Goal: Task Accomplishment & Management: Use online tool/utility

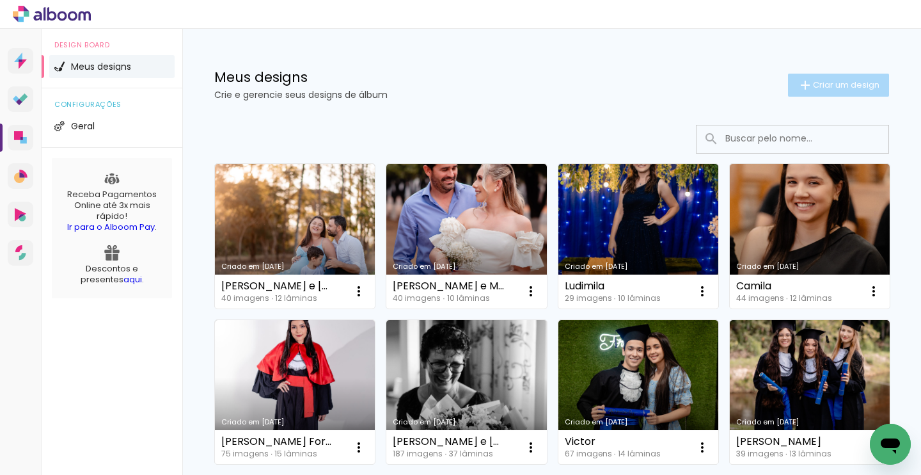
click at [830, 80] on paper-button "Criar um design" at bounding box center [838, 85] width 101 height 23
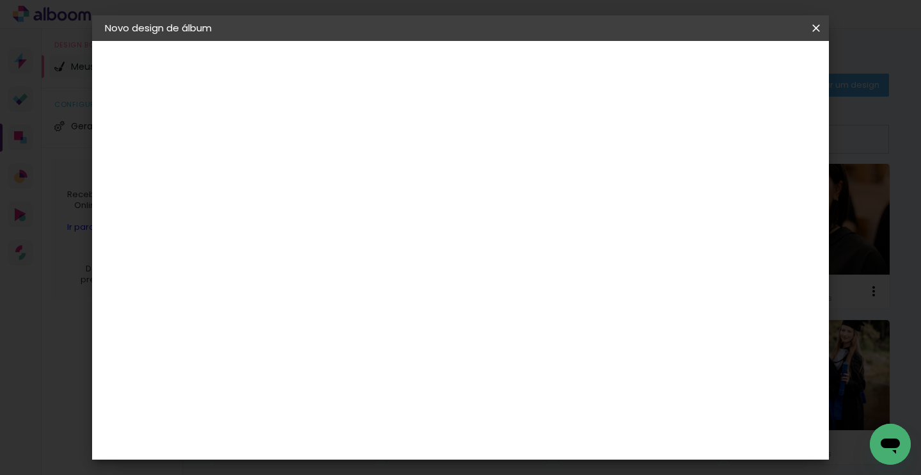
click at [314, 179] on input at bounding box center [314, 172] width 0 height 20
type input "Halvaro 1 Aninho"
type paper-input "Halvaro 1 Aninho"
click at [0, 0] on slot "Avançar" at bounding box center [0, 0] width 0 height 0
click at [401, 200] on input "[GEOGRAPHIC_DATA]" at bounding box center [341, 204] width 119 height 16
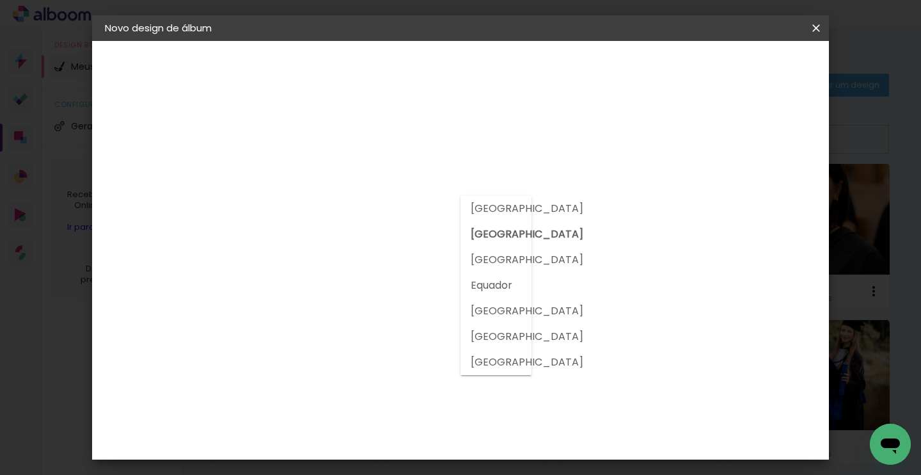
click at [0, 0] on slot "[GEOGRAPHIC_DATA]" at bounding box center [0, 0] width 0 height 0
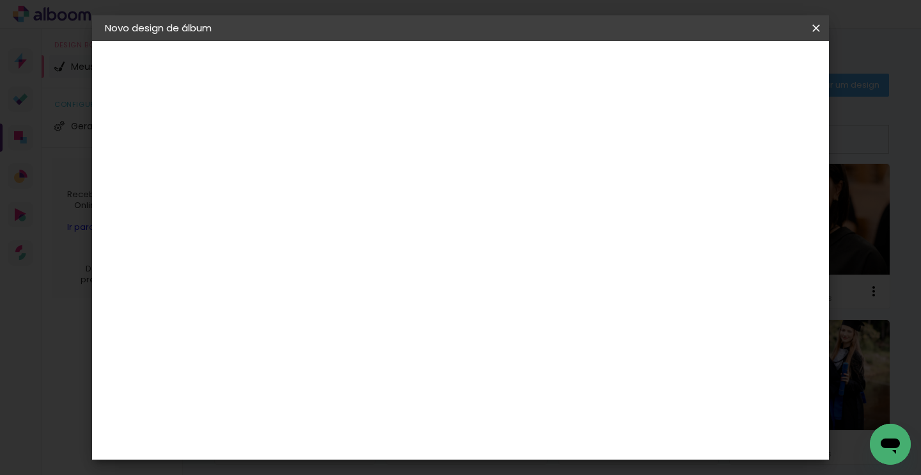
click at [372, 214] on div at bounding box center [346, 212] width 129 height 1
type input "photo"
type paper-input "photo"
click at [344, 409] on div "Photoalbum Universal" at bounding box center [337, 419] width 62 height 20
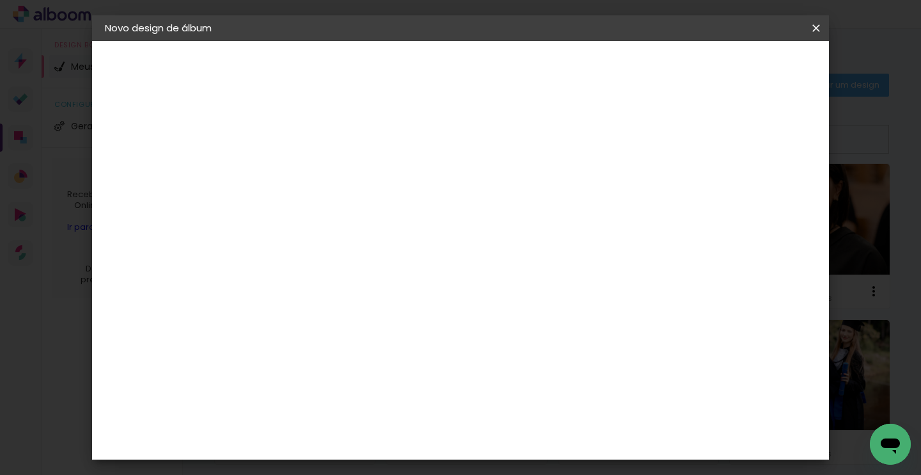
click at [0, 0] on slot "Avançar" at bounding box center [0, 0] width 0 height 0
click at [364, 217] on input "text" at bounding box center [339, 223] width 50 height 20
click at [514, 215] on paper-item "Padrão" at bounding box center [544, 213] width 256 height 26
type input "Padrão"
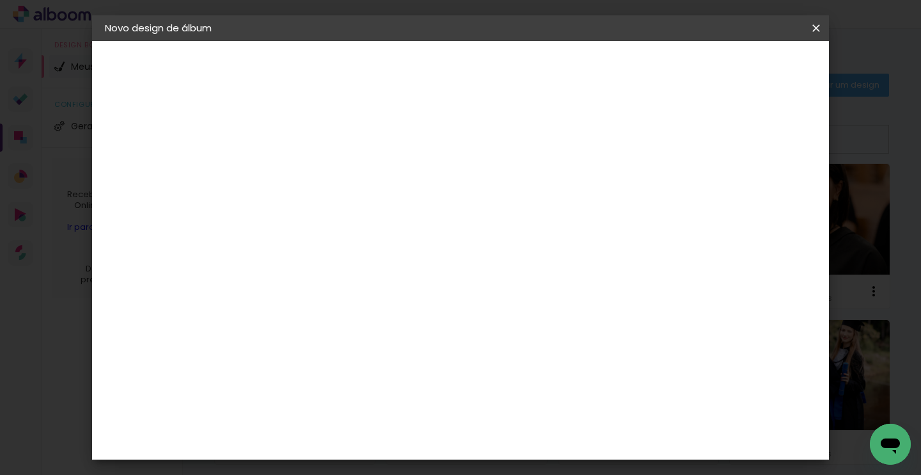
click at [401, 447] on span "20 × 20" at bounding box center [371, 464] width 60 height 34
click at [0, 0] on slot "Avançar" at bounding box center [0, 0] width 0 height 0
click at [692, 61] on paper-button "Iniciar design" at bounding box center [650, 68] width 84 height 22
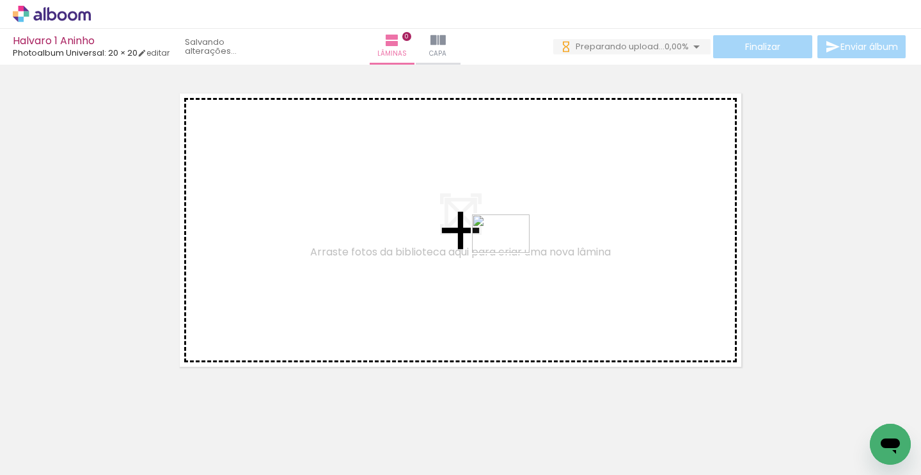
drag, startPoint x: 420, startPoint y: 440, endPoint x: 511, endPoint y: 250, distance: 210.0
click at [511, 250] on quentale-workspace at bounding box center [460, 237] width 921 height 475
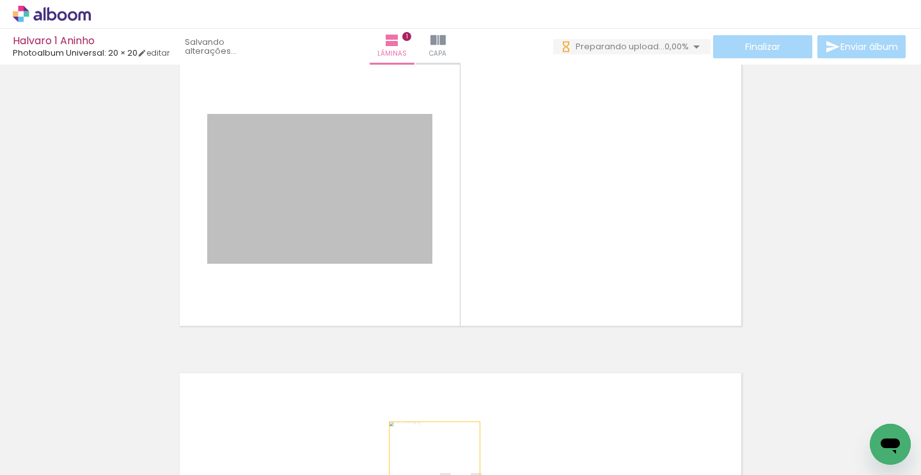
scroll to position [107, 0]
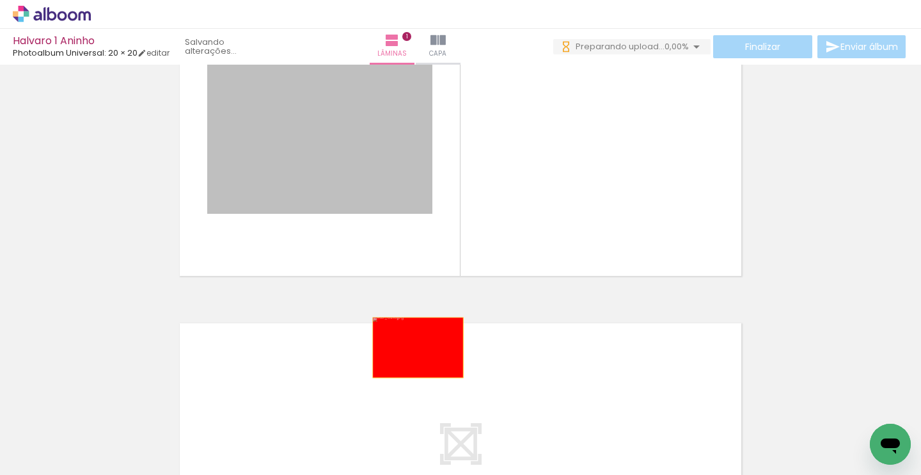
drag, startPoint x: 361, startPoint y: 242, endPoint x: 436, endPoint y: 434, distance: 206.3
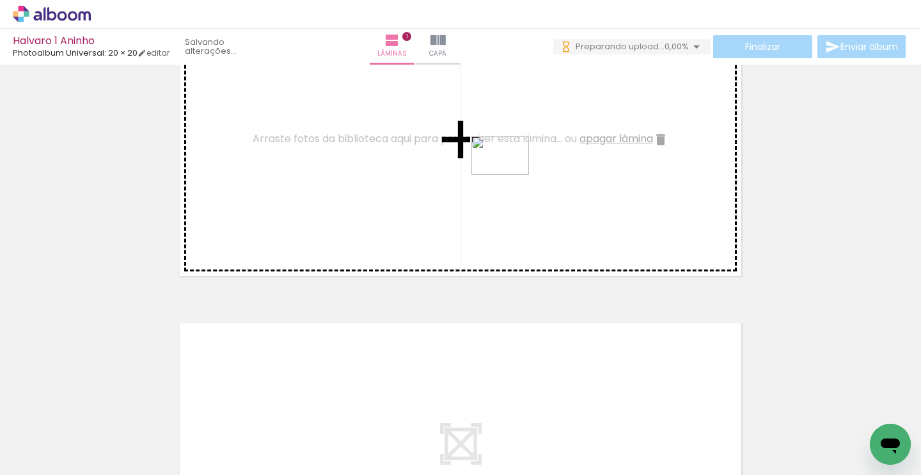
drag, startPoint x: 509, startPoint y: 372, endPoint x: 510, endPoint y: 173, distance: 199.6
click at [510, 173] on quentale-workspace at bounding box center [460, 237] width 921 height 475
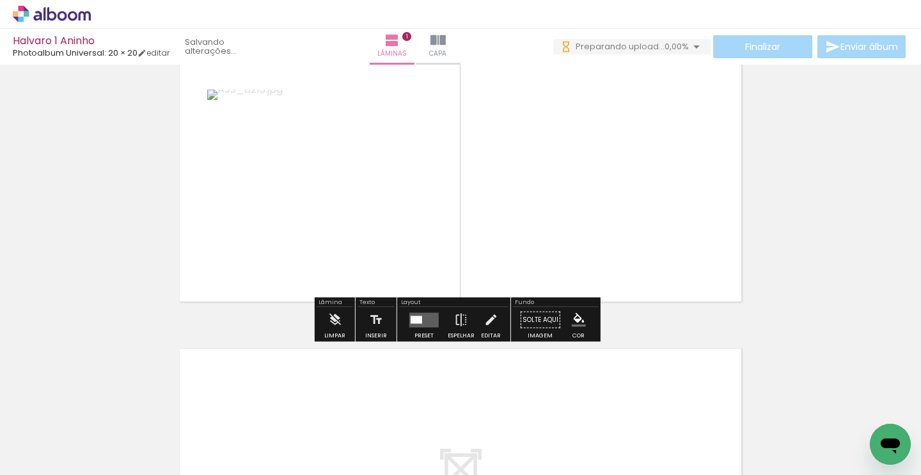
scroll to position [0, 0]
click at [425, 316] on quentale-layouter at bounding box center [423, 319] width 29 height 15
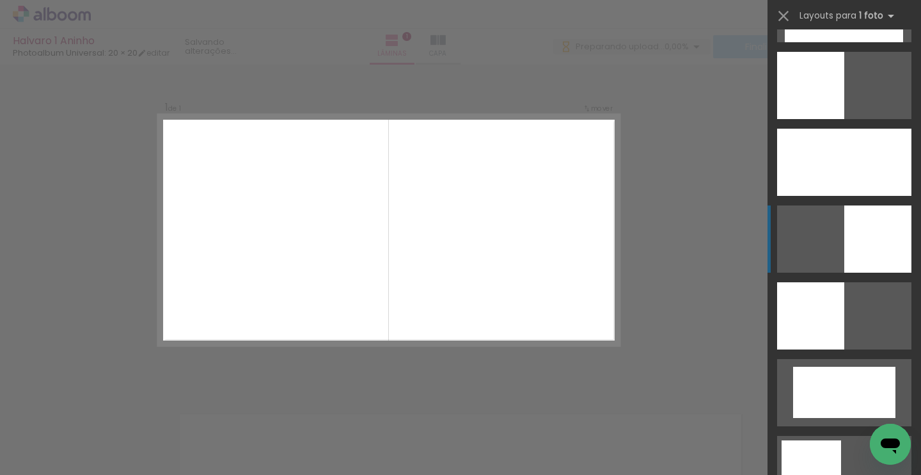
click at [838, 196] on quentale-layouter at bounding box center [844, 162] width 134 height 67
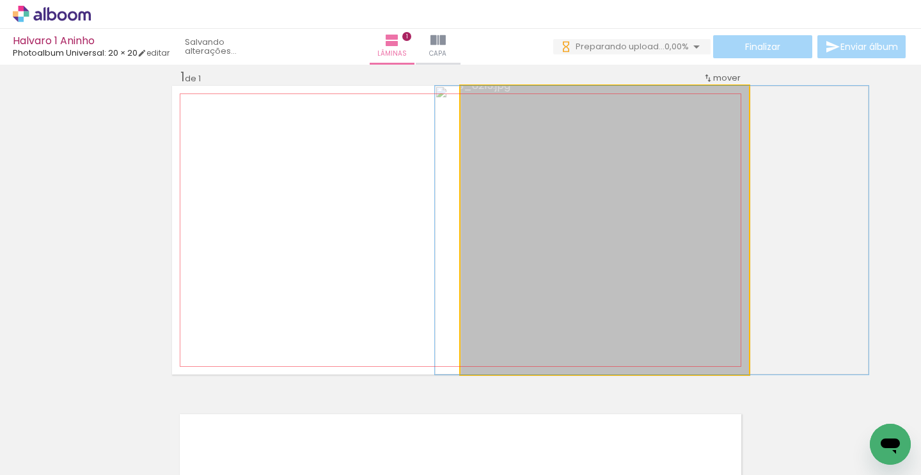
drag, startPoint x: 607, startPoint y: 211, endPoint x: 655, endPoint y: 193, distance: 50.9
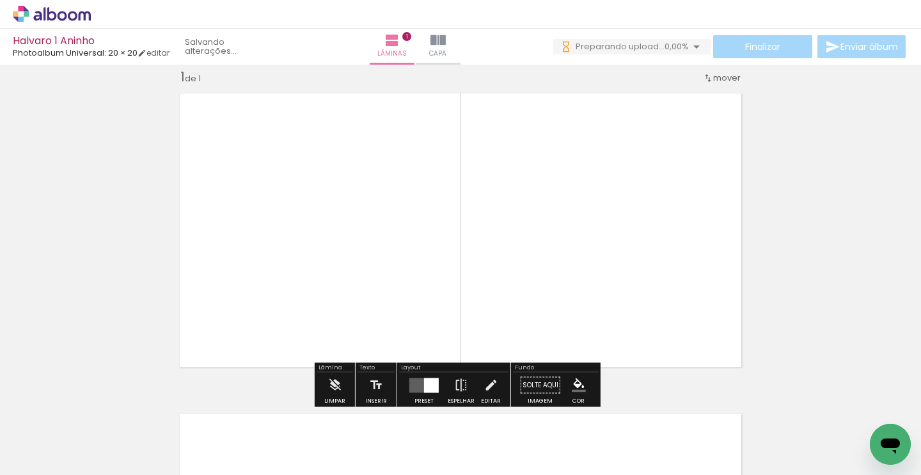
click at [424, 383] on div at bounding box center [431, 384] width 15 height 15
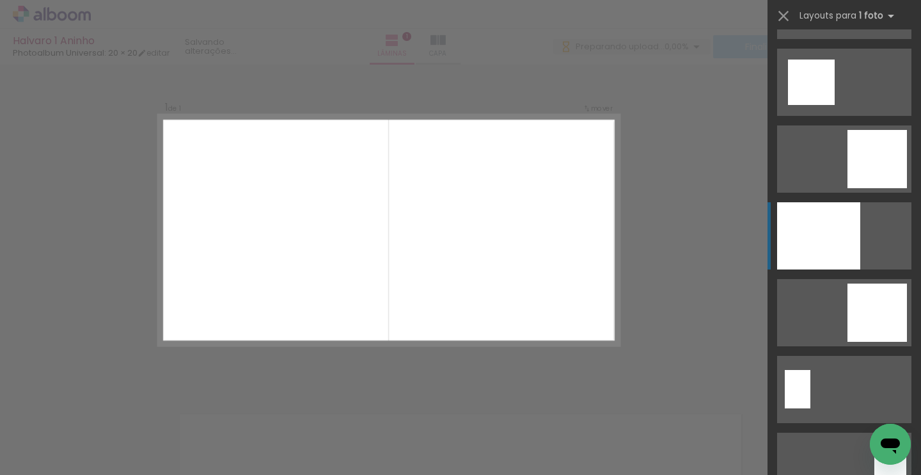
scroll to position [2066, 0]
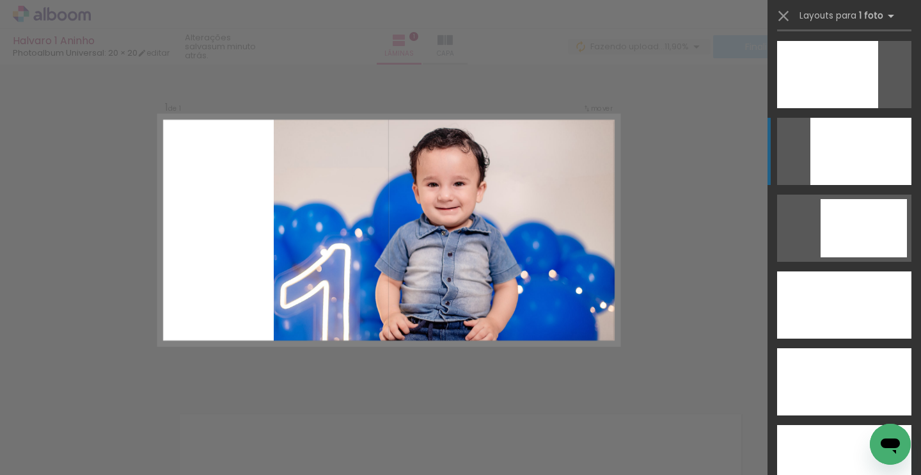
click at [862, 348] on div at bounding box center [844, 381] width 134 height 67
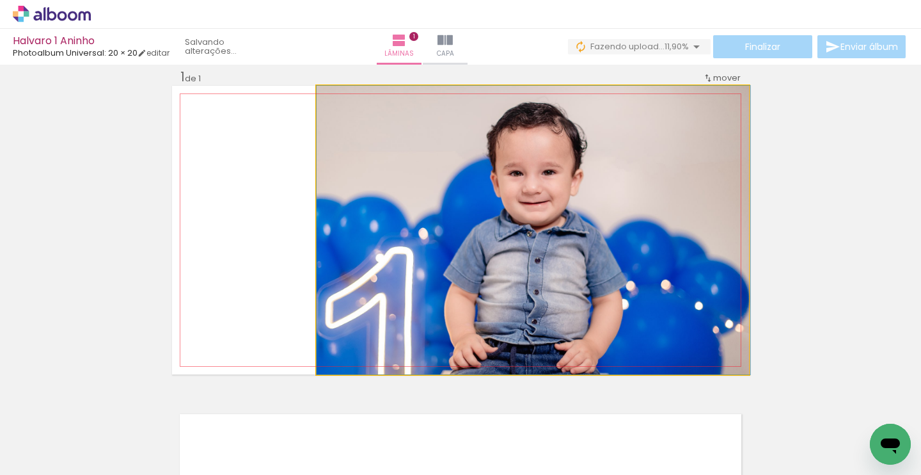
drag, startPoint x: 575, startPoint y: 278, endPoint x: 594, endPoint y: 267, distance: 21.8
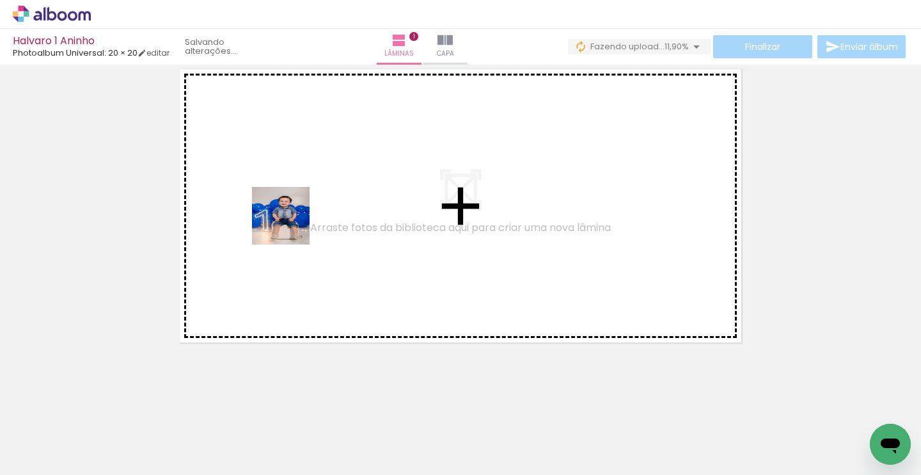
drag, startPoint x: 205, startPoint y: 422, endPoint x: 317, endPoint y: 186, distance: 261.6
click at [317, 186] on quentale-workspace at bounding box center [460, 237] width 921 height 475
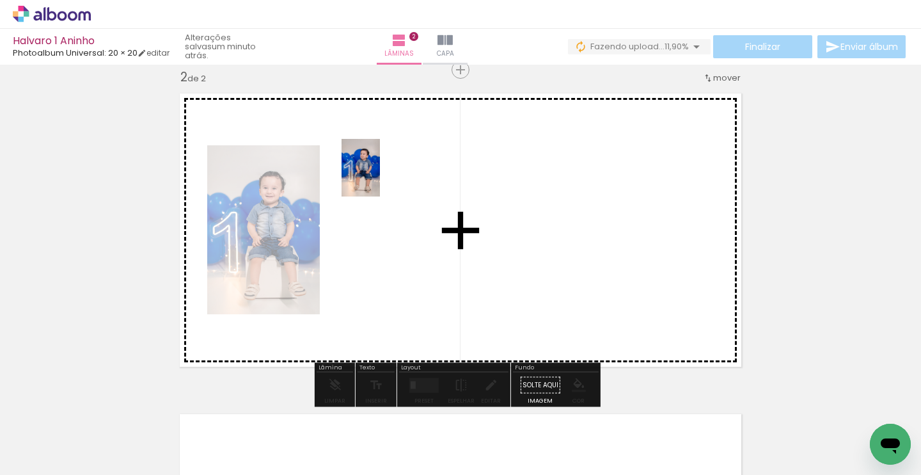
drag, startPoint x: 300, startPoint y: 406, endPoint x: 380, endPoint y: 177, distance: 242.6
click at [380, 177] on quentale-workspace at bounding box center [460, 237] width 921 height 475
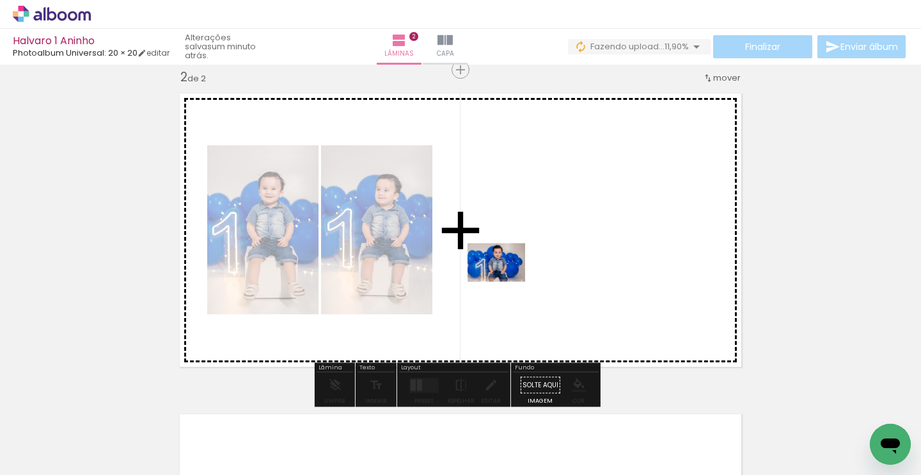
drag, startPoint x: 360, startPoint y: 443, endPoint x: 516, endPoint y: 274, distance: 229.6
click at [516, 274] on quentale-workspace at bounding box center [460, 237] width 921 height 475
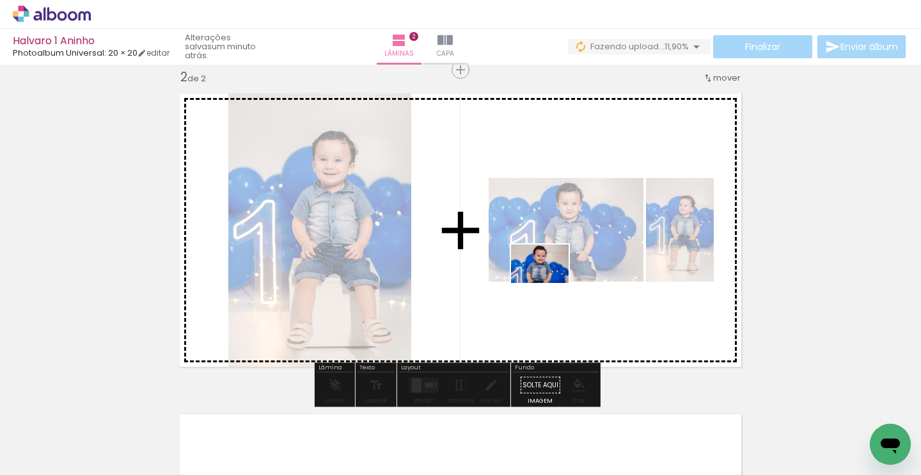
drag, startPoint x: 413, startPoint y: 427, endPoint x: 550, endPoint y: 282, distance: 199.6
click at [550, 282] on quentale-workspace at bounding box center [460, 237] width 921 height 475
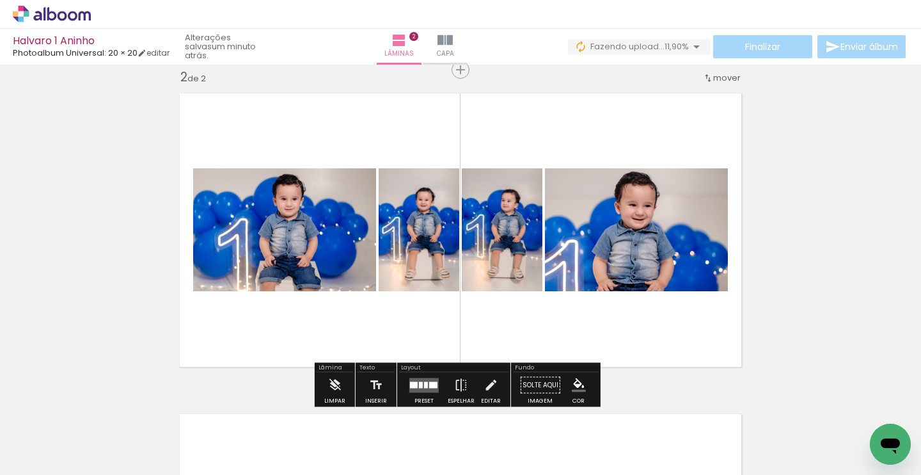
click at [429, 383] on div at bounding box center [433, 384] width 8 height 6
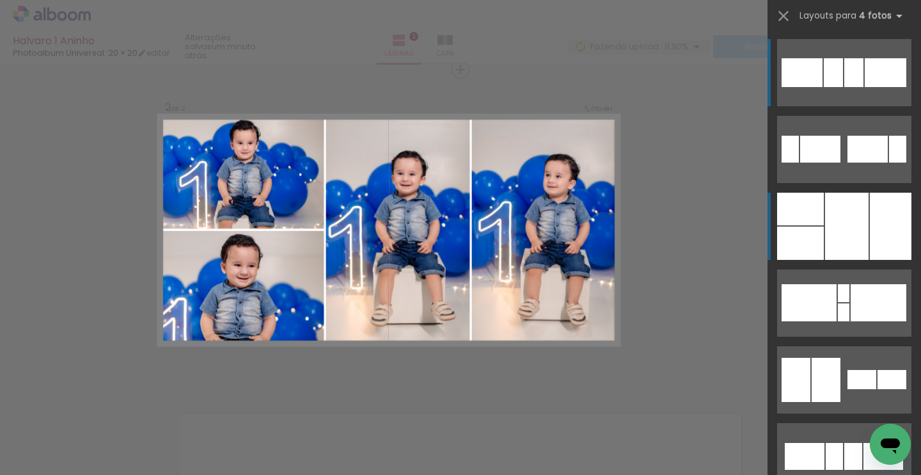
click at [825, 212] on div at bounding box center [847, 226] width 44 height 67
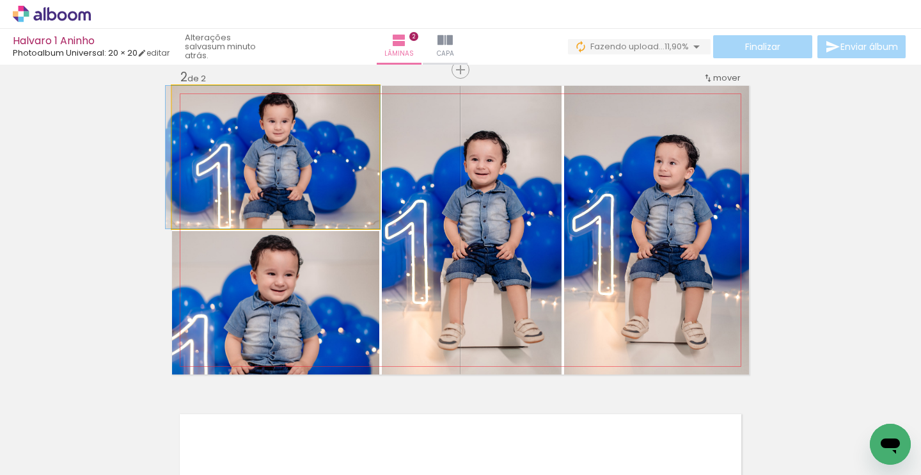
drag, startPoint x: 251, startPoint y: 170, endPoint x: 250, endPoint y: 207, distance: 36.5
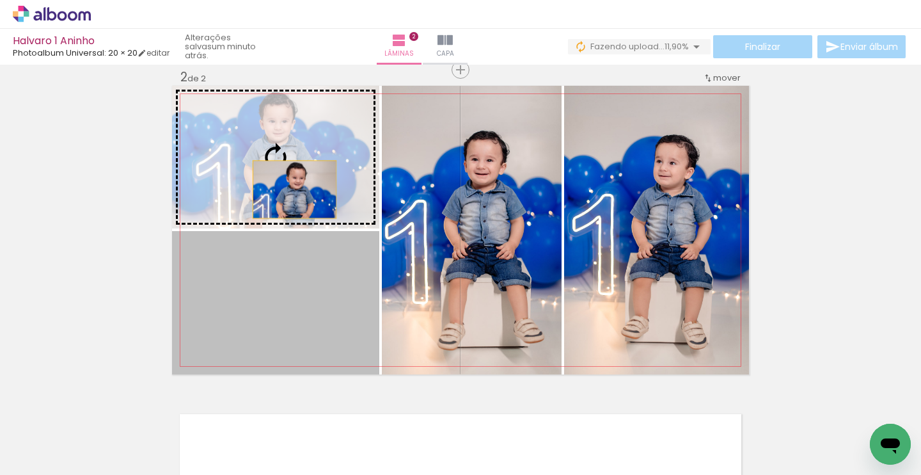
drag, startPoint x: 286, startPoint y: 333, endPoint x: 286, endPoint y: 179, distance: 154.2
click at [0, 0] on slot at bounding box center [0, 0] width 0 height 0
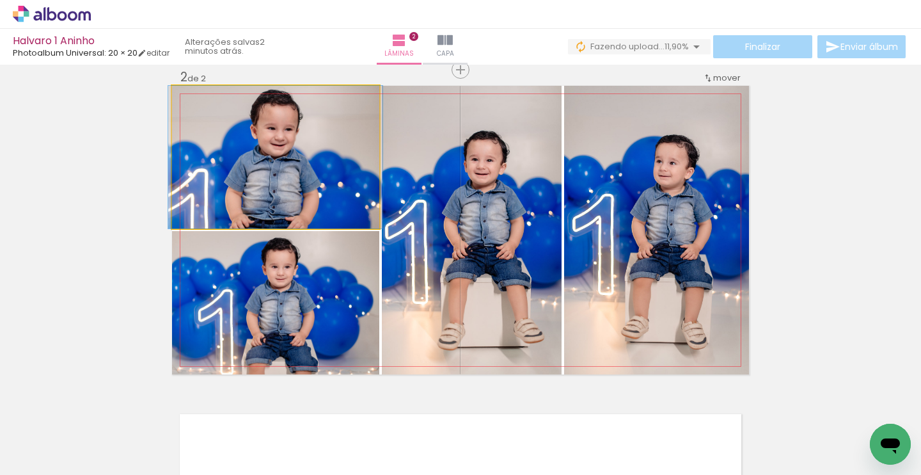
drag, startPoint x: 291, startPoint y: 161, endPoint x: 291, endPoint y: 214, distance: 53.7
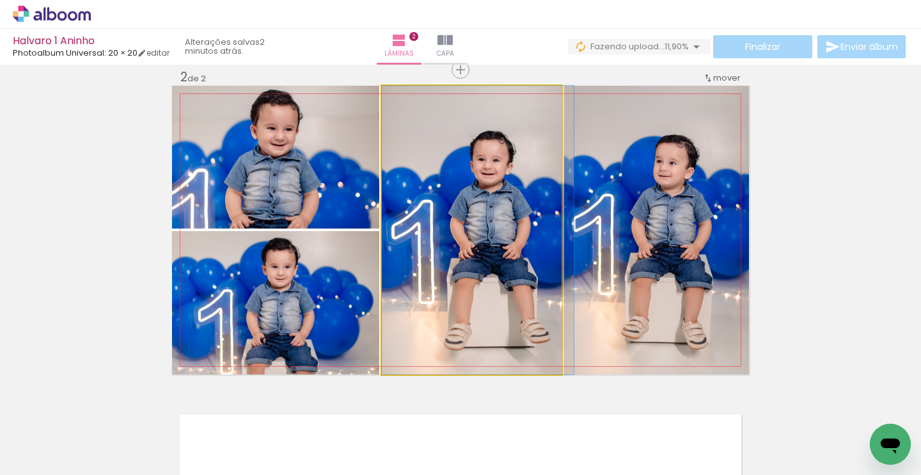
drag, startPoint x: 471, startPoint y: 253, endPoint x: 493, endPoint y: 239, distance: 26.8
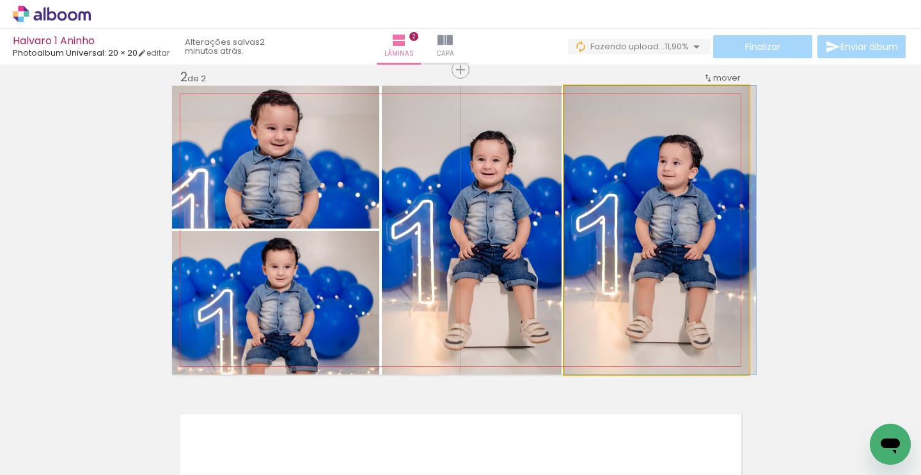
drag, startPoint x: 608, startPoint y: 228, endPoint x: 621, endPoint y: 226, distance: 12.2
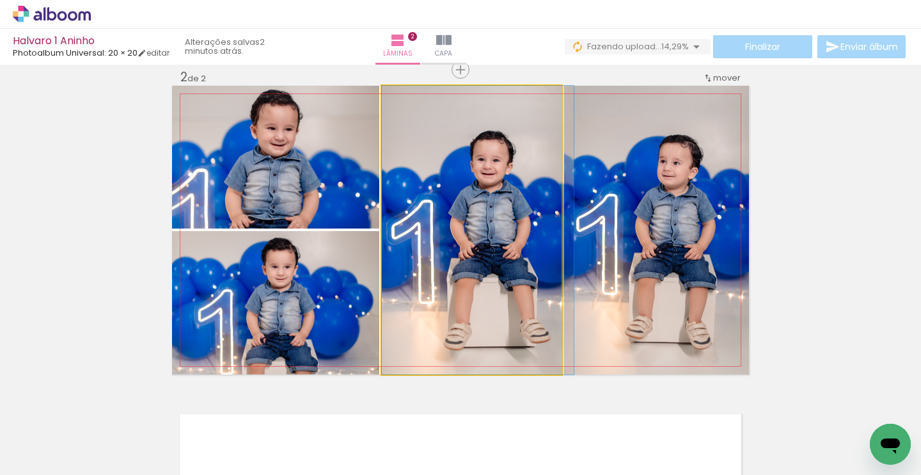
drag, startPoint x: 461, startPoint y: 222, endPoint x: 477, endPoint y: 219, distance: 16.2
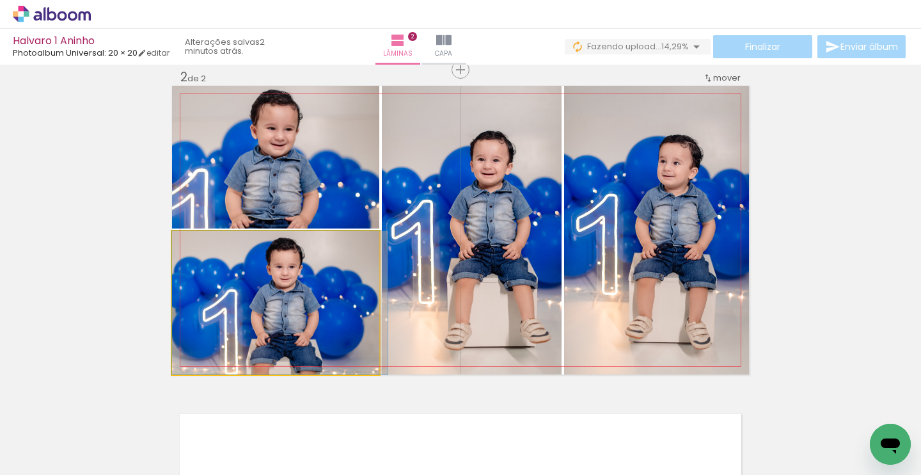
drag, startPoint x: 321, startPoint y: 293, endPoint x: 340, endPoint y: 277, distance: 25.0
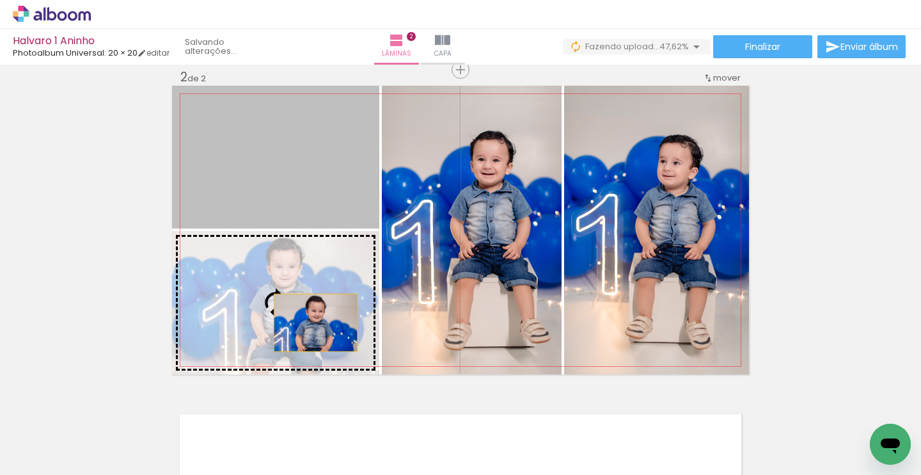
drag, startPoint x: 316, startPoint y: 176, endPoint x: 311, endPoint y: 315, distance: 139.6
click at [0, 0] on slot at bounding box center [0, 0] width 0 height 0
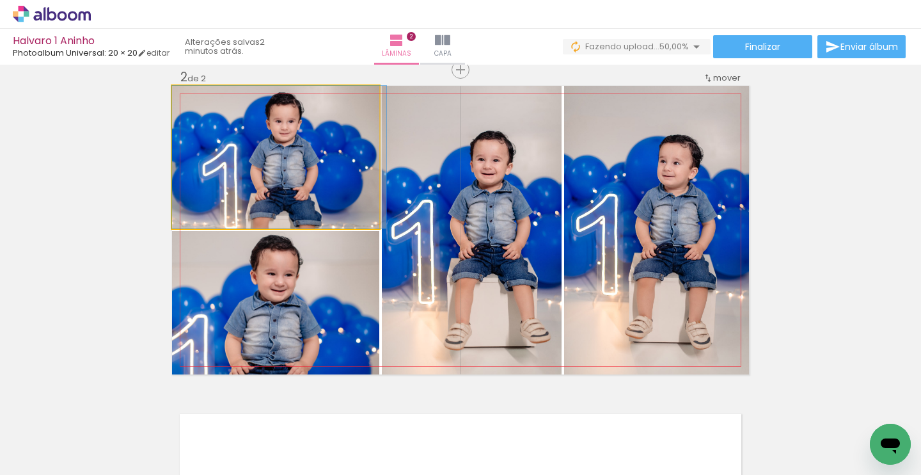
drag, startPoint x: 314, startPoint y: 138, endPoint x: 317, endPoint y: 166, distance: 28.4
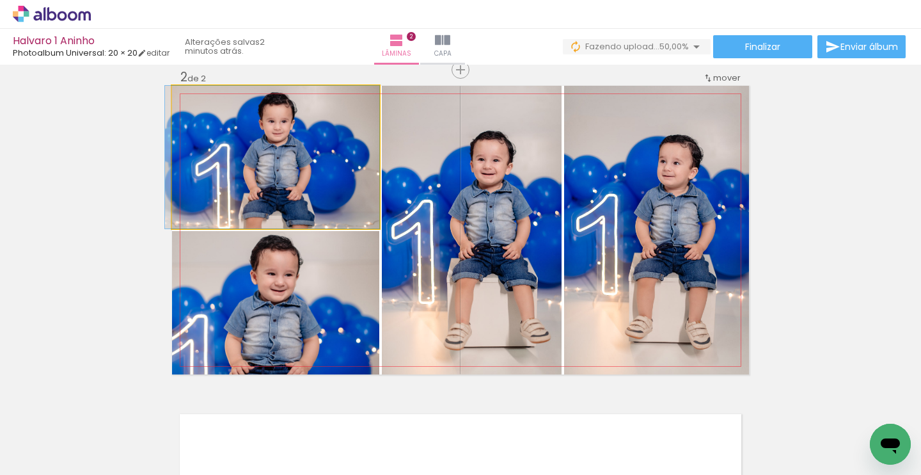
drag, startPoint x: 321, startPoint y: 147, endPoint x: 303, endPoint y: 148, distance: 17.9
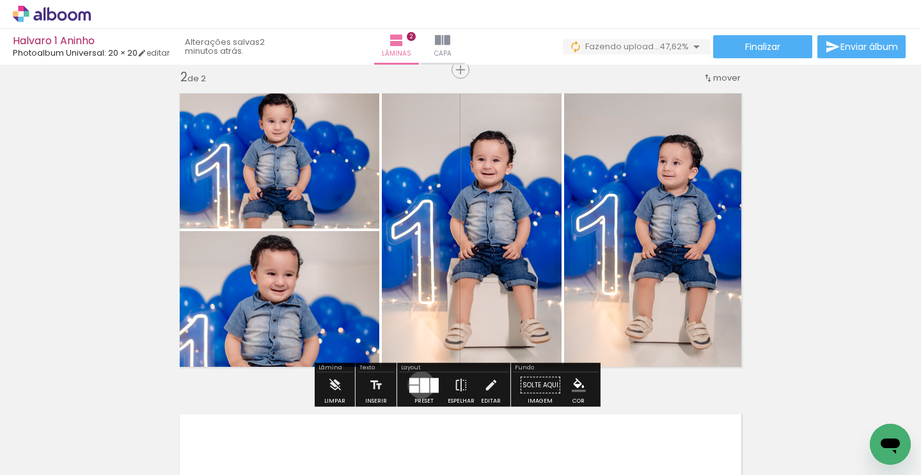
click at [420, 385] on div at bounding box center [424, 384] width 9 height 15
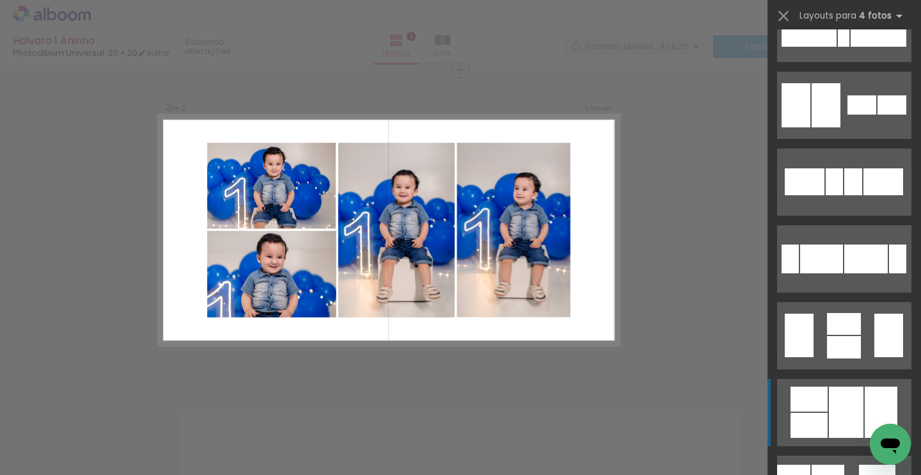
scroll to position [277, 0]
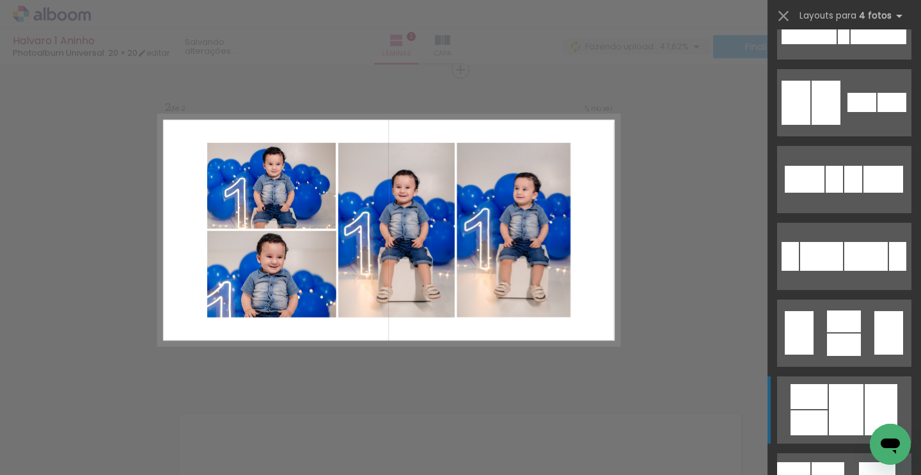
click at [834, 356] on div at bounding box center [844, 344] width 34 height 22
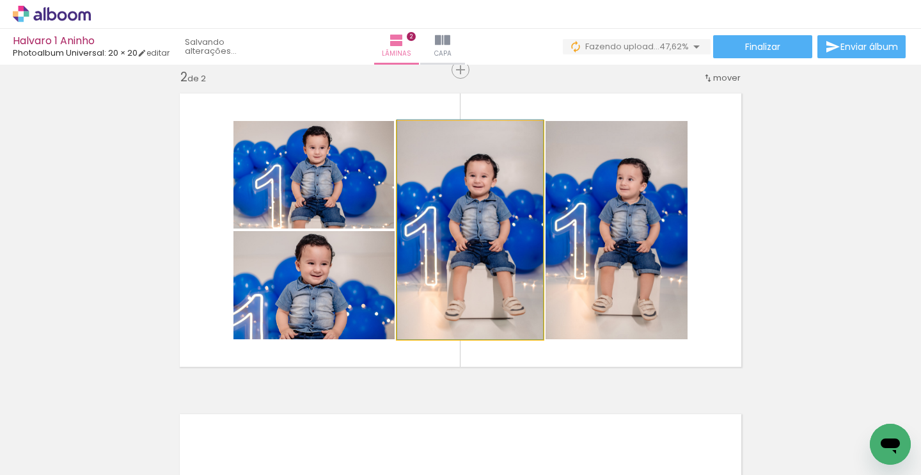
drag, startPoint x: 491, startPoint y: 250, endPoint x: 504, endPoint y: 248, distance: 12.3
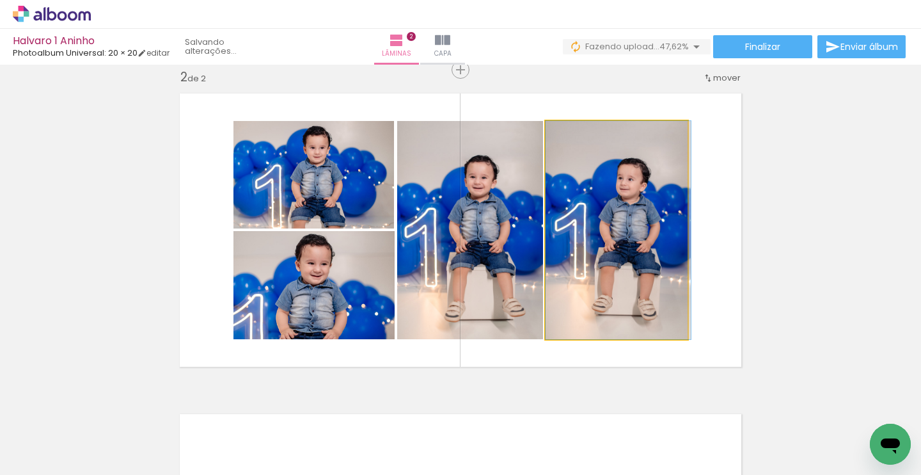
drag, startPoint x: 617, startPoint y: 250, endPoint x: 625, endPoint y: 248, distance: 7.9
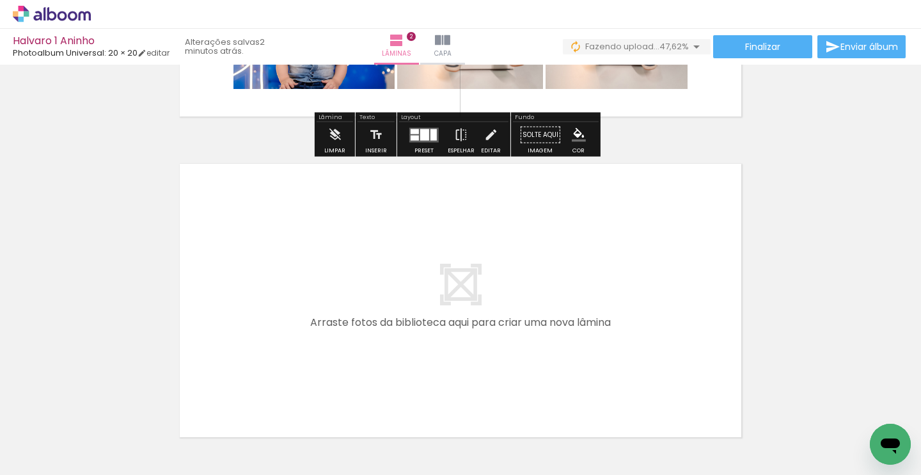
scroll to position [589, 0]
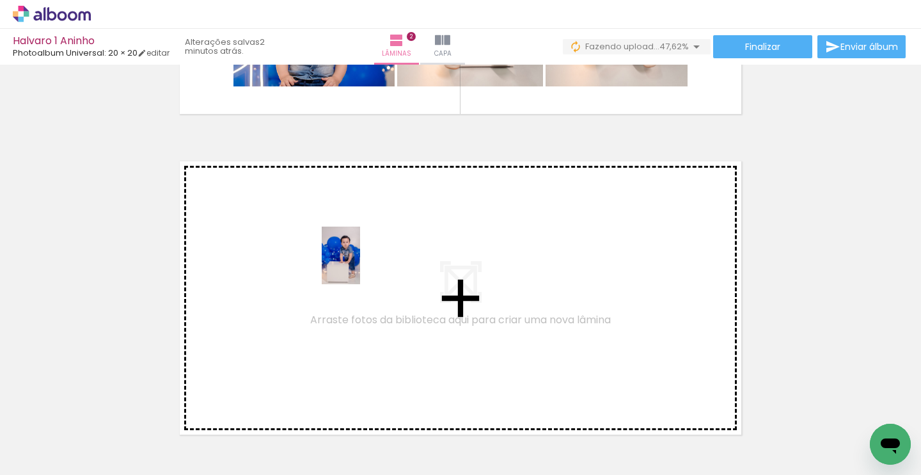
drag, startPoint x: 118, startPoint y: 435, endPoint x: 360, endPoint y: 265, distance: 296.3
click at [360, 265] on quentale-workspace at bounding box center [460, 237] width 921 height 475
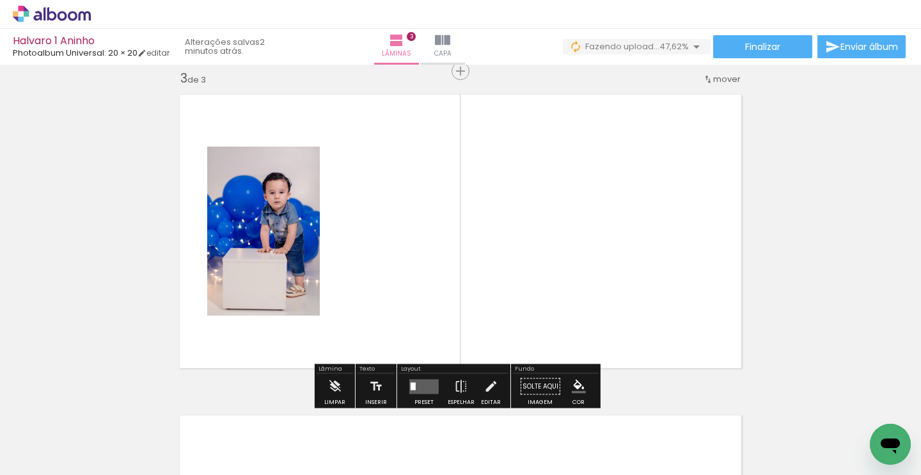
scroll to position [657, 0]
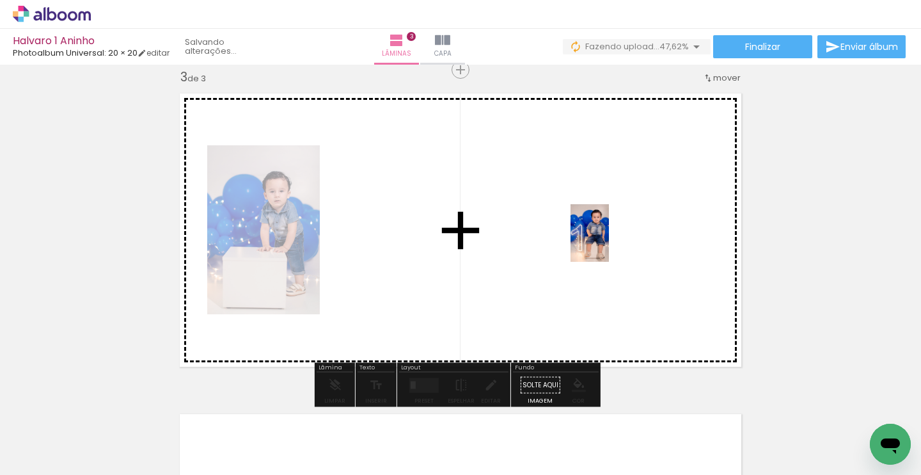
drag, startPoint x: 576, startPoint y: 443, endPoint x: 611, endPoint y: 235, distance: 210.9
click at [611, 235] on quentale-workspace at bounding box center [460, 237] width 921 height 475
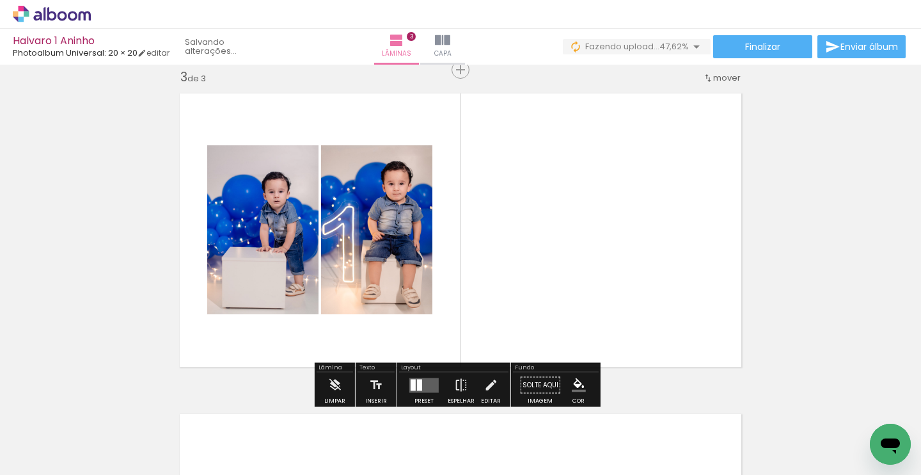
click at [429, 383] on quentale-layouter at bounding box center [423, 384] width 29 height 15
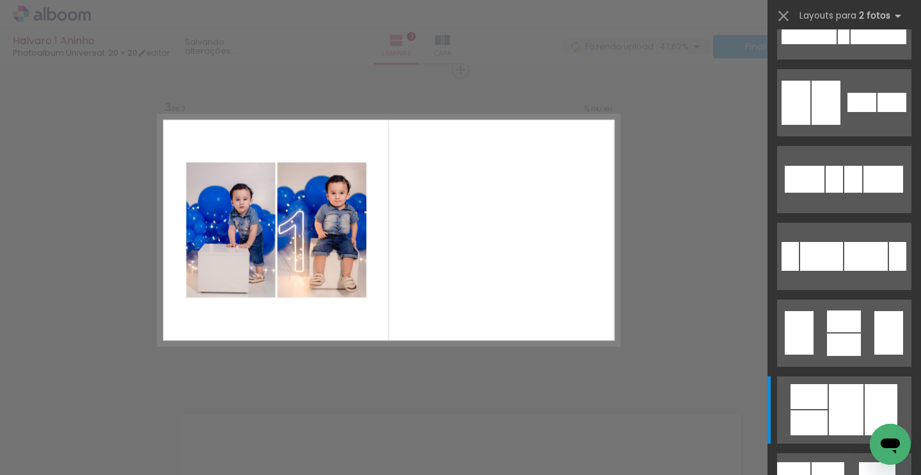
scroll to position [0, 0]
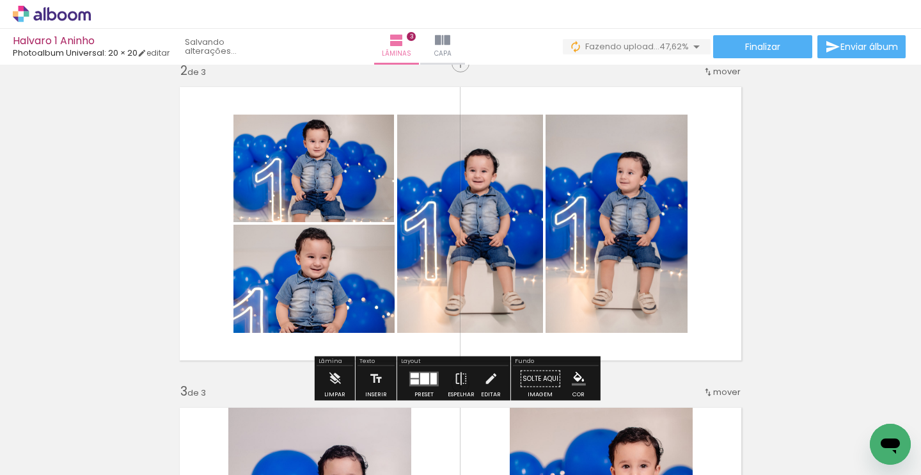
scroll to position [479, 0]
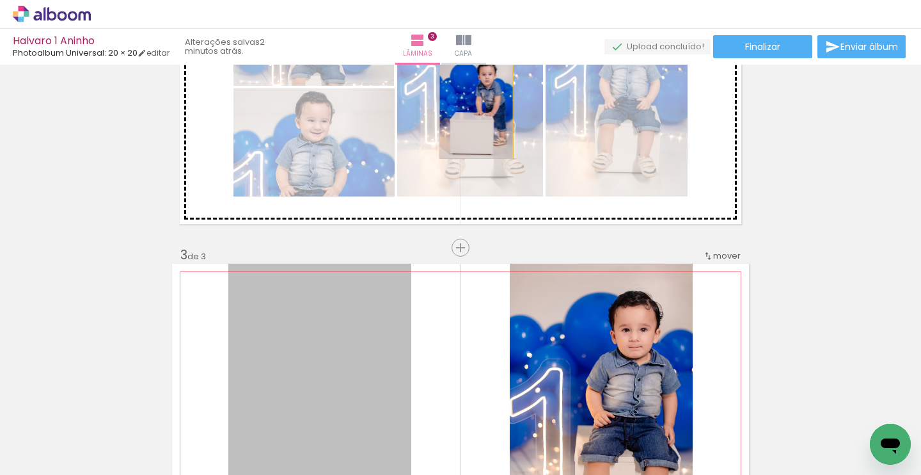
drag, startPoint x: 344, startPoint y: 354, endPoint x: 472, endPoint y: 100, distance: 284.7
click at [472, 100] on div "Inserir lâmina 1 de 3 Inserir lâmina 2 de 3 Inserir lâmina 3 de 3" at bounding box center [460, 231] width 921 height 1283
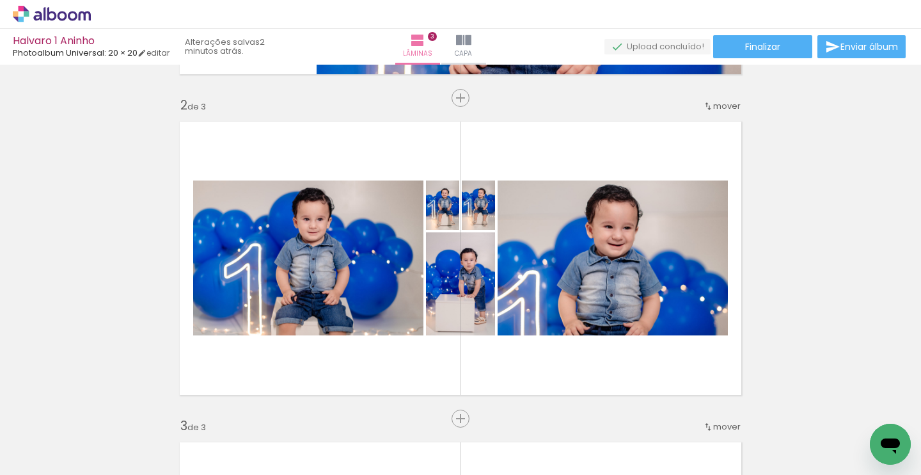
scroll to position [306, 0]
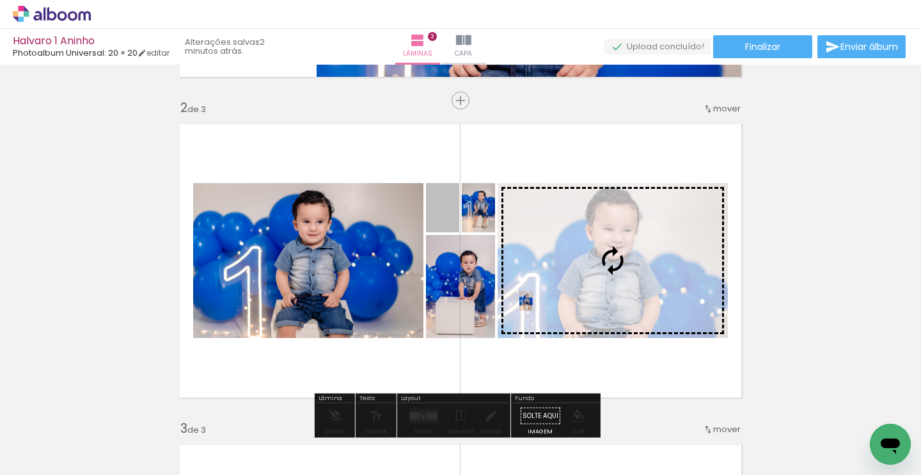
drag, startPoint x: 440, startPoint y: 214, endPoint x: 507, endPoint y: 292, distance: 103.0
click at [0, 0] on slot at bounding box center [0, 0] width 0 height 0
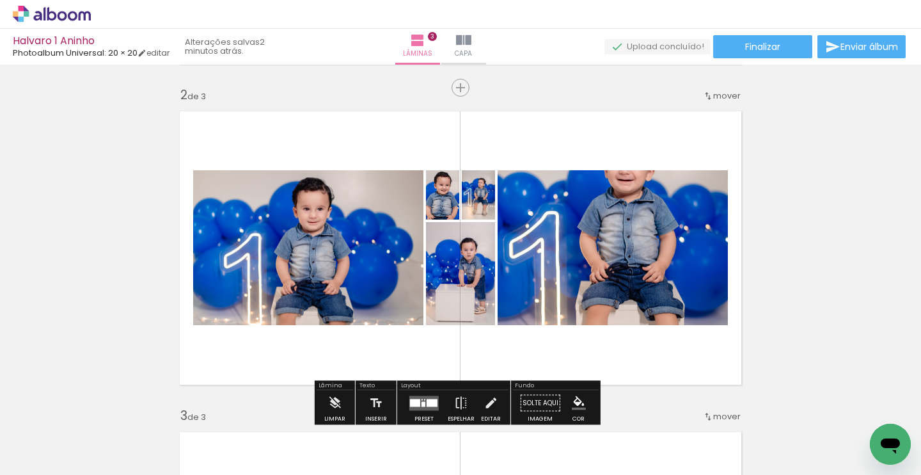
scroll to position [381, 0]
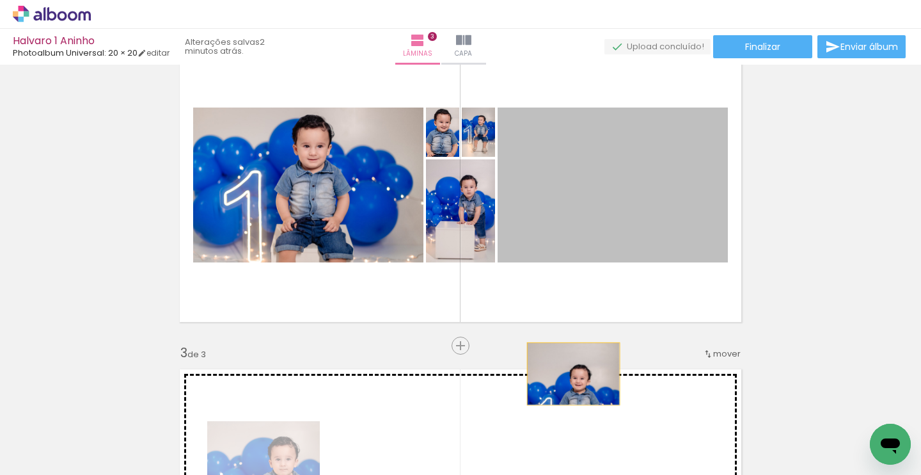
drag, startPoint x: 591, startPoint y: 171, endPoint x: 569, endPoint y: 374, distance: 204.1
click at [569, 374] on div "Inserir lâmina 1 de 3 Inserir lâmina 2 de 3 Inserir lâmina 3 de 3" at bounding box center [460, 329] width 921 height 1283
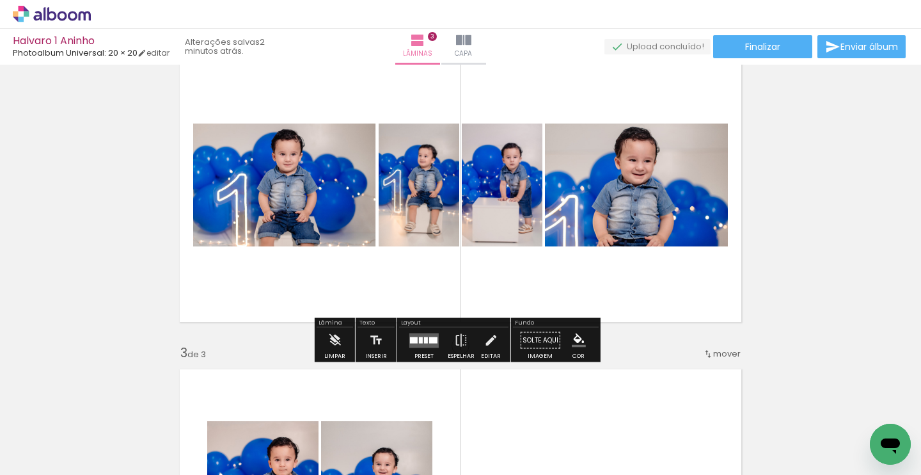
click at [415, 341] on div at bounding box center [414, 340] width 8 height 6
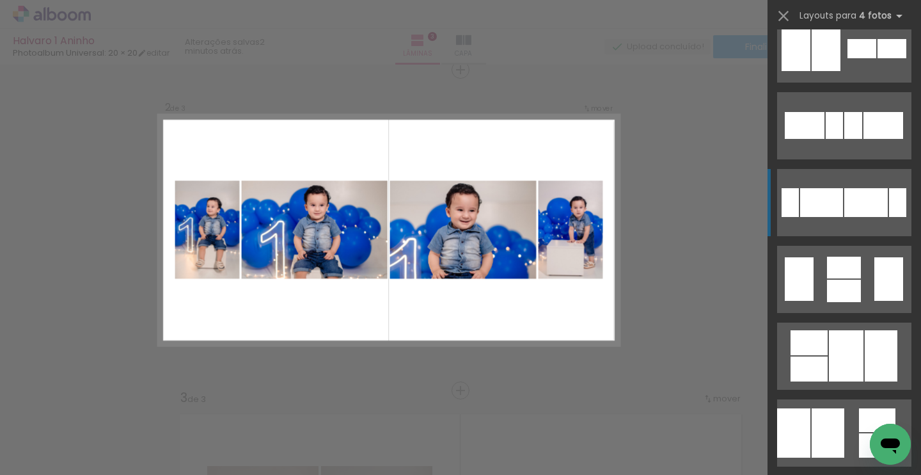
scroll to position [423, 0]
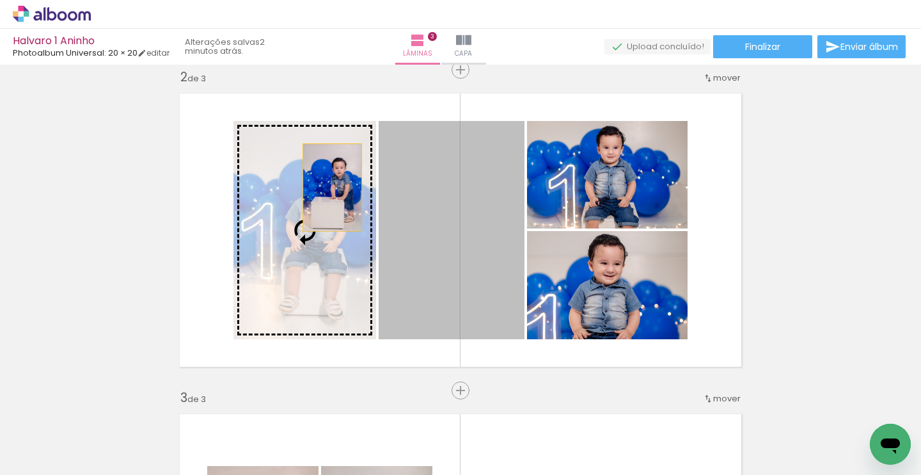
drag, startPoint x: 441, startPoint y: 178, endPoint x: 257, endPoint y: 191, distance: 184.1
click at [0, 0] on slot at bounding box center [0, 0] width 0 height 0
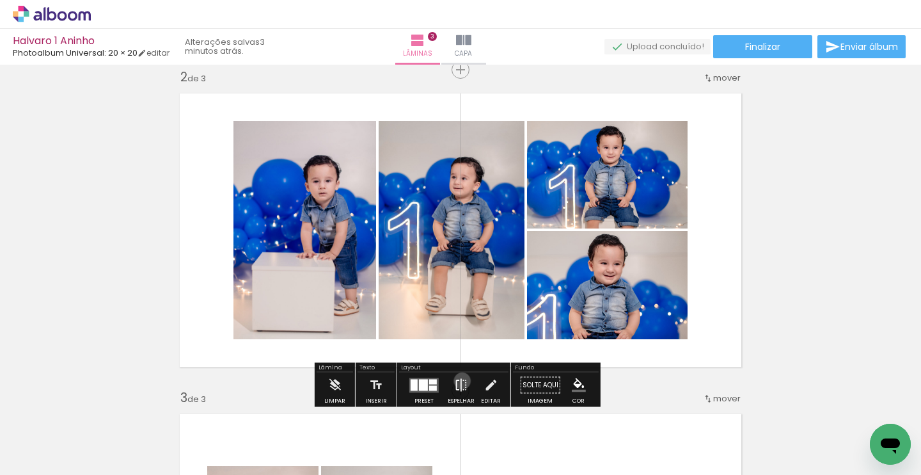
click at [459, 381] on iron-icon at bounding box center [461, 385] width 14 height 26
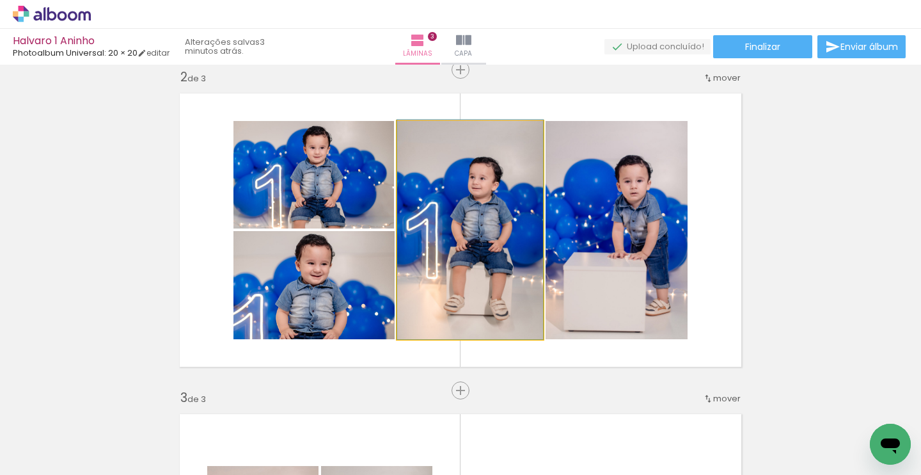
drag, startPoint x: 499, startPoint y: 235, endPoint x: 518, endPoint y: 232, distance: 18.8
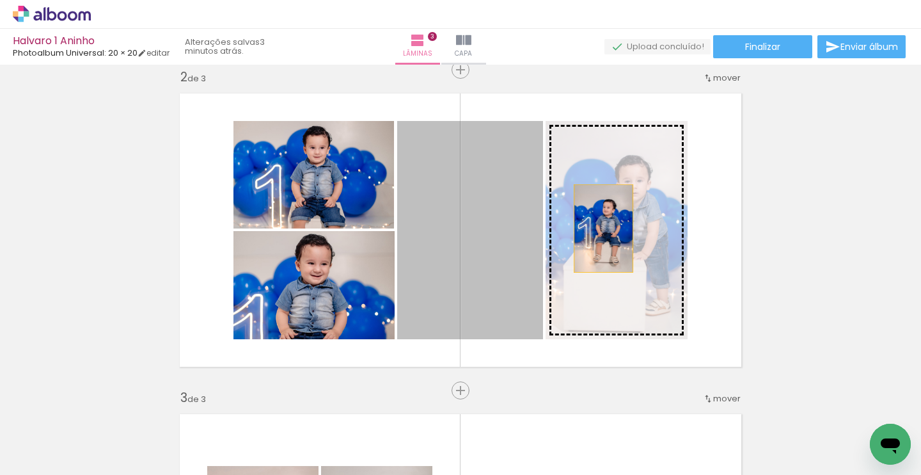
drag, startPoint x: 469, startPoint y: 230, endPoint x: 600, endPoint y: 228, distance: 130.5
click at [0, 0] on slot at bounding box center [0, 0] width 0 height 0
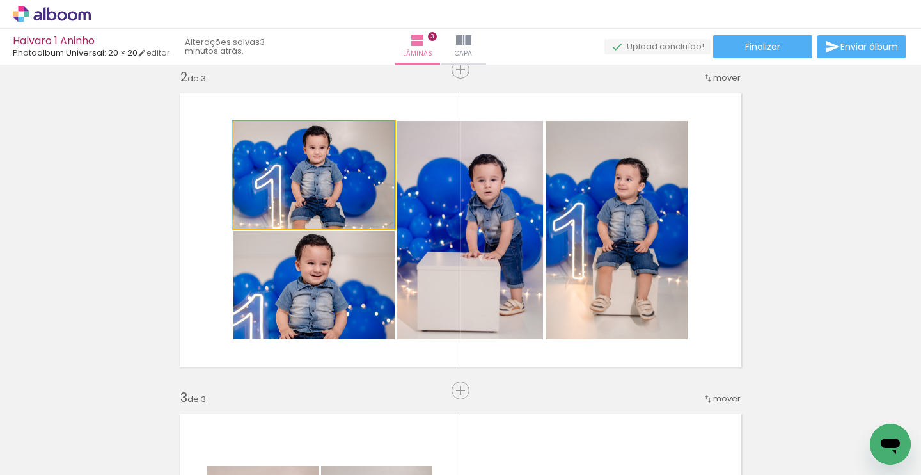
drag, startPoint x: 334, startPoint y: 207, endPoint x: 324, endPoint y: 210, distance: 9.9
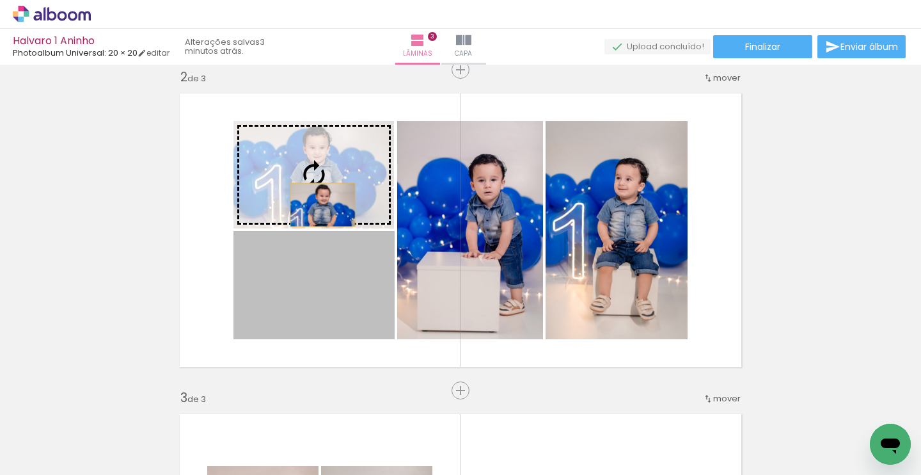
drag, startPoint x: 315, startPoint y: 289, endPoint x: 318, endPoint y: 200, distance: 89.0
click at [0, 0] on slot at bounding box center [0, 0] width 0 height 0
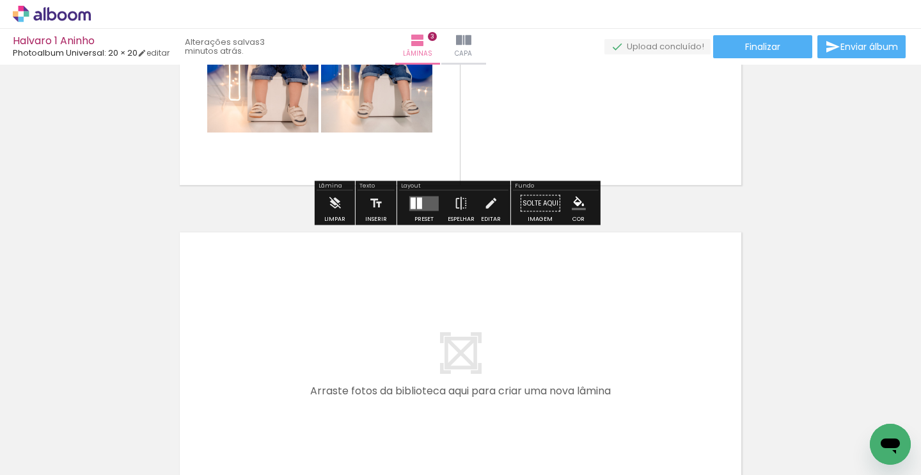
scroll to position [798, 0]
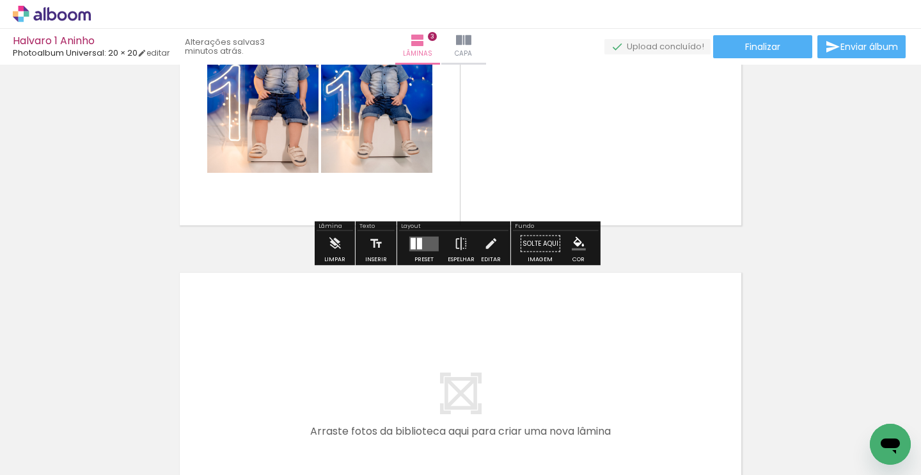
click at [424, 240] on quentale-layouter at bounding box center [423, 243] width 29 height 15
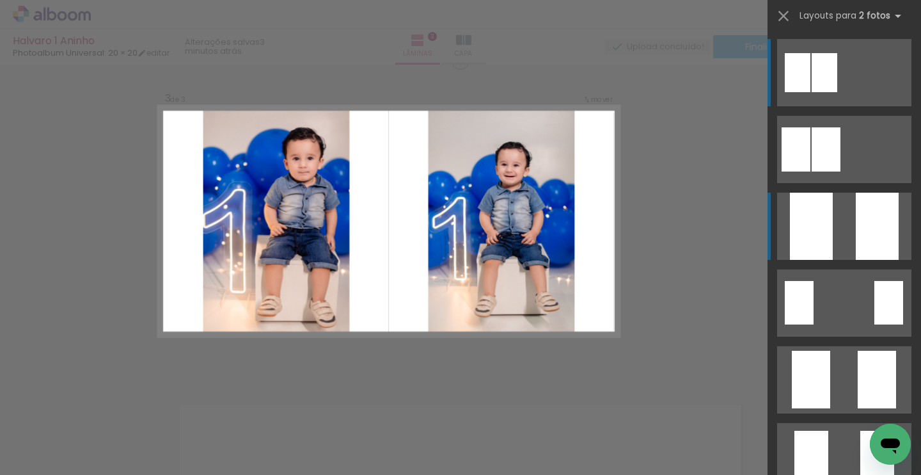
scroll to position [657, 0]
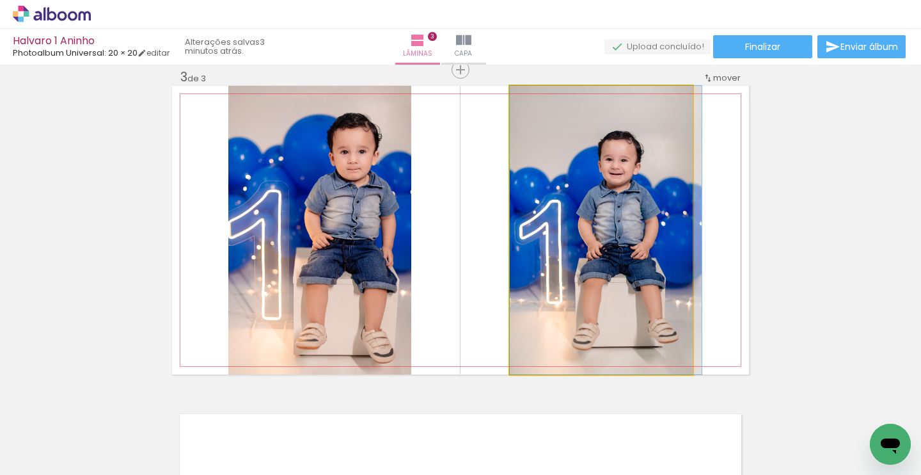
drag, startPoint x: 607, startPoint y: 234, endPoint x: 616, endPoint y: 212, distance: 22.9
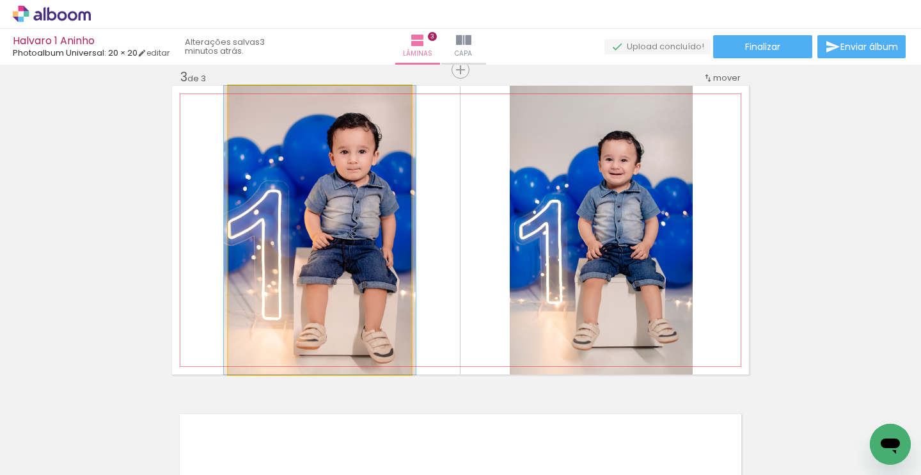
drag, startPoint x: 351, startPoint y: 226, endPoint x: 350, endPoint y: 237, distance: 10.9
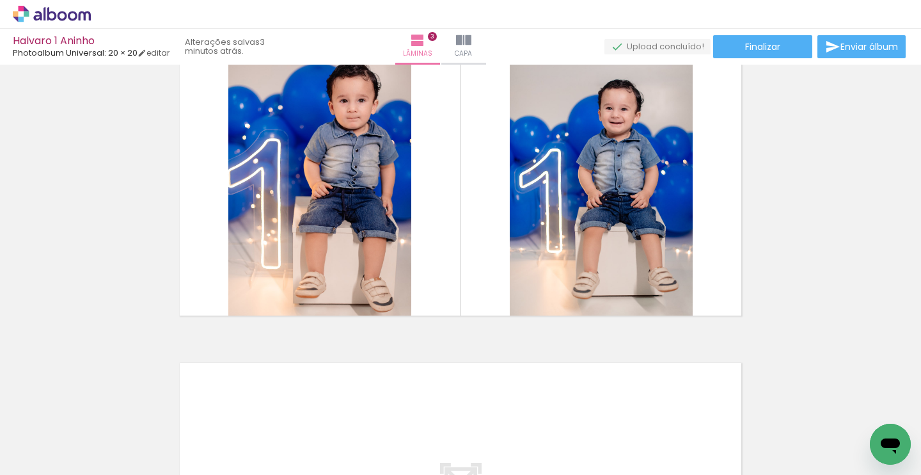
scroll to position [893, 0]
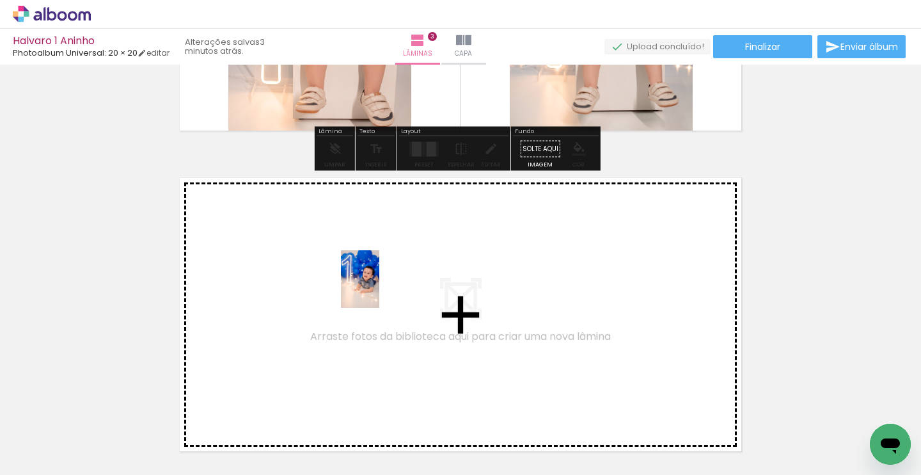
drag, startPoint x: 644, startPoint y: 433, endPoint x: 382, endPoint y: 289, distance: 298.7
click at [382, 289] on quentale-workspace at bounding box center [460, 237] width 921 height 475
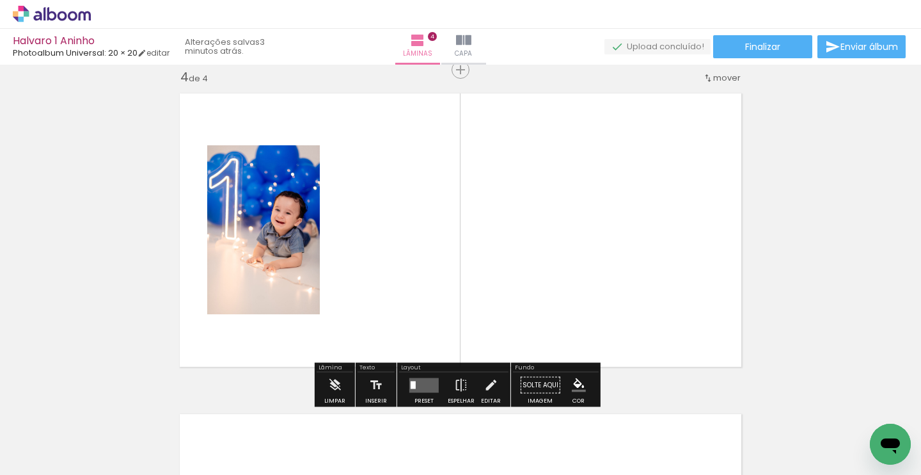
scroll to position [1019, 0]
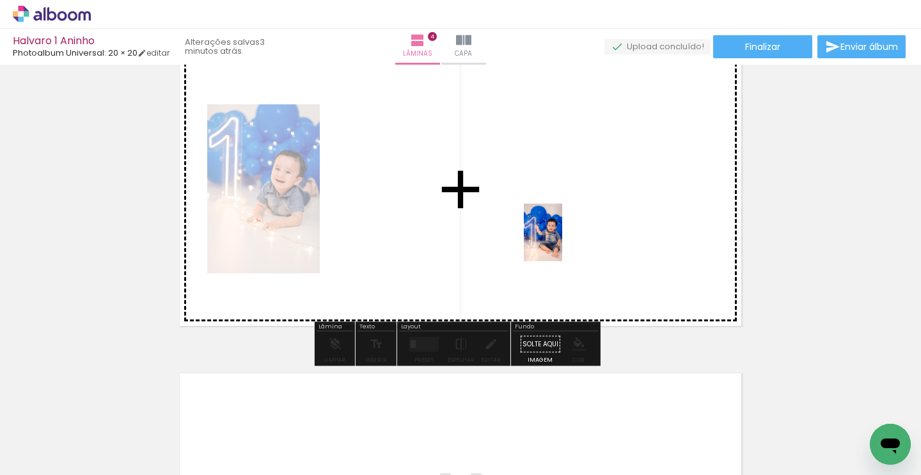
drag, startPoint x: 712, startPoint y: 438, endPoint x: 562, endPoint y: 242, distance: 247.4
click at [562, 242] on quentale-workspace at bounding box center [460, 237] width 921 height 475
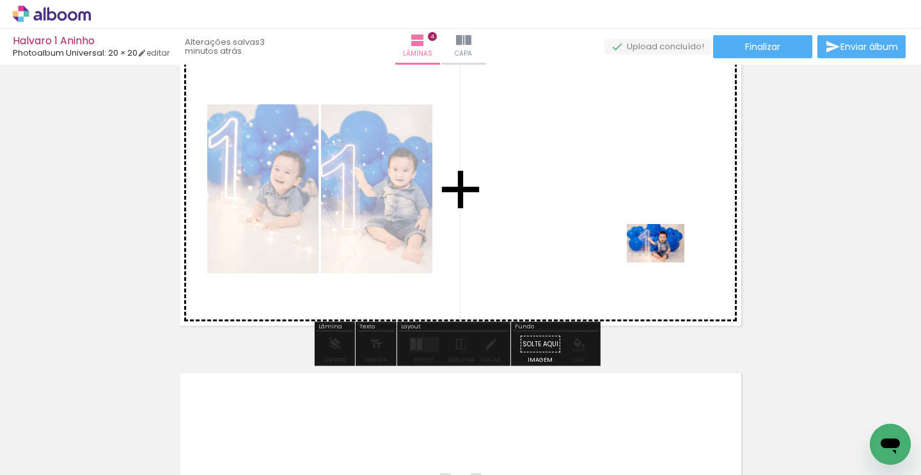
drag, startPoint x: 782, startPoint y: 445, endPoint x: 600, endPoint y: 218, distance: 291.8
click at [600, 218] on quentale-workspace at bounding box center [460, 237] width 921 height 475
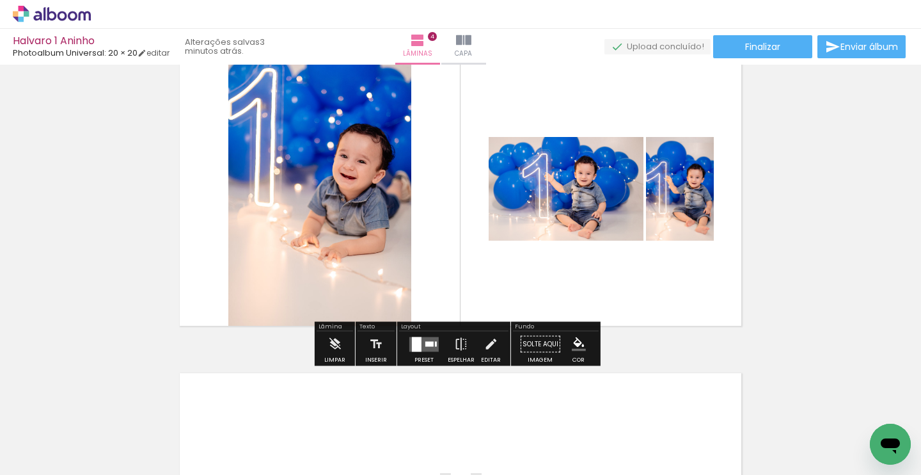
click at [421, 343] on quentale-layouter at bounding box center [423, 344] width 29 height 15
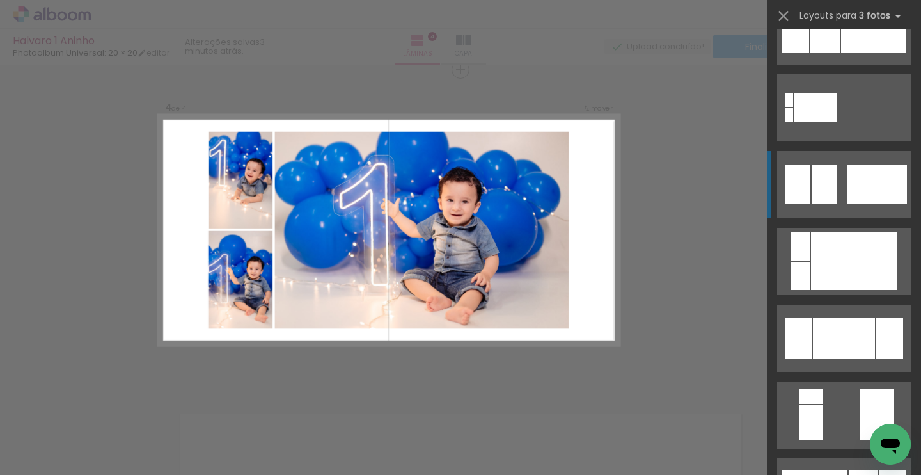
scroll to position [990, 0]
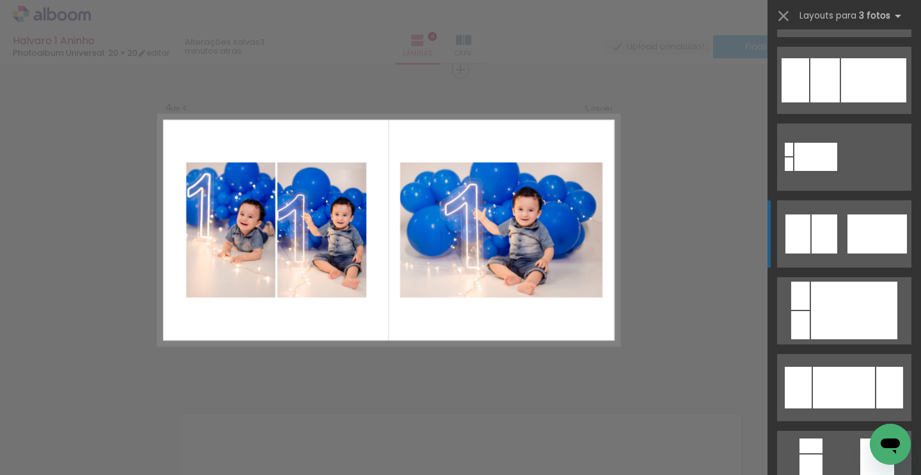
click at [860, 102] on div at bounding box center [873, 80] width 65 height 44
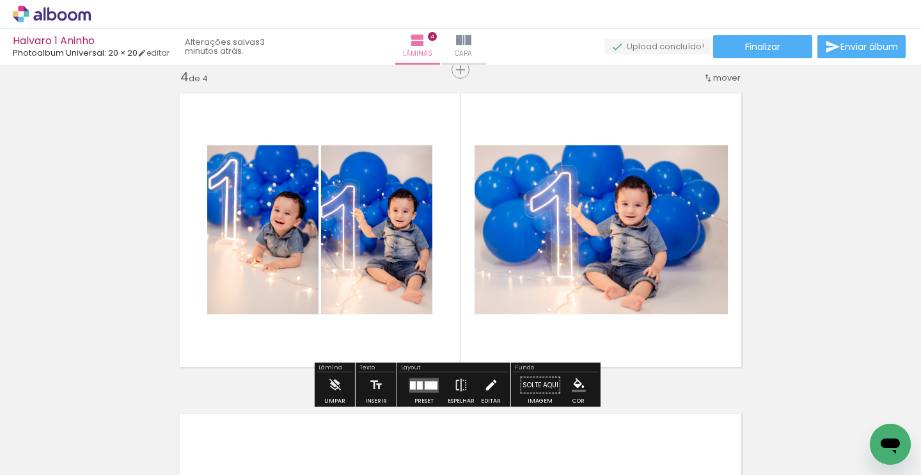
click at [491, 381] on iron-icon at bounding box center [491, 385] width 14 height 26
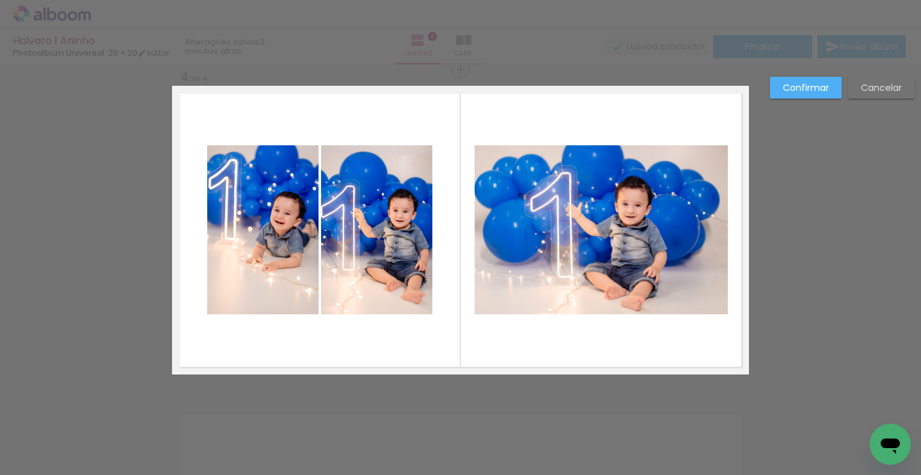
click at [578, 237] on quentale-photo at bounding box center [601, 229] width 253 height 169
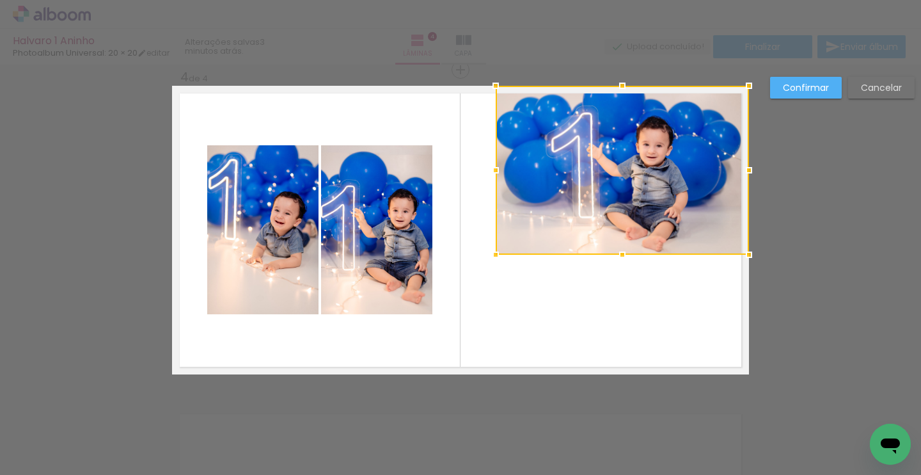
drag, startPoint x: 595, startPoint y: 235, endPoint x: 621, endPoint y: 175, distance: 64.8
click at [621, 175] on div at bounding box center [622, 170] width 253 height 169
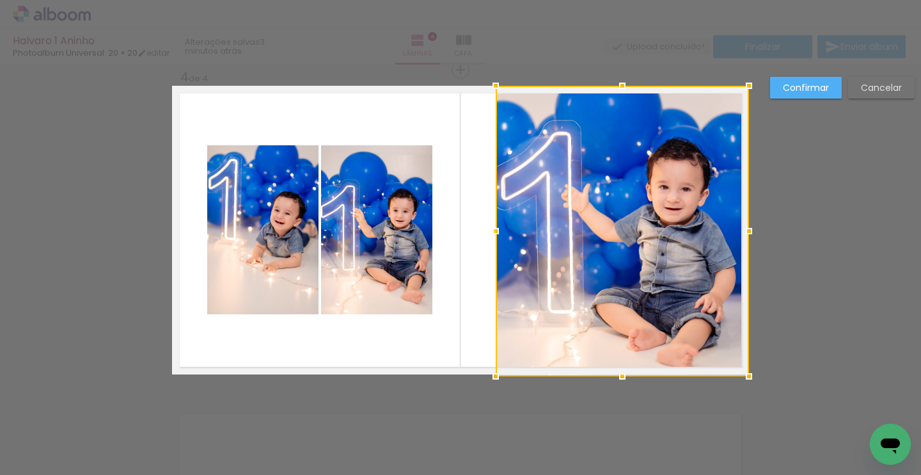
drag, startPoint x: 616, startPoint y: 250, endPoint x: 637, endPoint y: 381, distance: 132.2
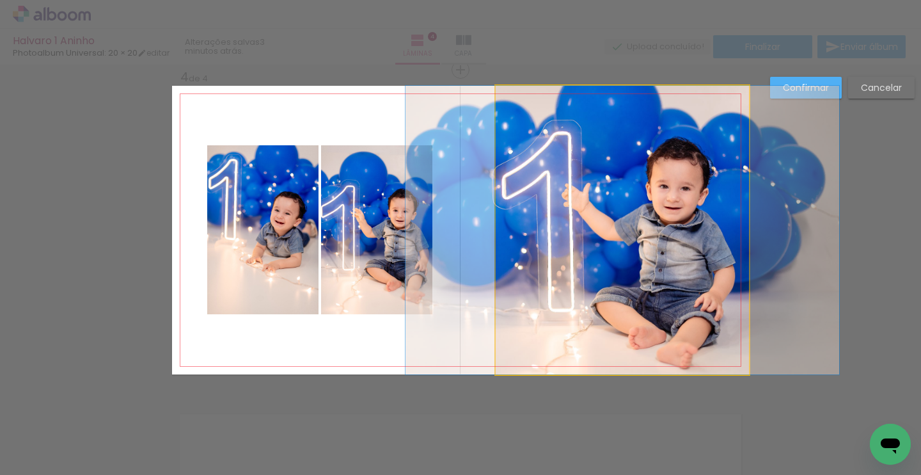
click at [511, 239] on quentale-photo at bounding box center [622, 230] width 253 height 289
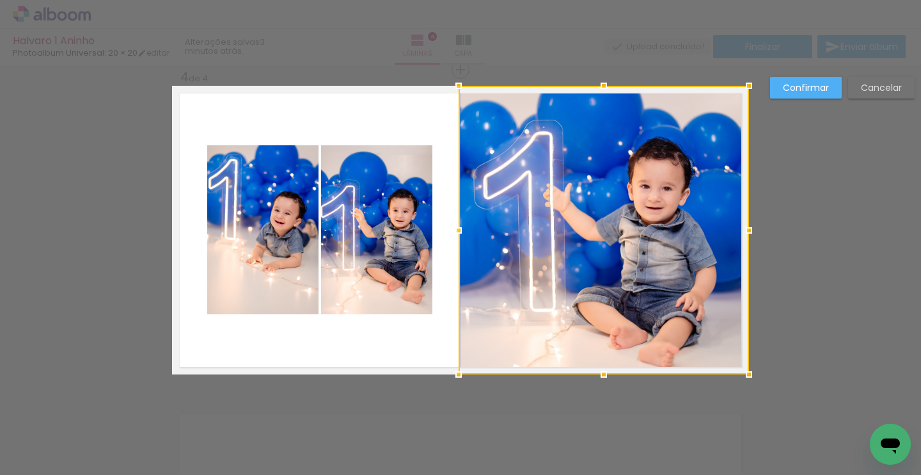
drag, startPoint x: 494, startPoint y: 232, endPoint x: 468, endPoint y: 229, distance: 25.8
click at [457, 232] on div at bounding box center [459, 231] width 26 height 26
click at [0, 0] on slot "Confirmar" at bounding box center [0, 0] width 0 height 0
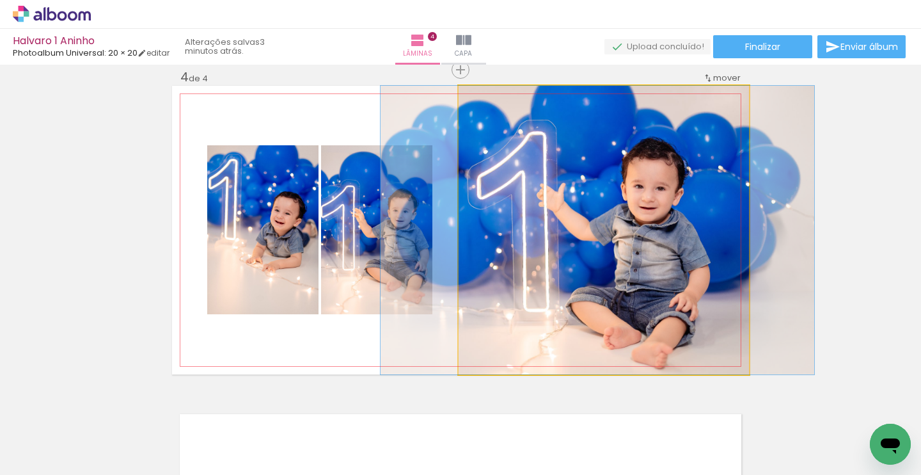
drag, startPoint x: 632, startPoint y: 207, endPoint x: 626, endPoint y: 200, distance: 9.6
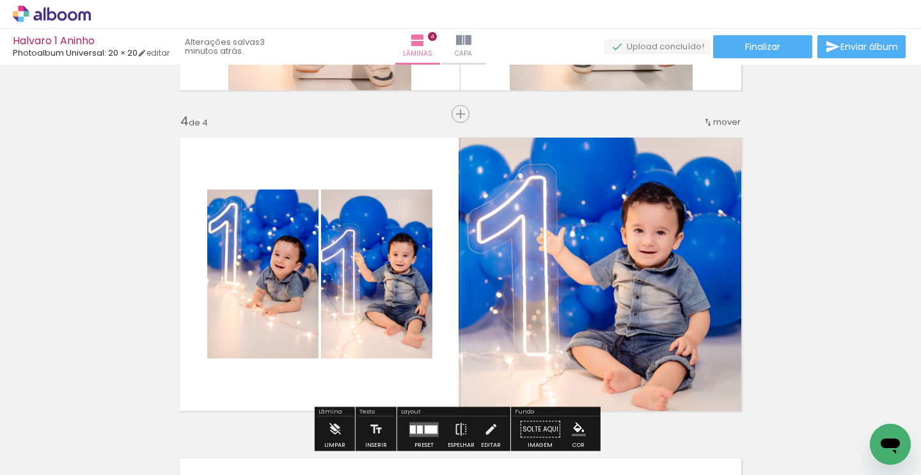
scroll to position [931, 0]
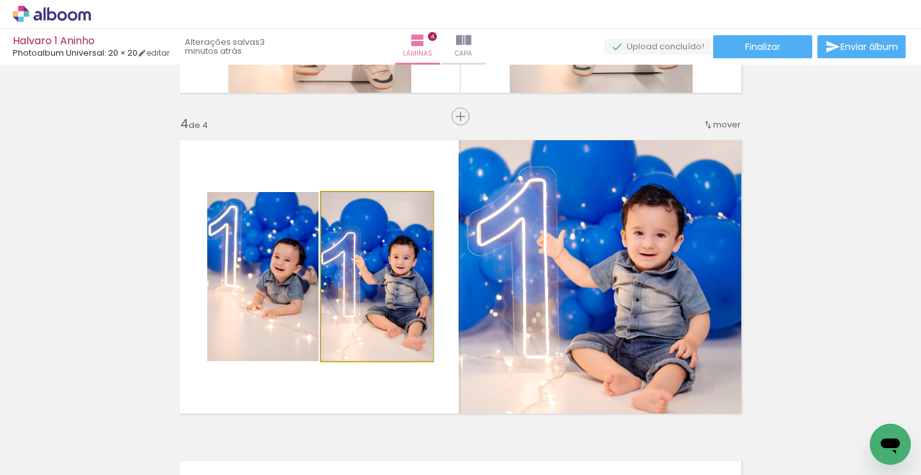
drag, startPoint x: 359, startPoint y: 289, endPoint x: 367, endPoint y: 286, distance: 8.1
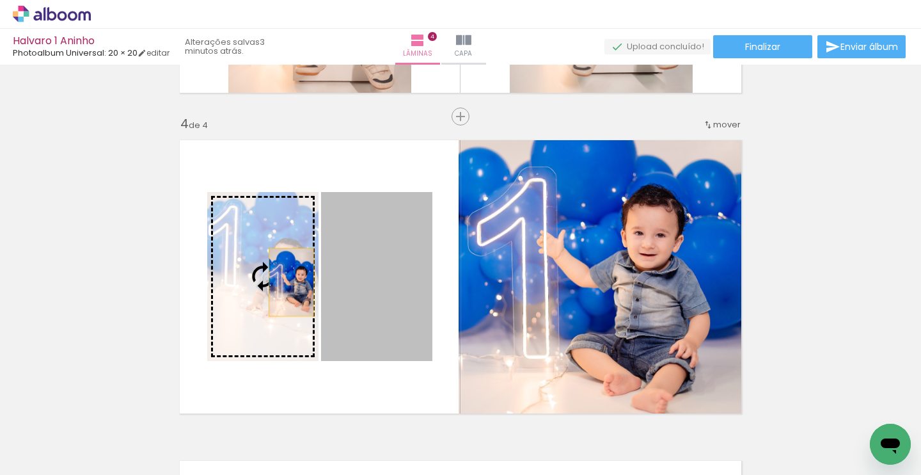
drag, startPoint x: 370, startPoint y: 282, endPoint x: 285, endPoint y: 280, distance: 85.8
click at [0, 0] on slot at bounding box center [0, 0] width 0 height 0
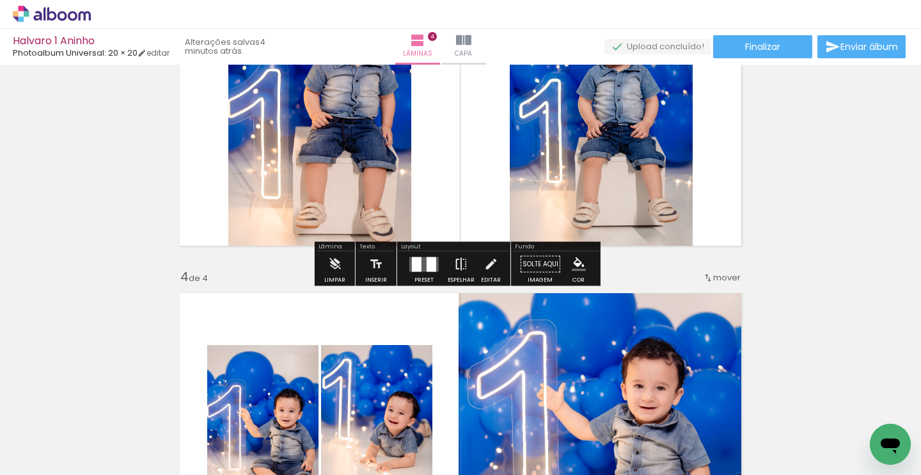
scroll to position [782, 0]
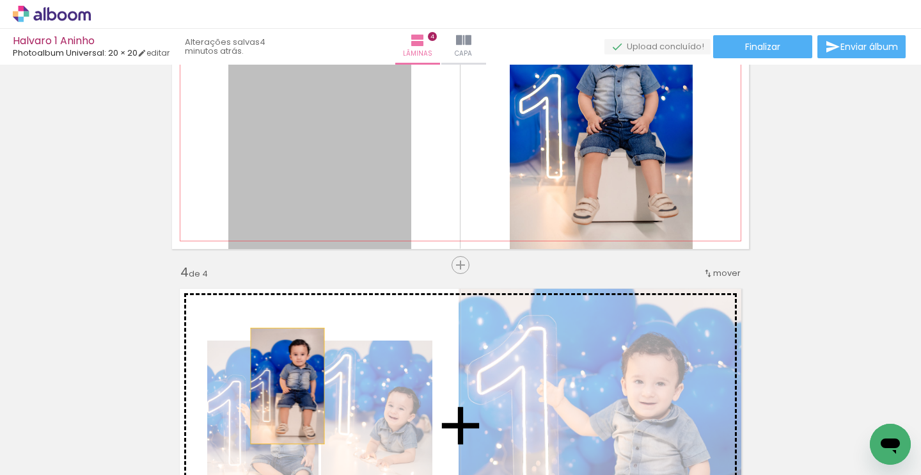
drag, startPoint x: 338, startPoint y: 194, endPoint x: 282, endPoint y: 385, distance: 198.8
click at [282, 385] on div "Inserir lâmina 1 de 4 Inserir lâmina 2 de 4 Inserir lâmina 3 de 4 Inserir lâmin…" at bounding box center [460, 88] width 921 height 1603
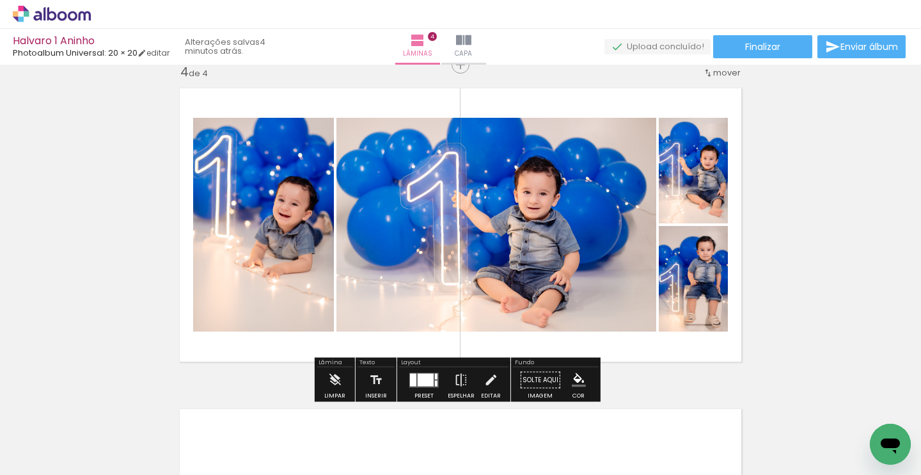
scroll to position [921, 0]
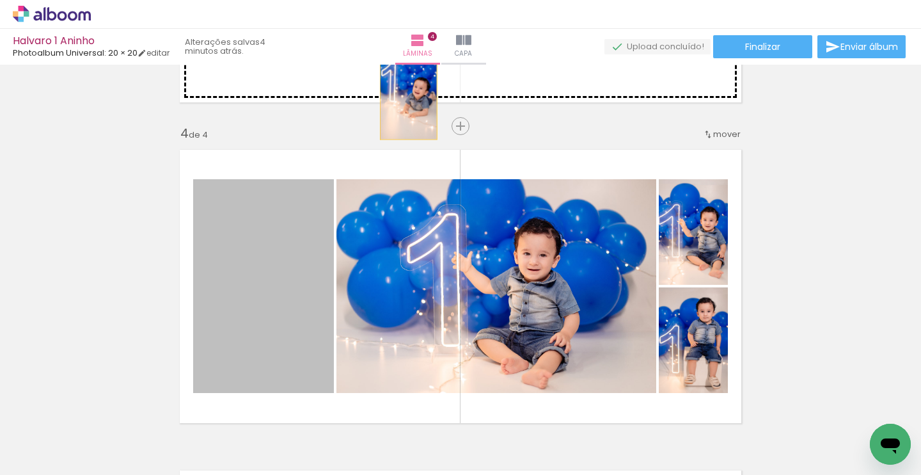
drag, startPoint x: 276, startPoint y: 277, endPoint x: 404, endPoint y: 95, distance: 222.2
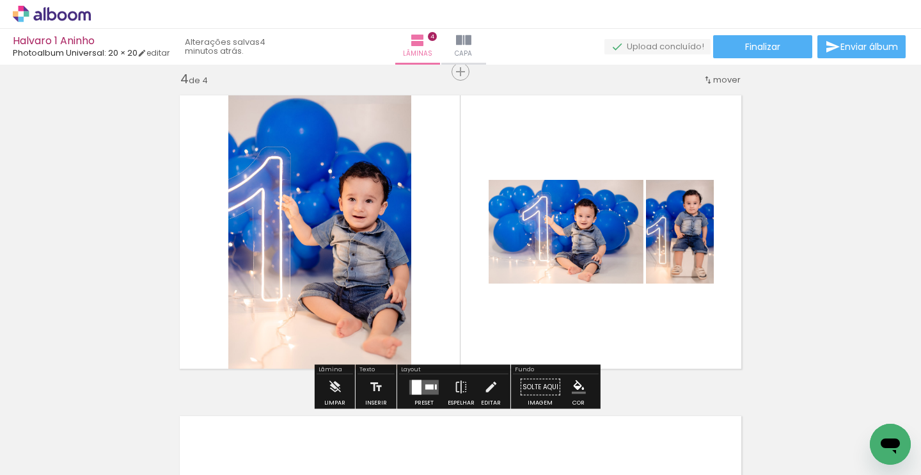
scroll to position [1013, 0]
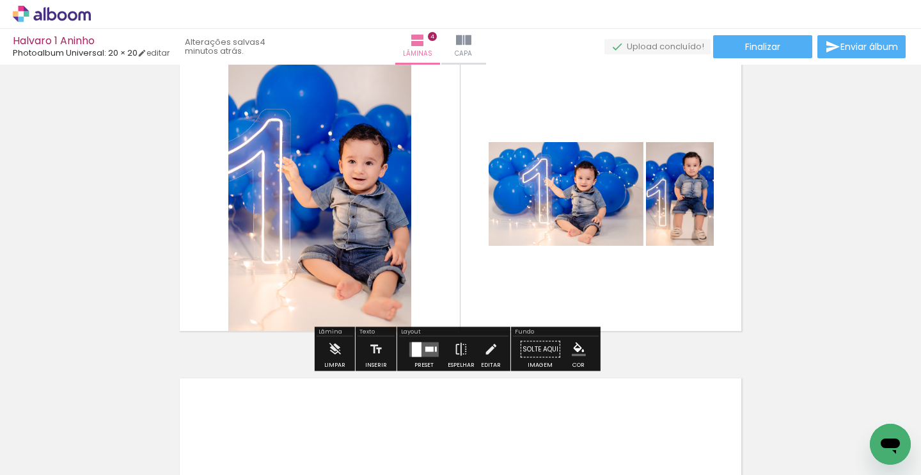
click at [431, 350] on div at bounding box center [429, 348] width 8 height 5
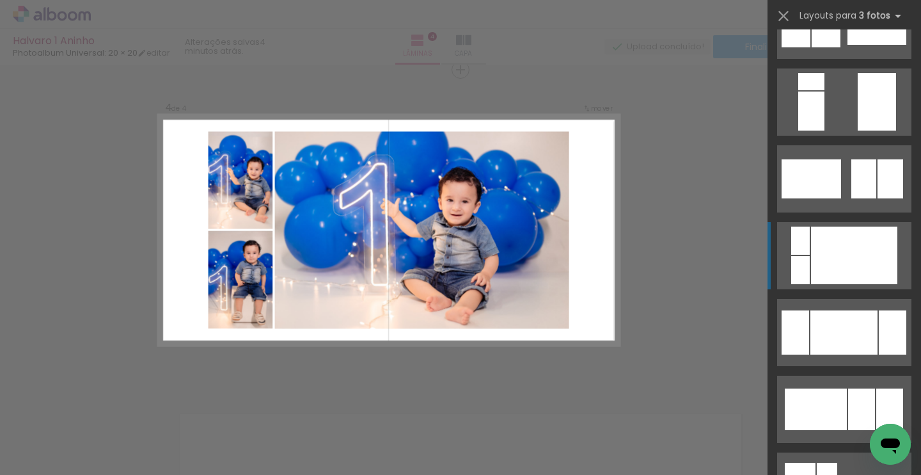
scroll to position [381, 0]
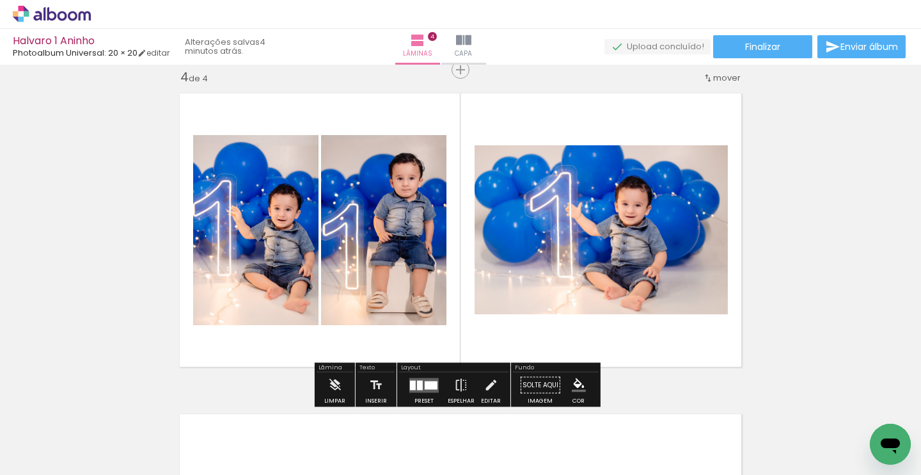
scroll to position [980, 0]
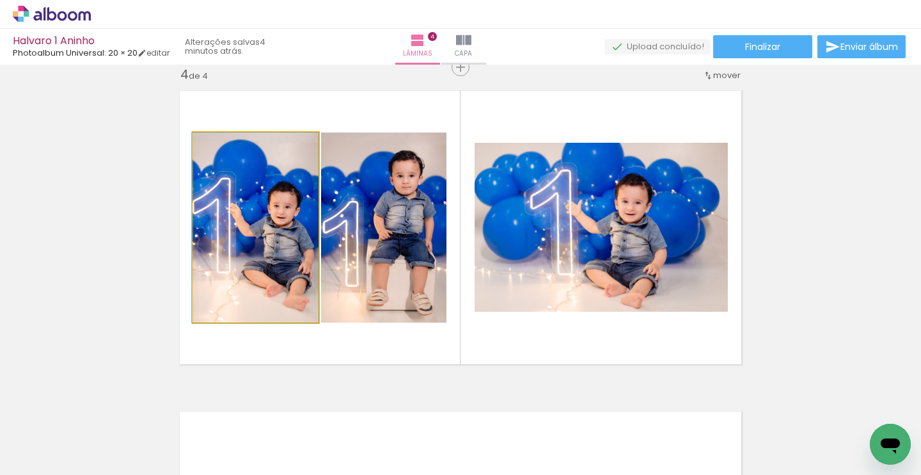
drag, startPoint x: 235, startPoint y: 228, endPoint x: 239, endPoint y: 203, distance: 25.2
click at [268, 244] on quentale-photo at bounding box center [255, 227] width 125 height 190
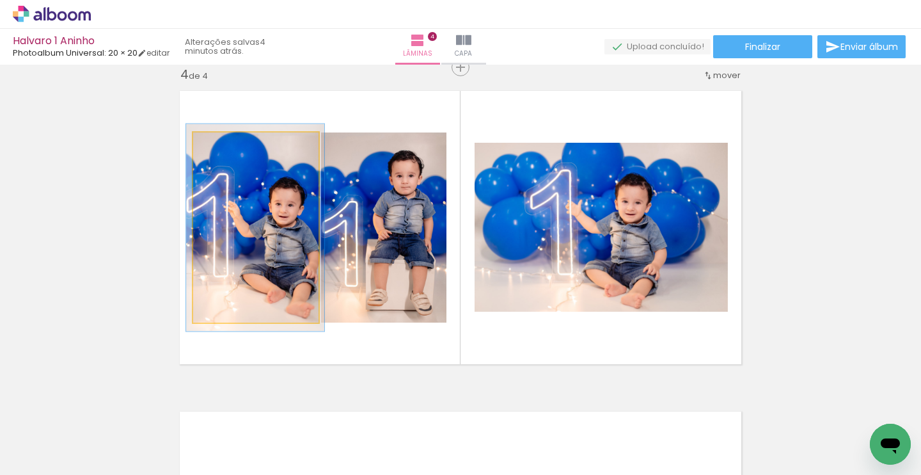
click at [225, 143] on div at bounding box center [227, 146] width 12 height 12
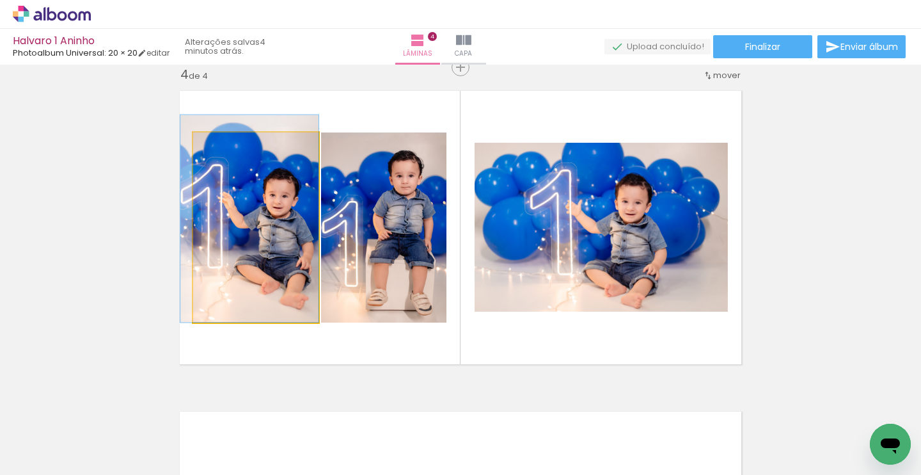
drag, startPoint x: 260, startPoint y: 199, endPoint x: 226, endPoint y: 143, distance: 65.4
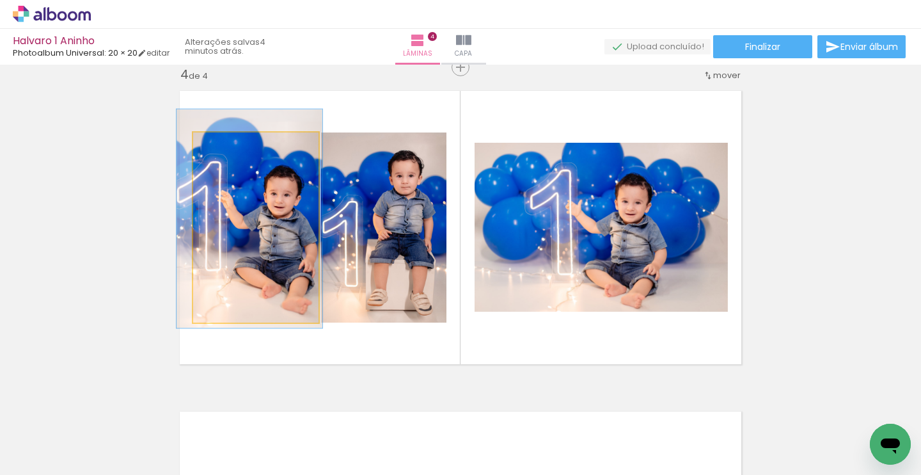
type paper-slider "115"
click at [228, 141] on div at bounding box center [231, 146] width 12 height 12
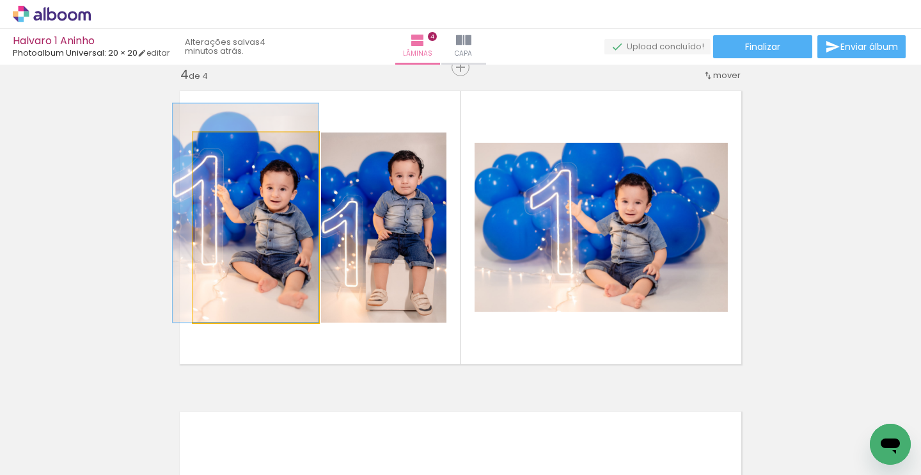
drag, startPoint x: 267, startPoint y: 208, endPoint x: 264, endPoint y: 195, distance: 13.4
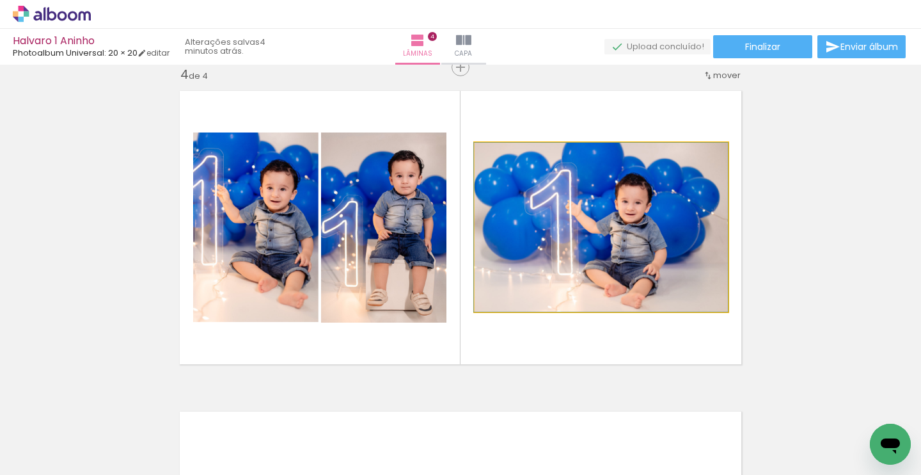
click at [567, 238] on quentale-photo at bounding box center [601, 227] width 253 height 169
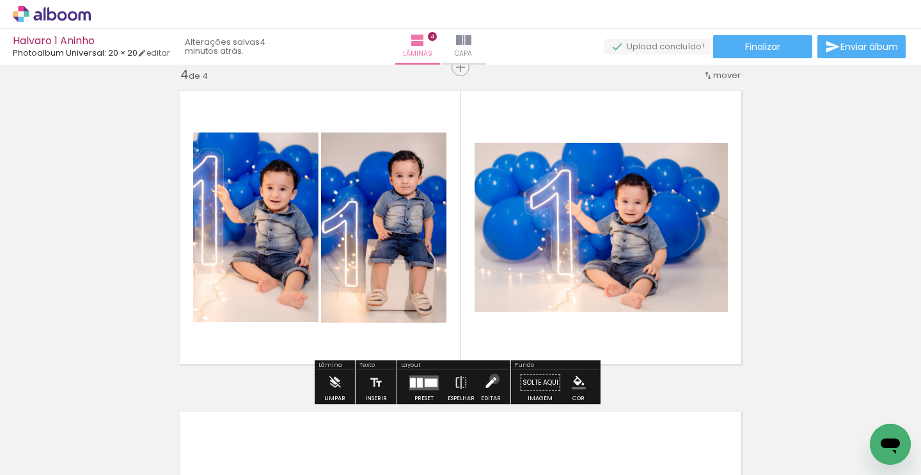
click at [491, 377] on iron-icon at bounding box center [491, 383] width 14 height 26
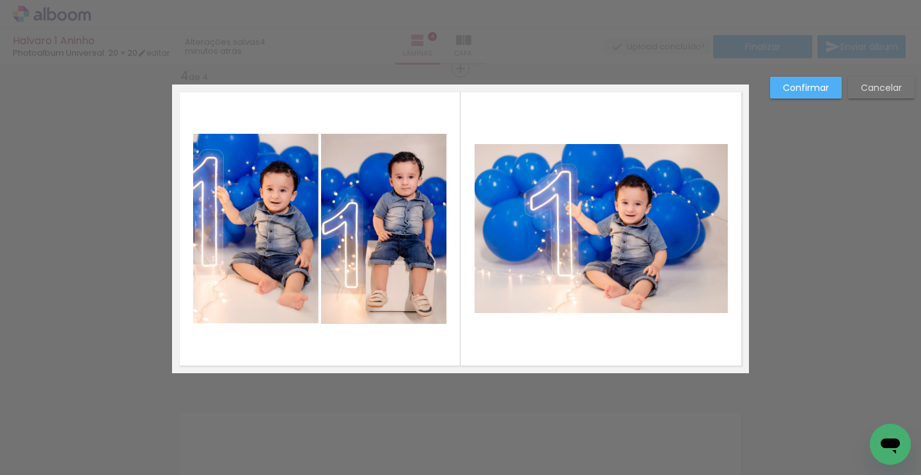
scroll to position [978, 0]
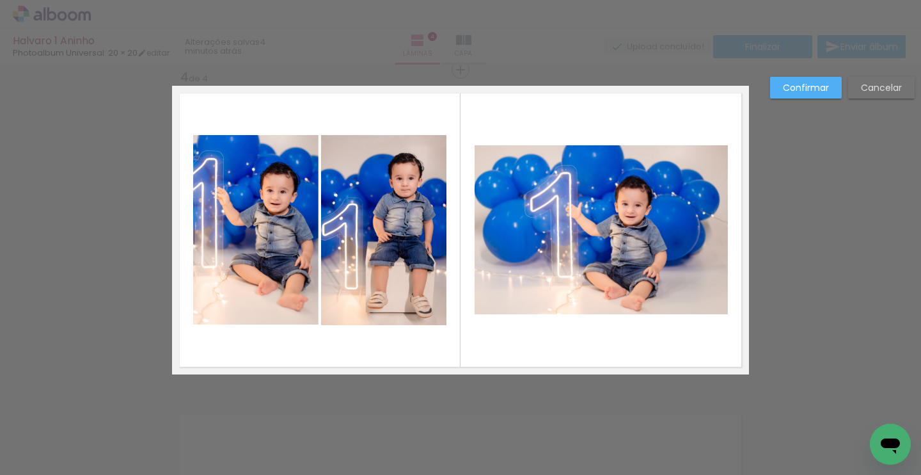
click at [571, 267] on quentale-photo at bounding box center [601, 229] width 253 height 169
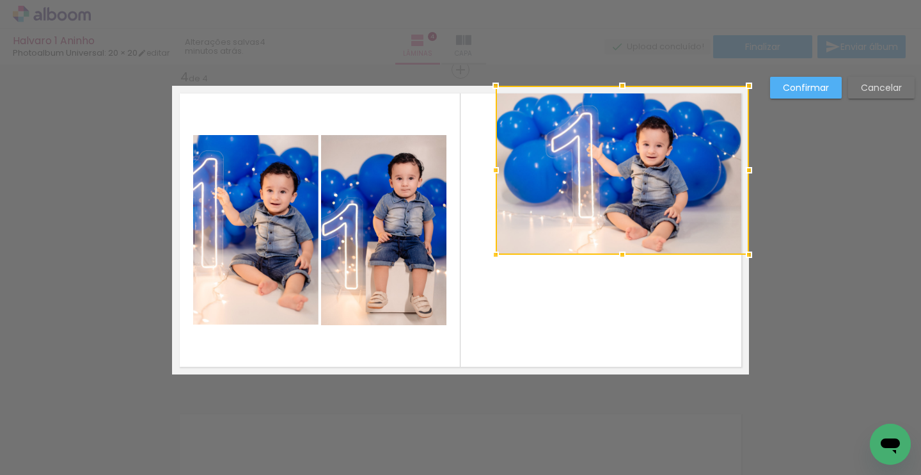
drag, startPoint x: 576, startPoint y: 269, endPoint x: 607, endPoint y: 205, distance: 71.3
click at [607, 205] on div at bounding box center [622, 170] width 253 height 169
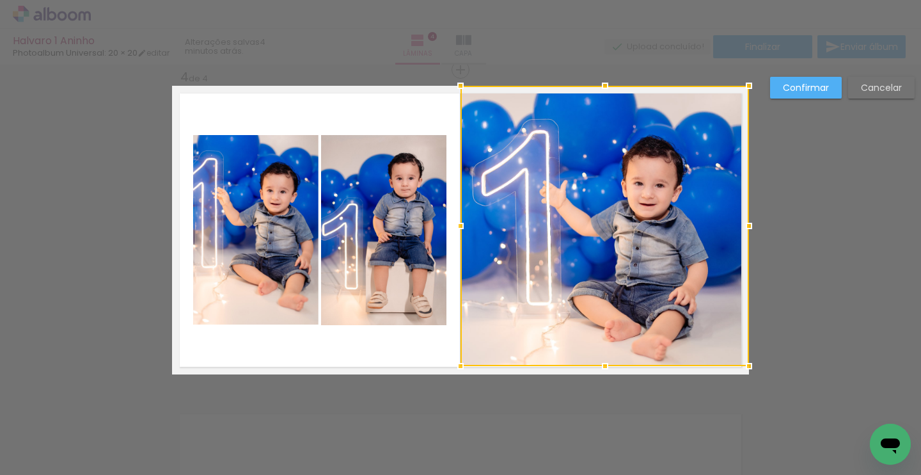
drag, startPoint x: 490, startPoint y: 251, endPoint x: 443, endPoint y: 383, distance: 140.0
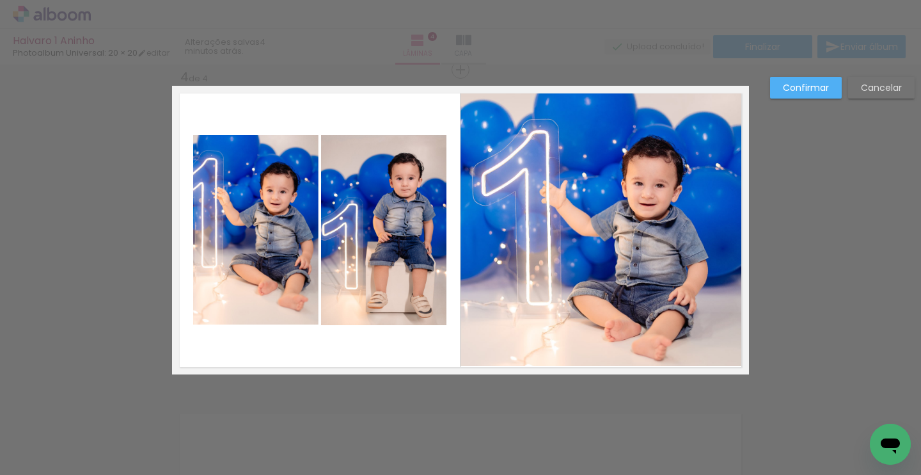
click at [0, 0] on slot "Confirmar" at bounding box center [0, 0] width 0 height 0
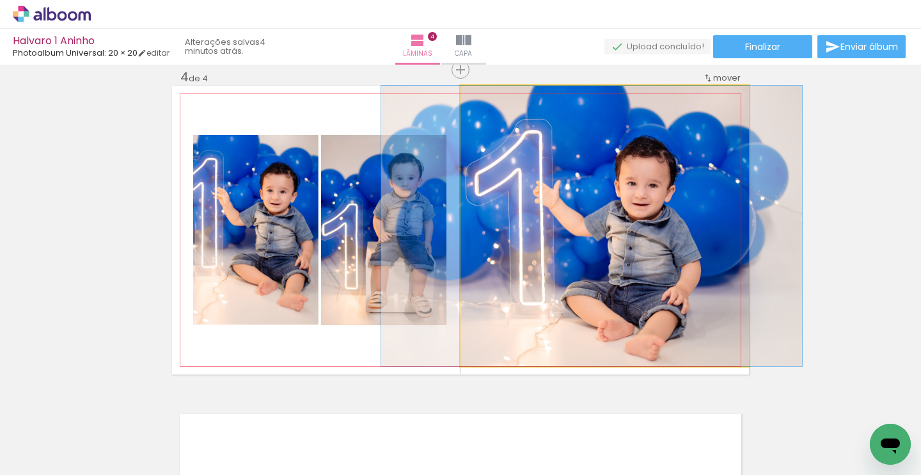
drag, startPoint x: 630, startPoint y: 232, endPoint x: 623, endPoint y: 234, distance: 7.2
click at [637, 238] on quentale-photo at bounding box center [605, 226] width 289 height 280
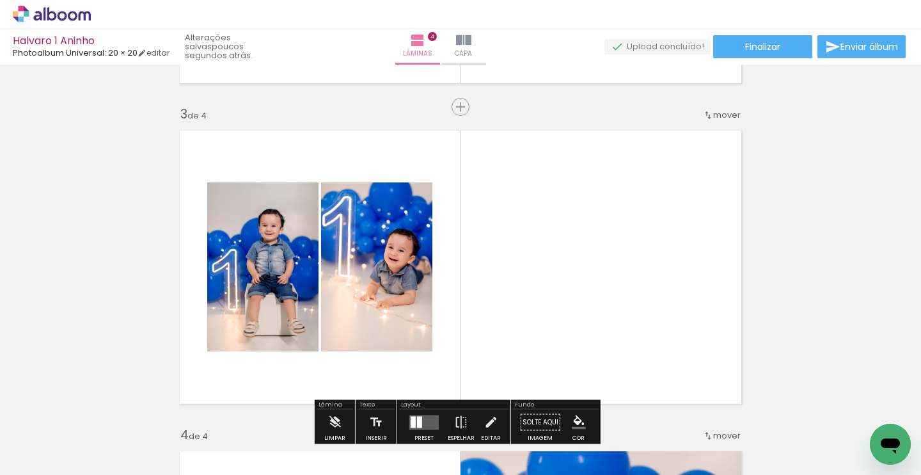
scroll to position [662, 0]
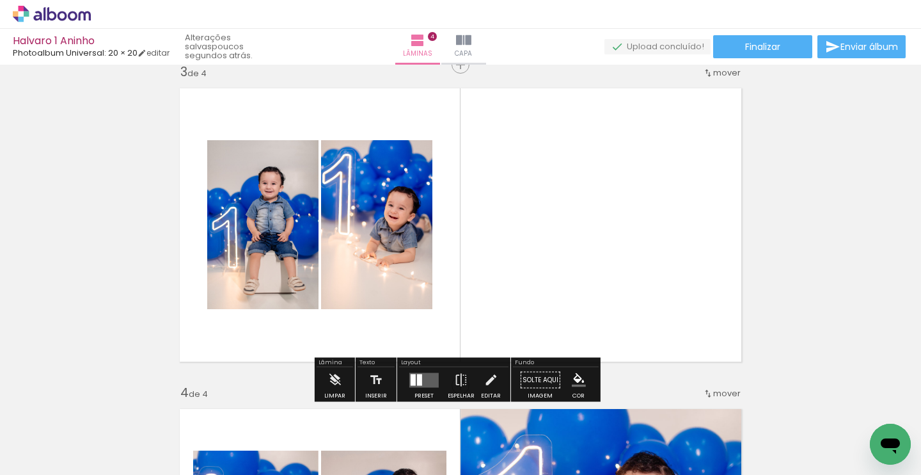
click at [417, 385] on div at bounding box center [419, 380] width 5 height 12
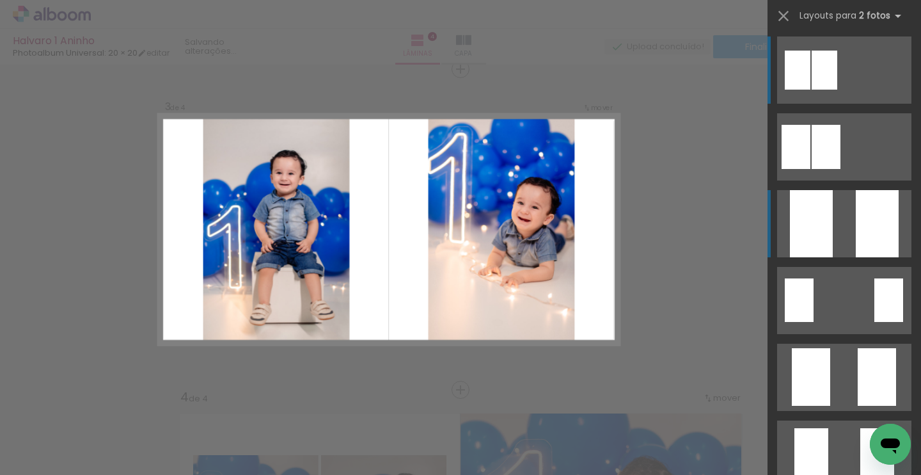
scroll to position [657, 0]
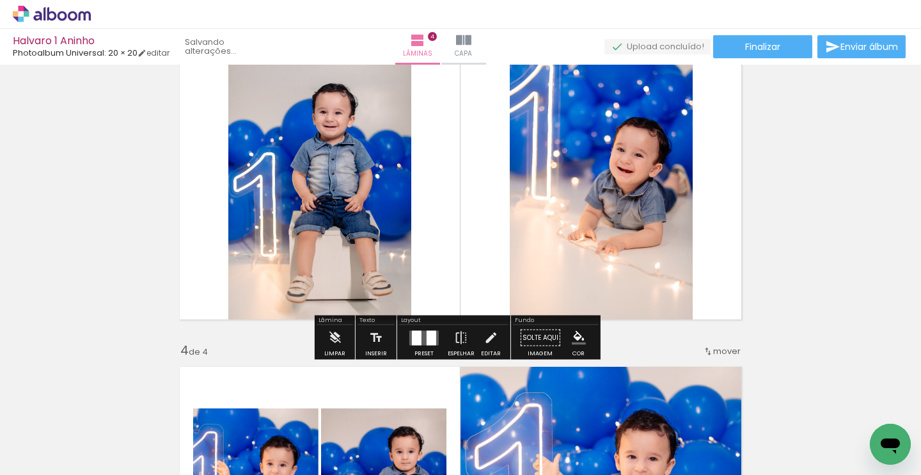
scroll to position [727, 0]
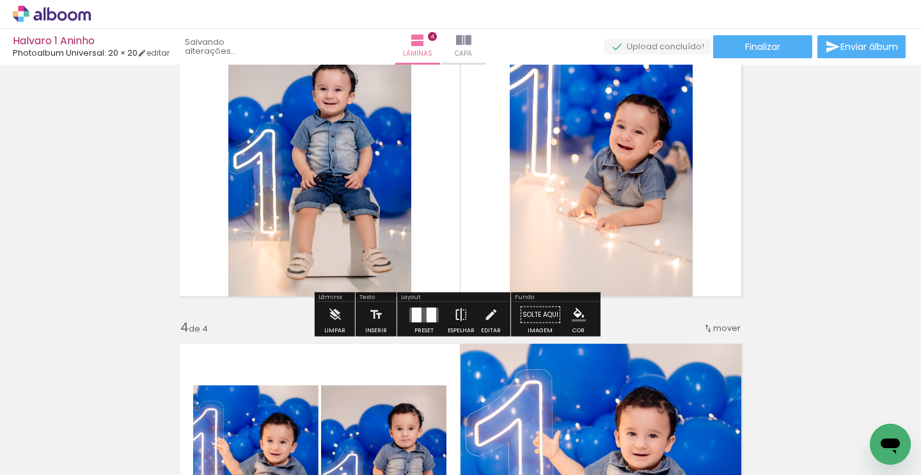
click at [454, 311] on iron-icon at bounding box center [461, 315] width 14 height 26
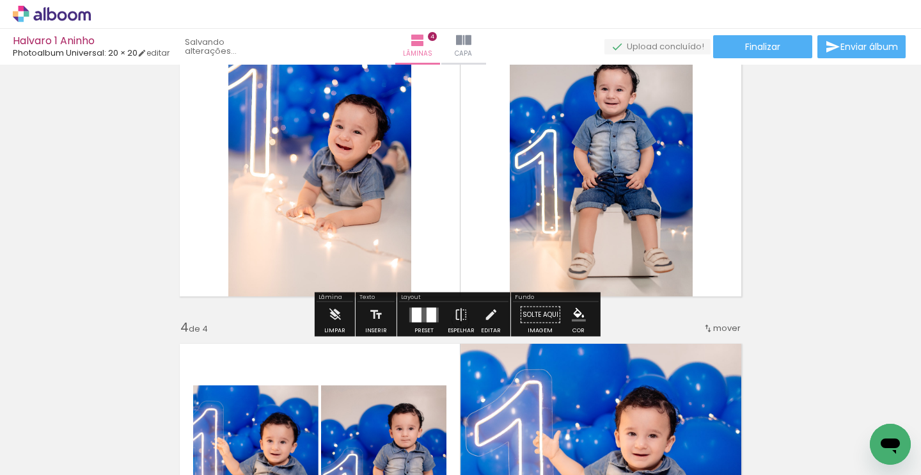
click at [361, 152] on quentale-photo at bounding box center [319, 159] width 183 height 289
click at [484, 315] on iron-icon at bounding box center [491, 315] width 14 height 26
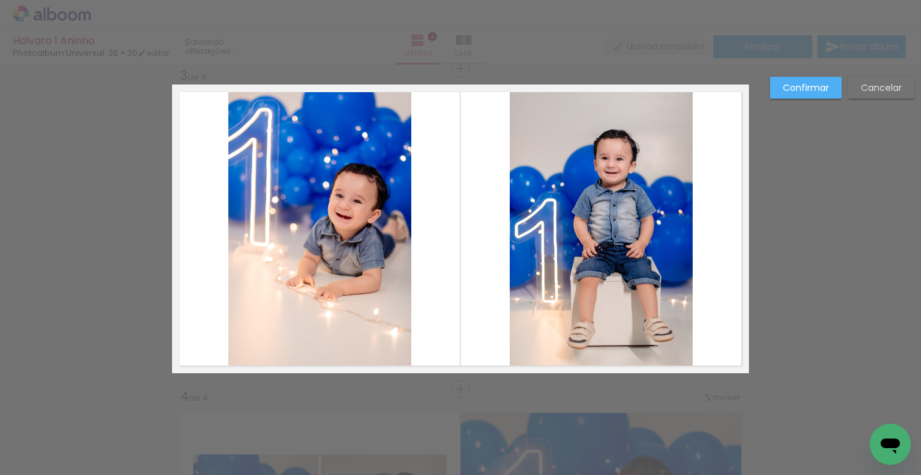
scroll to position [657, 0]
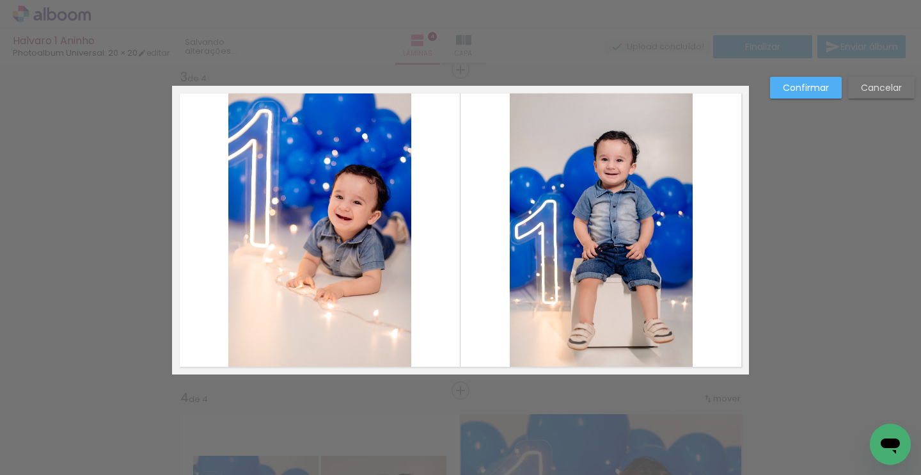
click at [336, 210] on quentale-photo at bounding box center [319, 230] width 183 height 289
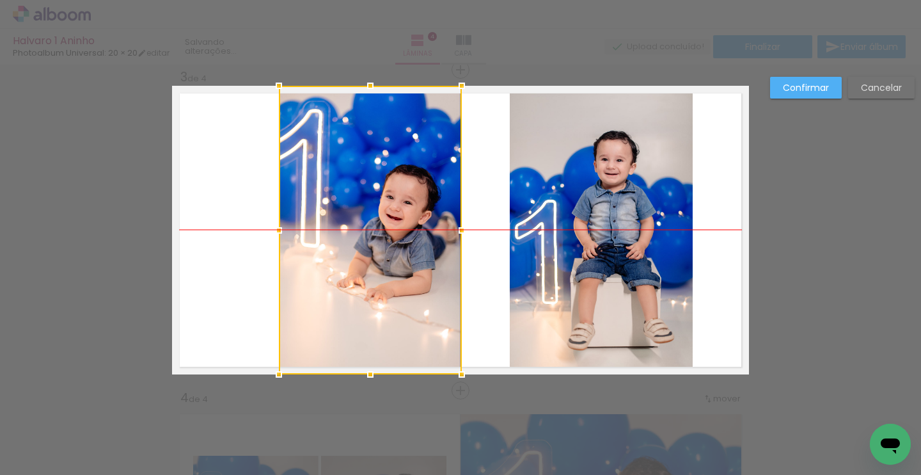
drag, startPoint x: 362, startPoint y: 219, endPoint x: 388, endPoint y: 214, distance: 26.6
click at [388, 214] on div at bounding box center [370, 230] width 183 height 289
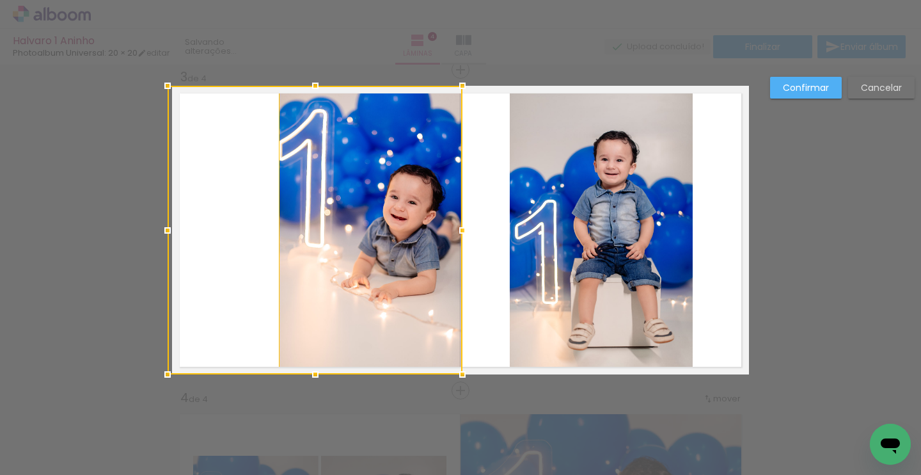
drag, startPoint x: 279, startPoint y: 230, endPoint x: 154, endPoint y: 228, distance: 124.8
click at [155, 228] on div at bounding box center [168, 231] width 26 height 26
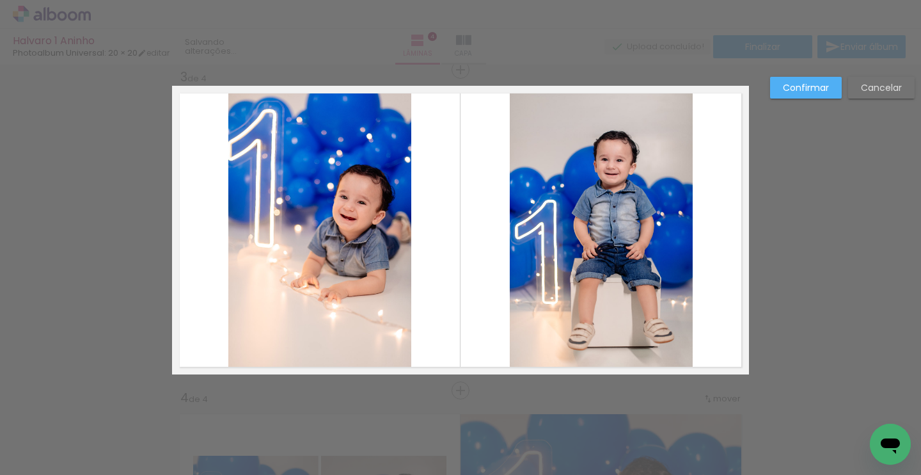
click at [340, 231] on quentale-photo at bounding box center [319, 230] width 183 height 289
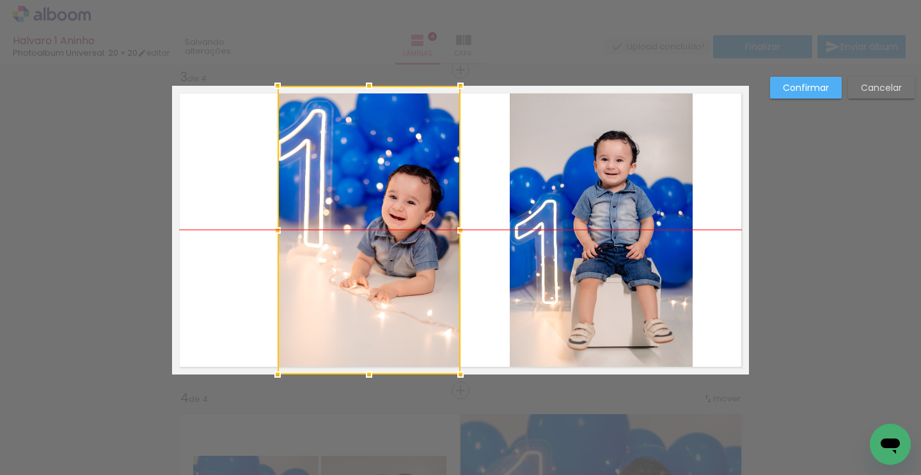
drag, startPoint x: 354, startPoint y: 235, endPoint x: 404, endPoint y: 237, distance: 49.3
click at [404, 237] on div at bounding box center [369, 230] width 183 height 289
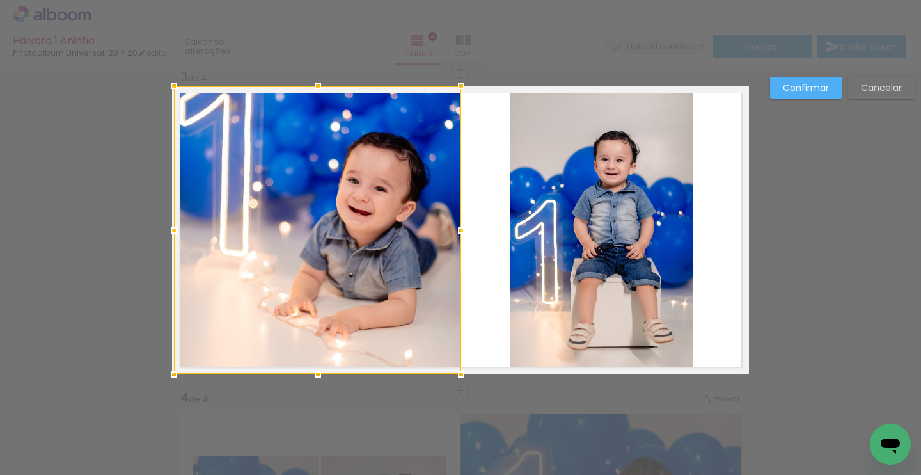
drag, startPoint x: 271, startPoint y: 234, endPoint x: 120, endPoint y: 240, distance: 151.8
click at [113, 242] on div "Inserir lâmina 1 de 4 Inserir lâmina 2 de 4 Inserir lâmina 3 de 4 Inserir lâmin…" at bounding box center [460, 224] width 921 height 1633
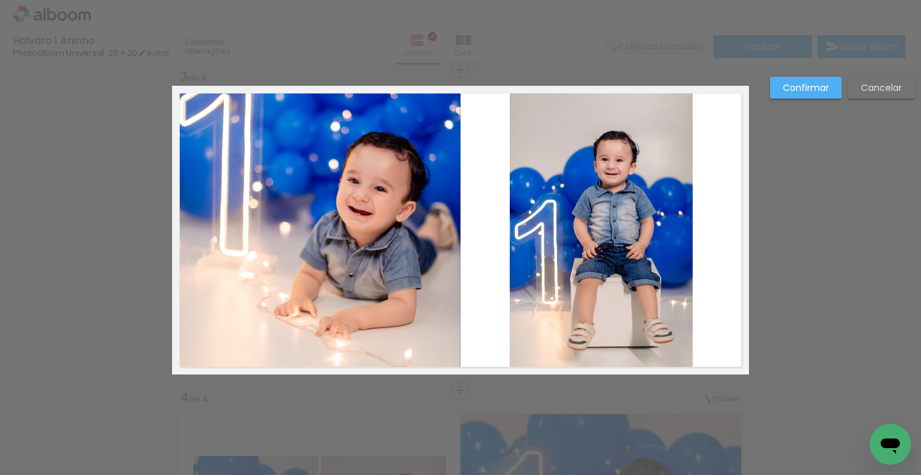
click at [835, 89] on paper-button "Confirmar" at bounding box center [806, 88] width 72 height 22
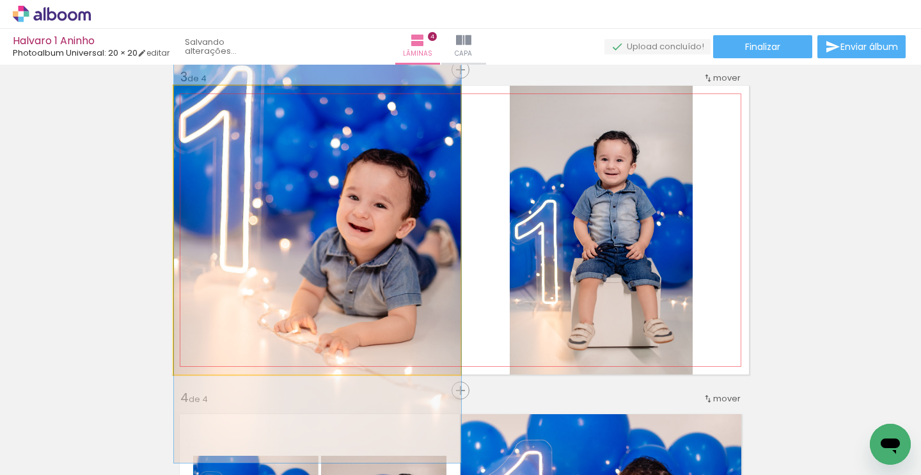
drag, startPoint x: 410, startPoint y: 191, endPoint x: 412, endPoint y: 204, distance: 13.6
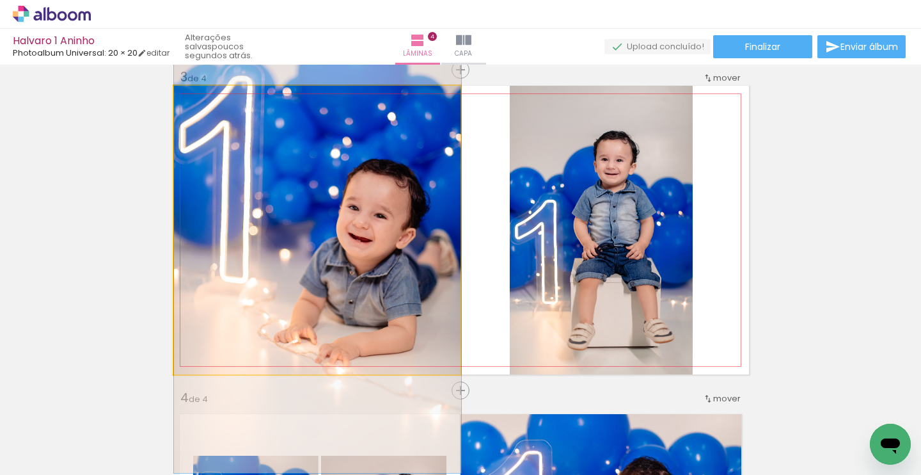
drag, startPoint x: 401, startPoint y: 177, endPoint x: 402, endPoint y: 187, distance: 9.7
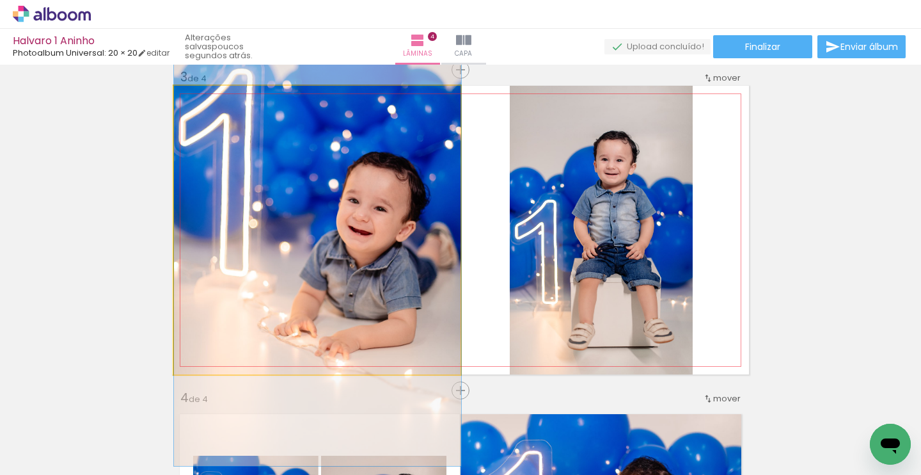
drag, startPoint x: 404, startPoint y: 184, endPoint x: 406, endPoint y: 176, distance: 7.9
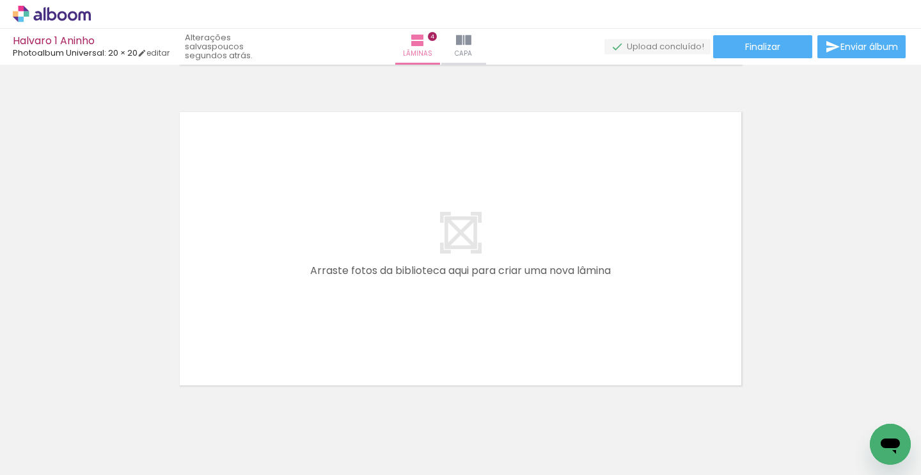
scroll to position [0, 621]
drag, startPoint x: 270, startPoint y: 472, endPoint x: 446, endPoint y: 461, distance: 176.2
click at [105, 461] on iron-horizontal-list at bounding box center [92, 435] width 26 height 80
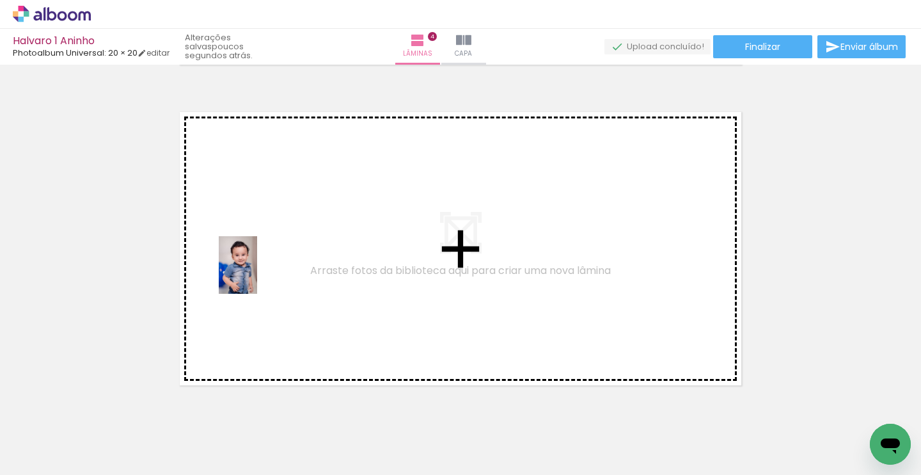
drag, startPoint x: 242, startPoint y: 429, endPoint x: 257, endPoint y: 274, distance: 156.2
click at [257, 274] on quentale-workspace at bounding box center [460, 237] width 921 height 475
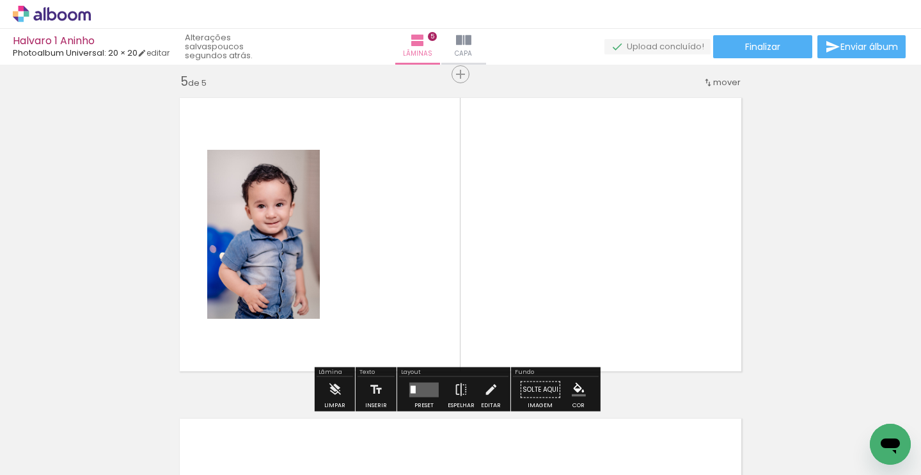
scroll to position [1298, 0]
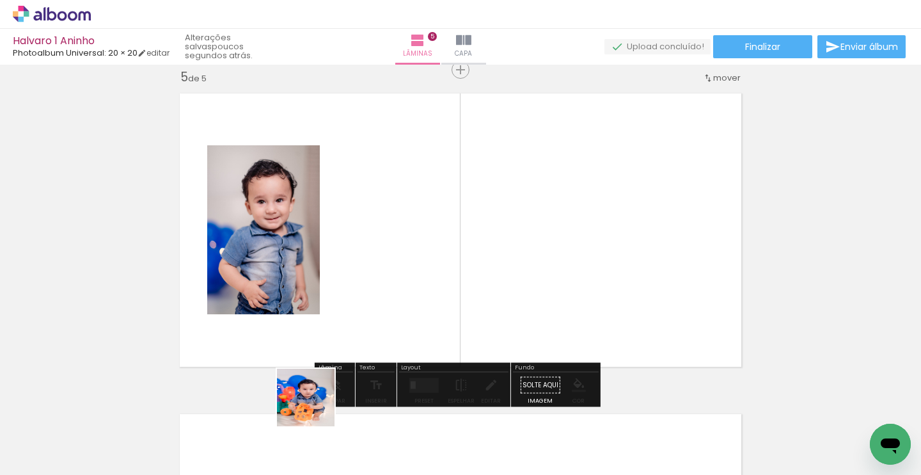
drag, startPoint x: 310, startPoint y: 426, endPoint x: 322, endPoint y: 237, distance: 189.7
click at [322, 237] on quentale-workspace at bounding box center [460, 237] width 921 height 475
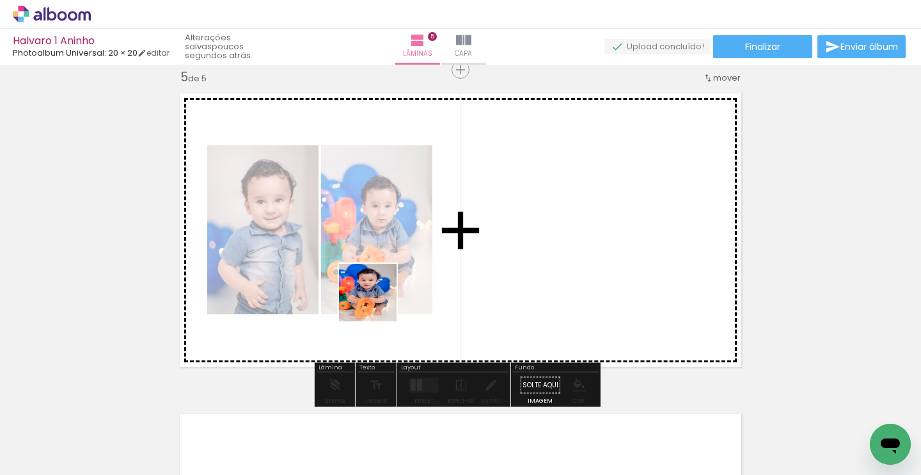
drag, startPoint x: 372, startPoint y: 419, endPoint x: 410, endPoint y: 280, distance: 143.9
click at [410, 280] on quentale-workspace at bounding box center [460, 237] width 921 height 475
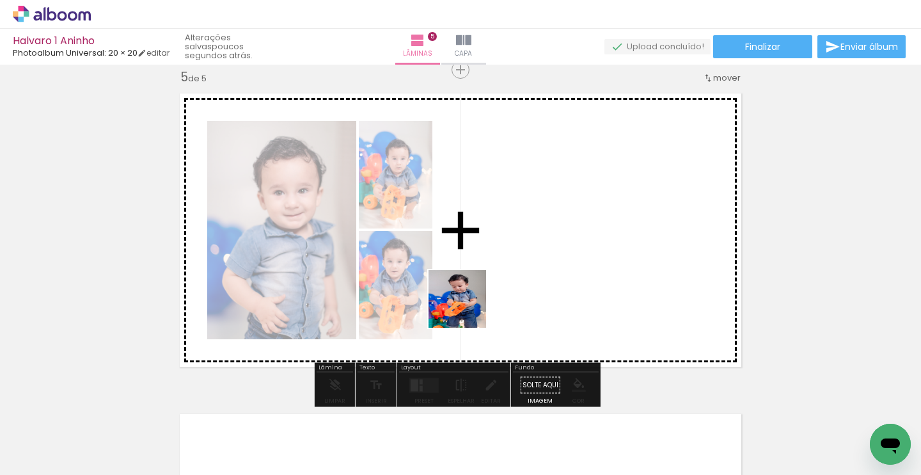
drag, startPoint x: 437, startPoint y: 437, endPoint x: 477, endPoint y: 275, distance: 166.8
click at [477, 275] on quentale-workspace at bounding box center [460, 237] width 921 height 475
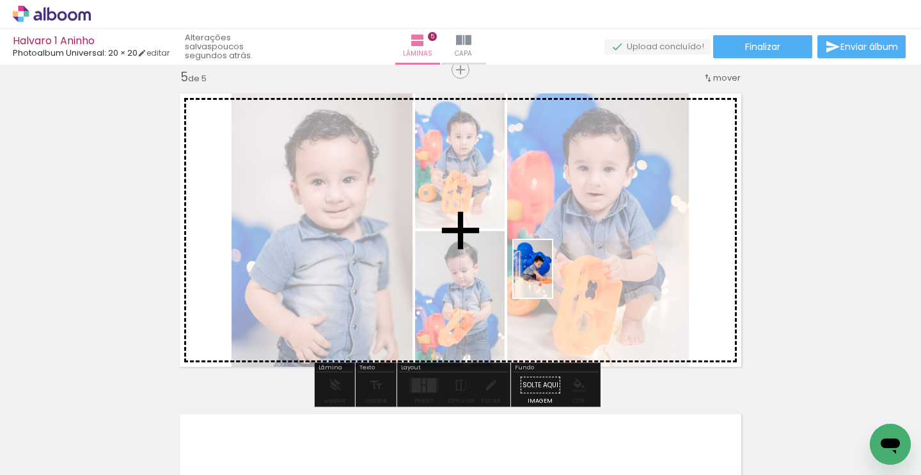
drag, startPoint x: 502, startPoint y: 422, endPoint x: 555, endPoint y: 250, distance: 180.1
click at [555, 250] on quentale-workspace at bounding box center [460, 237] width 921 height 475
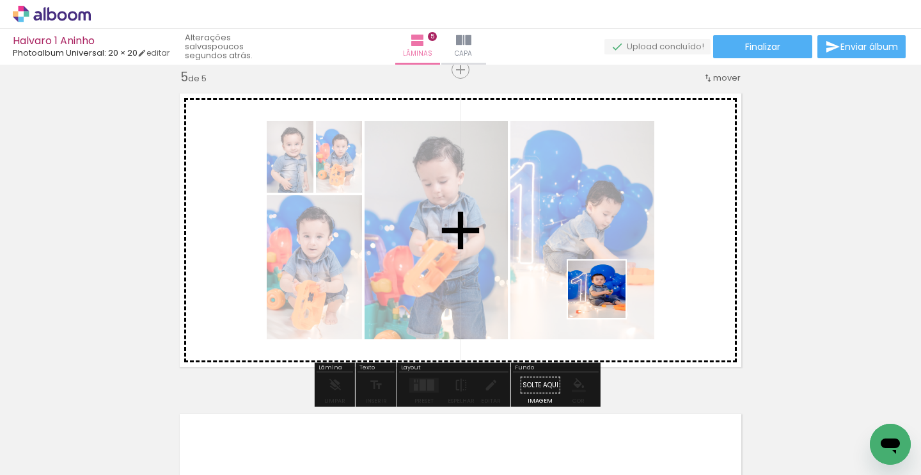
drag, startPoint x: 594, startPoint y: 437, endPoint x: 620, endPoint y: 263, distance: 175.9
click at [620, 263] on quentale-workspace at bounding box center [460, 237] width 921 height 475
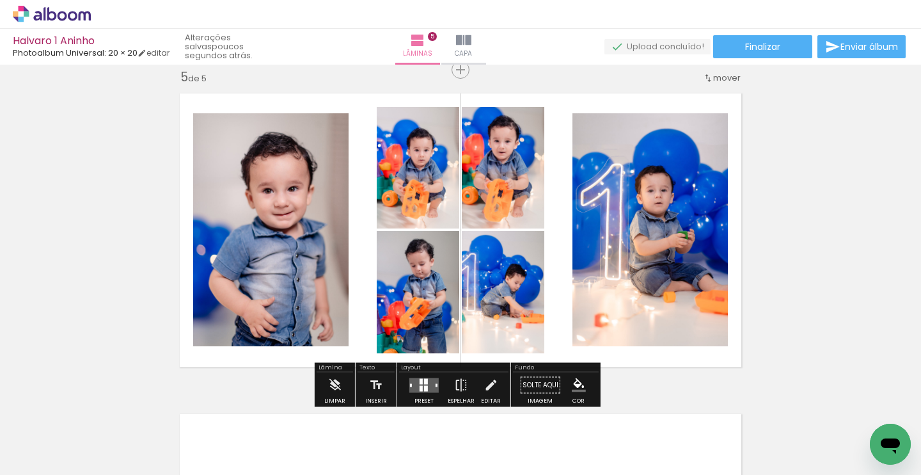
click at [424, 381] on div at bounding box center [426, 381] width 4 height 6
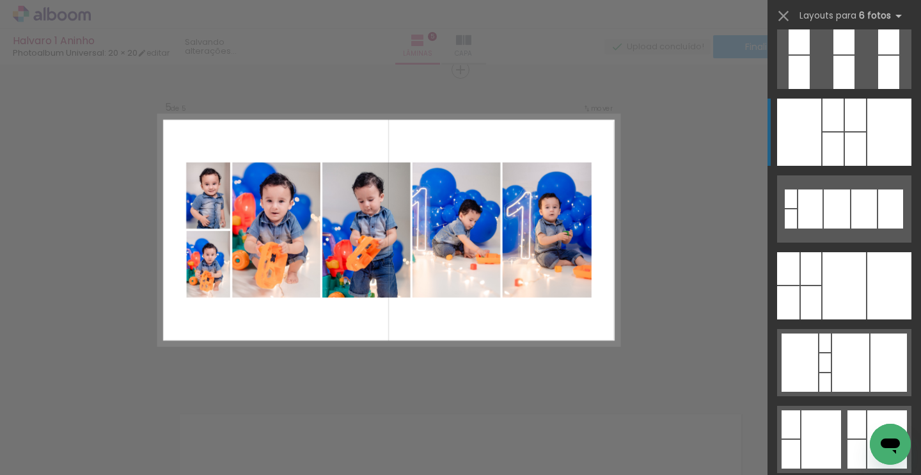
scroll to position [404, 0]
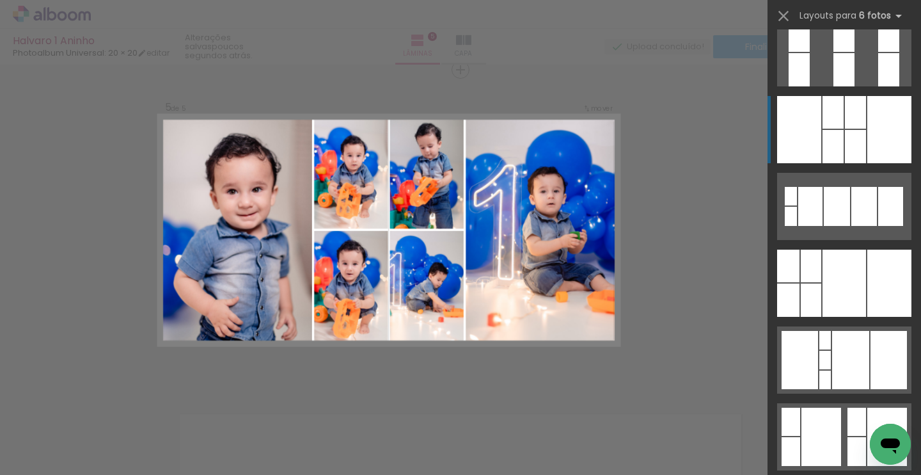
click at [849, 86] on div at bounding box center [844, 69] width 21 height 33
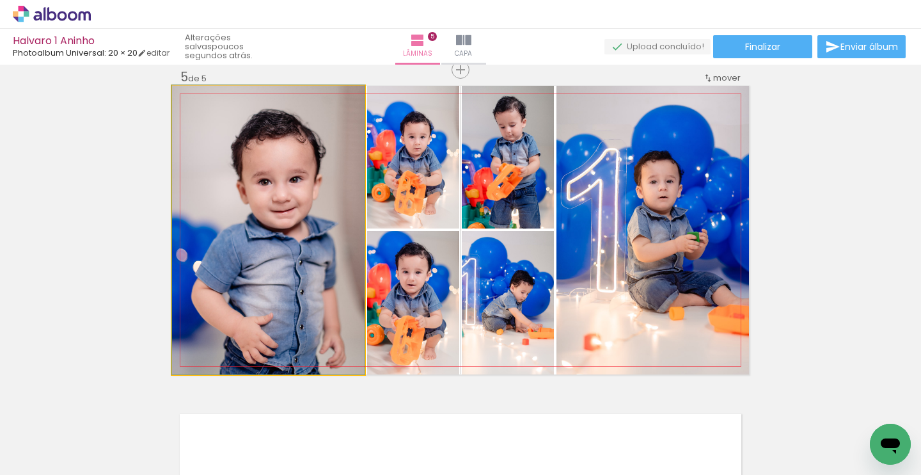
drag, startPoint x: 284, startPoint y: 202, endPoint x: 297, endPoint y: 186, distance: 20.5
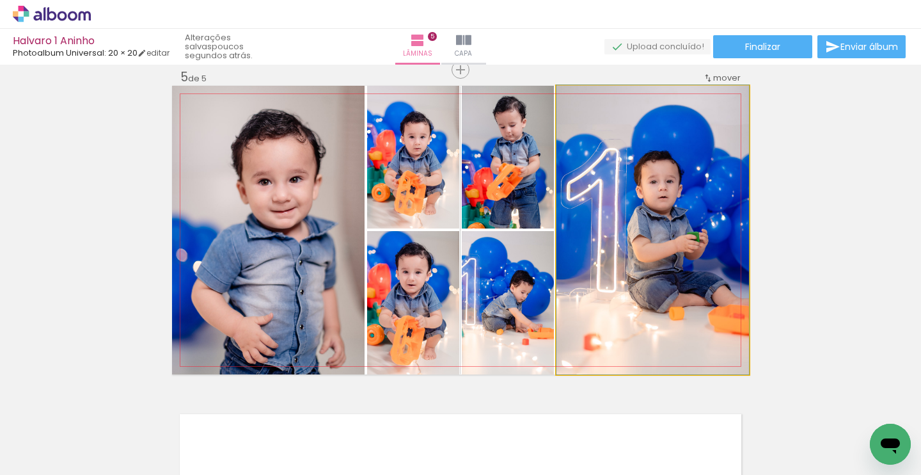
drag, startPoint x: 688, startPoint y: 230, endPoint x: 644, endPoint y: 221, distance: 44.9
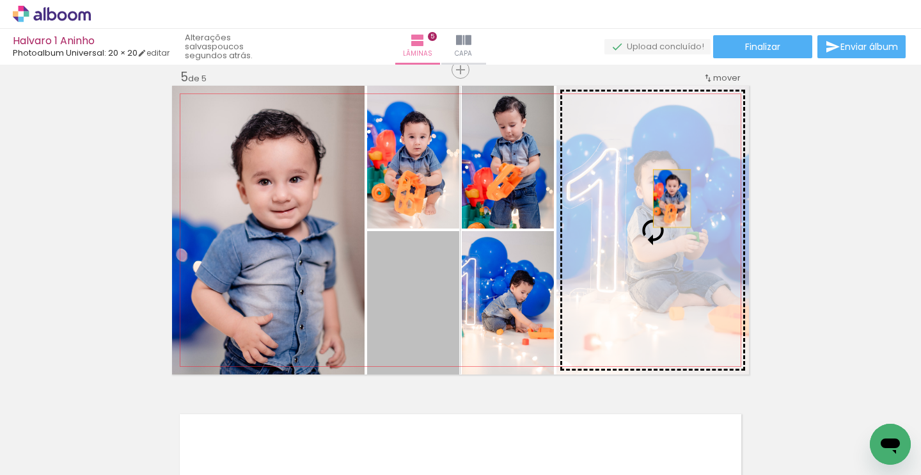
drag, startPoint x: 418, startPoint y: 298, endPoint x: 699, endPoint y: 179, distance: 305.4
click at [0, 0] on slot at bounding box center [0, 0] width 0 height 0
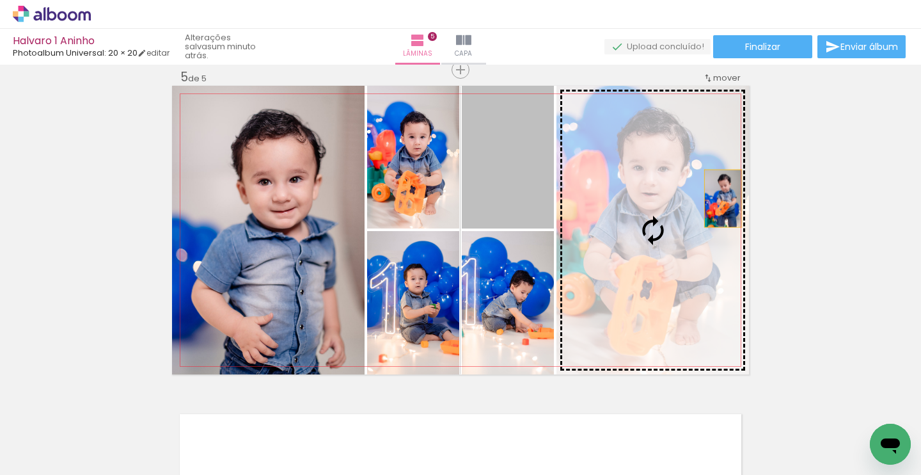
drag, startPoint x: 508, startPoint y: 188, endPoint x: 737, endPoint y: 200, distance: 229.3
click at [0, 0] on slot at bounding box center [0, 0] width 0 height 0
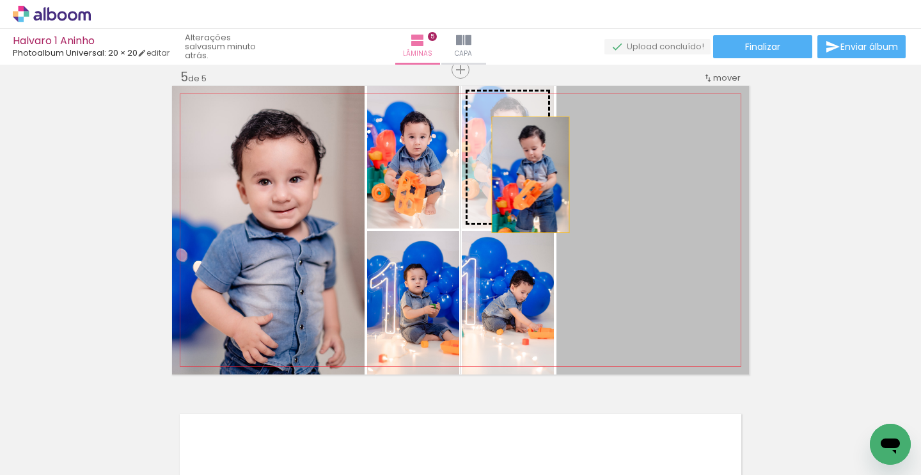
drag, startPoint x: 682, startPoint y: 218, endPoint x: 510, endPoint y: 167, distance: 179.4
click at [0, 0] on slot at bounding box center [0, 0] width 0 height 0
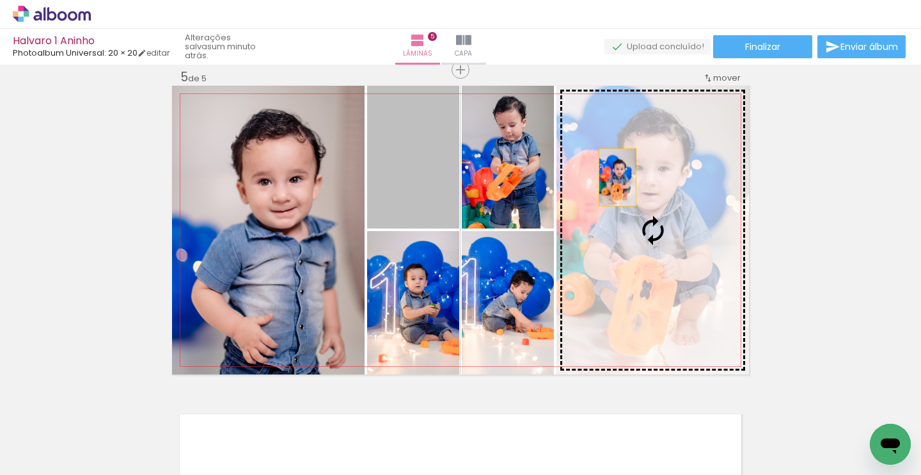
drag, startPoint x: 393, startPoint y: 169, endPoint x: 614, endPoint y: 174, distance: 221.4
click at [0, 0] on slot at bounding box center [0, 0] width 0 height 0
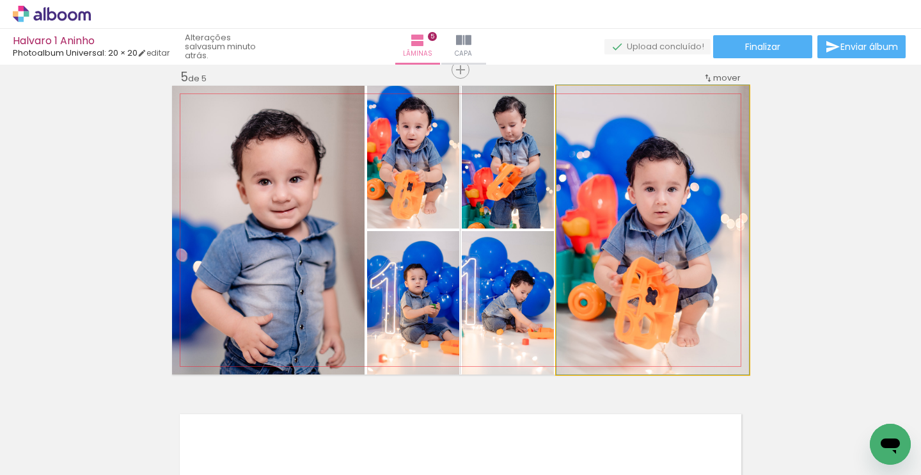
drag, startPoint x: 679, startPoint y: 239, endPoint x: 679, endPoint y: 226, distance: 12.8
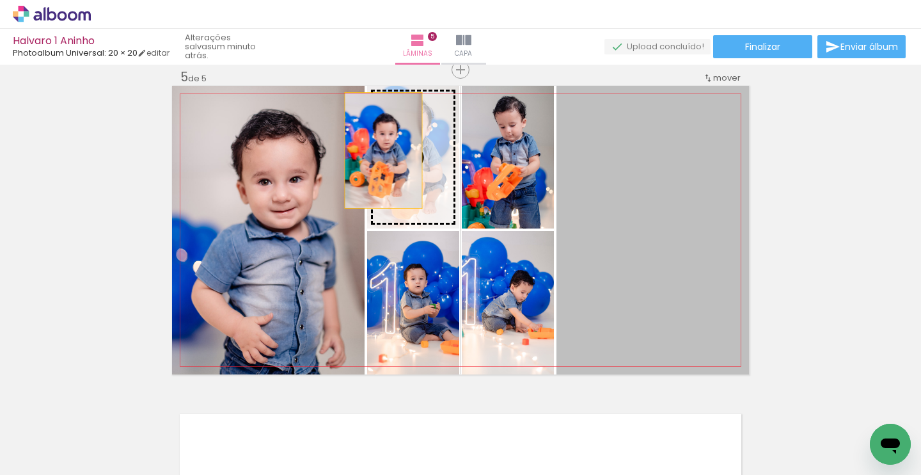
drag, startPoint x: 676, startPoint y: 226, endPoint x: 379, endPoint y: 150, distance: 307.1
click at [0, 0] on slot at bounding box center [0, 0] width 0 height 0
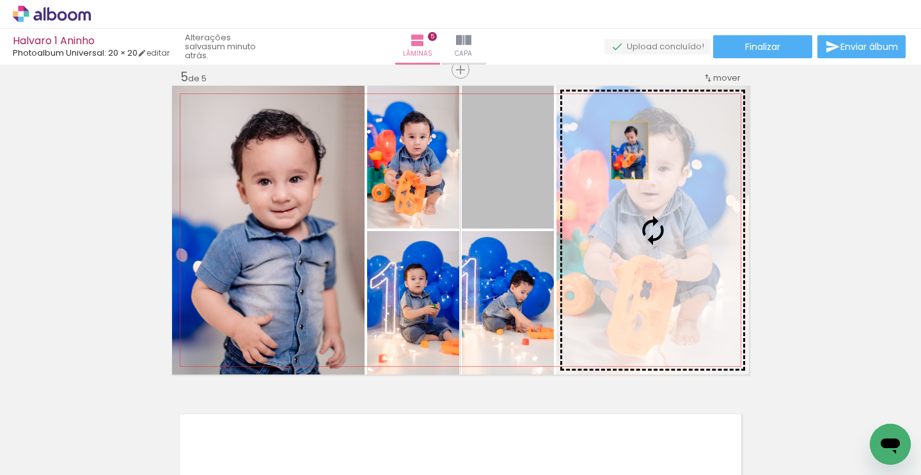
drag, startPoint x: 520, startPoint y: 147, endPoint x: 625, endPoint y: 150, distance: 105.0
click at [0, 0] on slot at bounding box center [0, 0] width 0 height 0
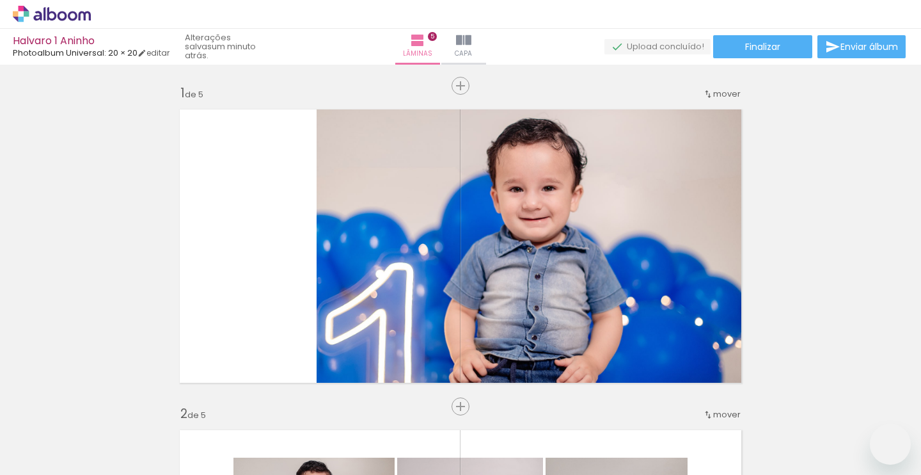
click at [0, 0] on slot at bounding box center [0, 0] width 0 height 0
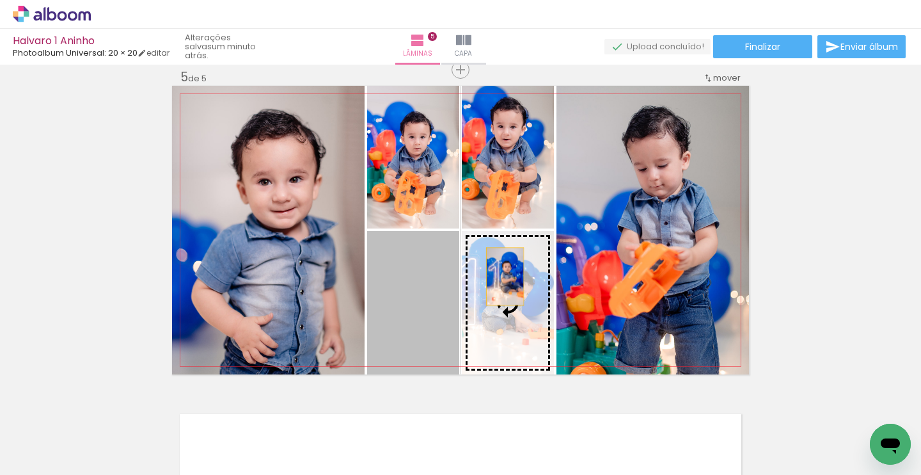
scroll to position [0, 621]
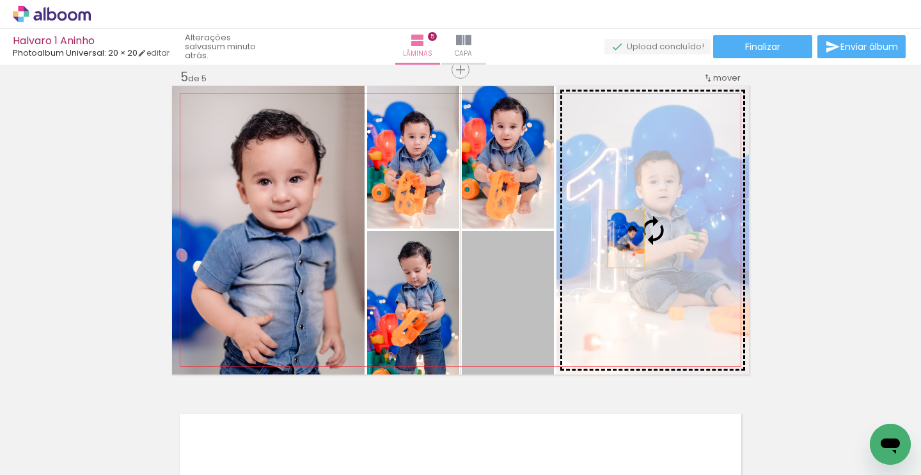
drag, startPoint x: 515, startPoint y: 293, endPoint x: 653, endPoint y: 215, distance: 158.2
click at [0, 0] on slot at bounding box center [0, 0] width 0 height 0
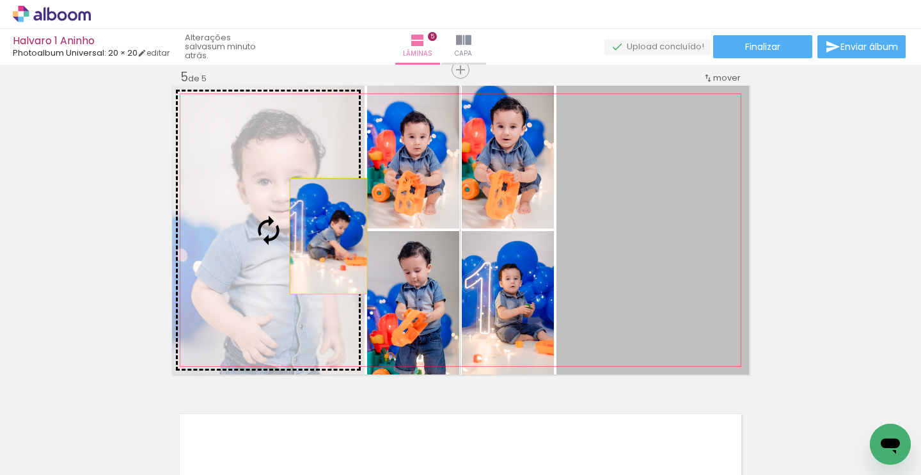
drag, startPoint x: 682, startPoint y: 246, endPoint x: 289, endPoint y: 221, distance: 394.3
click at [0, 0] on slot at bounding box center [0, 0] width 0 height 0
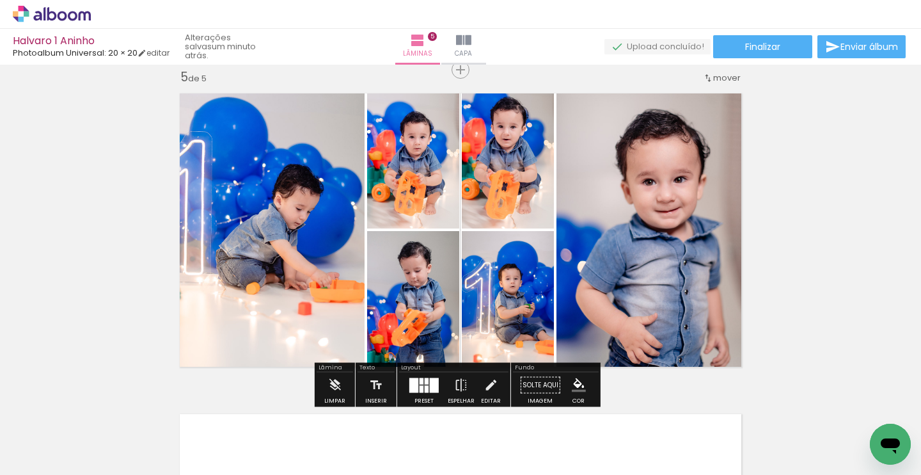
scroll to position [1296, 0]
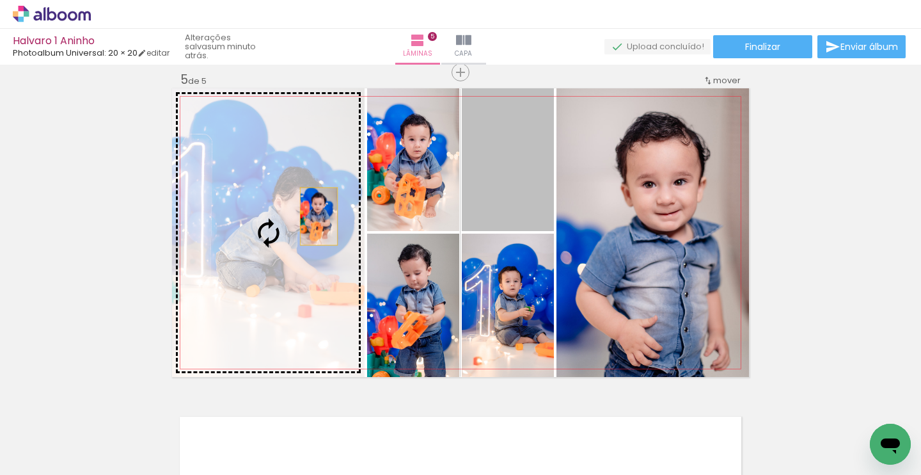
drag, startPoint x: 507, startPoint y: 196, endPoint x: 248, endPoint y: 225, distance: 260.2
click at [0, 0] on slot at bounding box center [0, 0] width 0 height 0
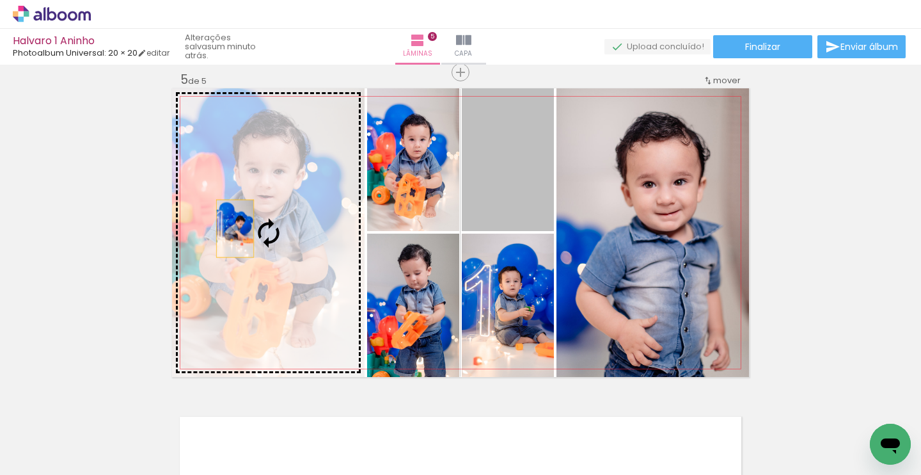
drag, startPoint x: 502, startPoint y: 198, endPoint x: 230, endPoint y: 228, distance: 273.0
click at [0, 0] on slot at bounding box center [0, 0] width 0 height 0
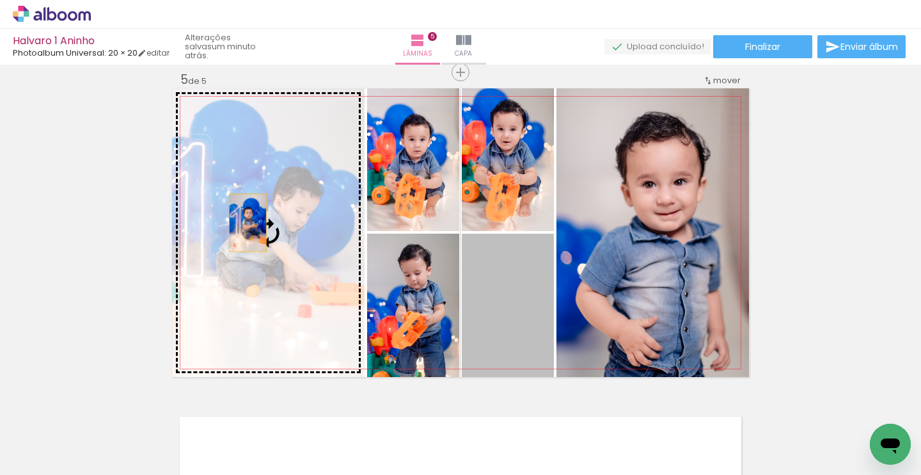
drag, startPoint x: 507, startPoint y: 303, endPoint x: 243, endPoint y: 223, distance: 275.7
click at [0, 0] on slot at bounding box center [0, 0] width 0 height 0
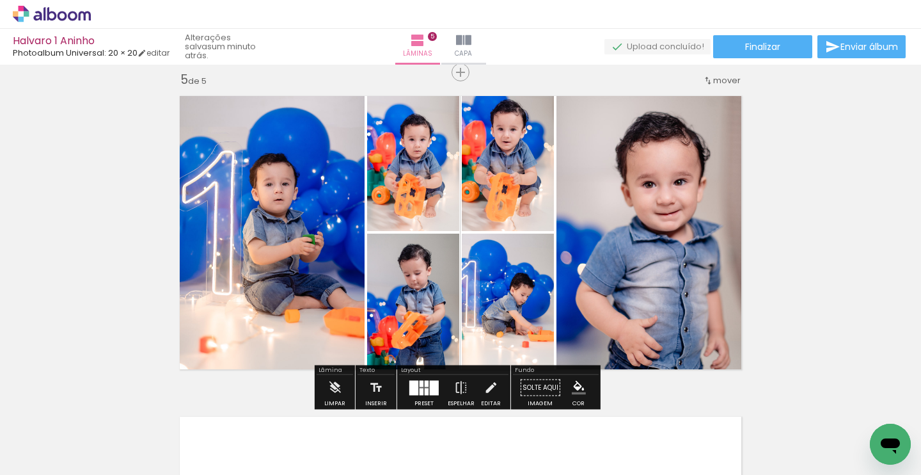
scroll to position [1293, 0]
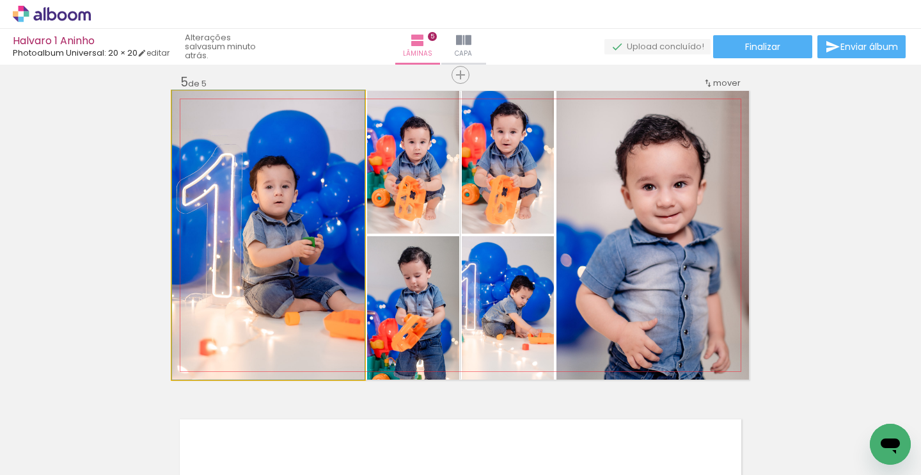
drag, startPoint x: 273, startPoint y: 220, endPoint x: 262, endPoint y: 210, distance: 14.9
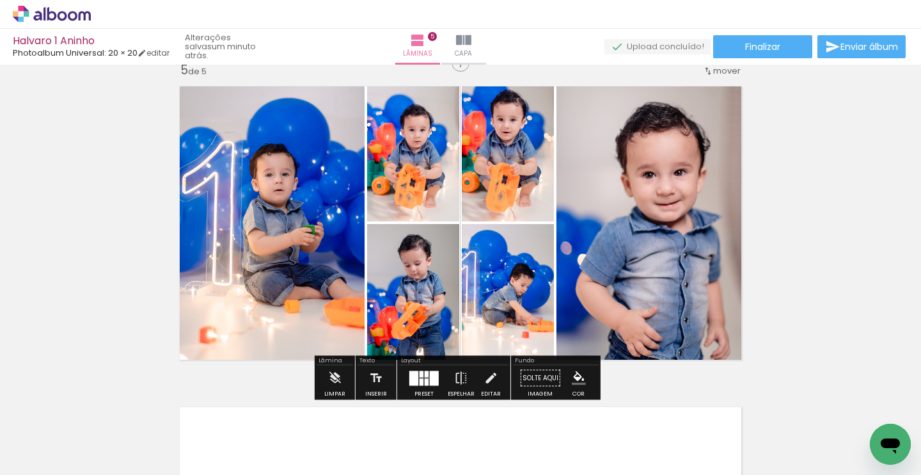
scroll to position [1319, 0]
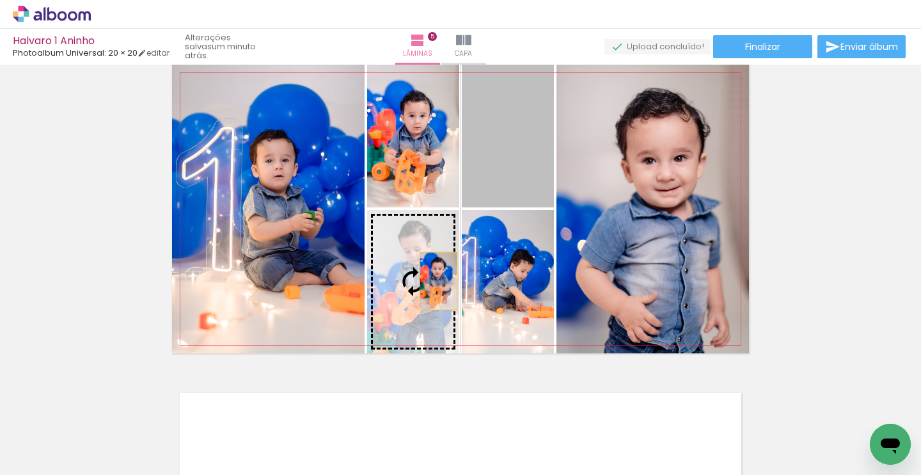
drag, startPoint x: 514, startPoint y: 161, endPoint x: 420, endPoint y: 274, distance: 146.8
click at [0, 0] on slot at bounding box center [0, 0] width 0 height 0
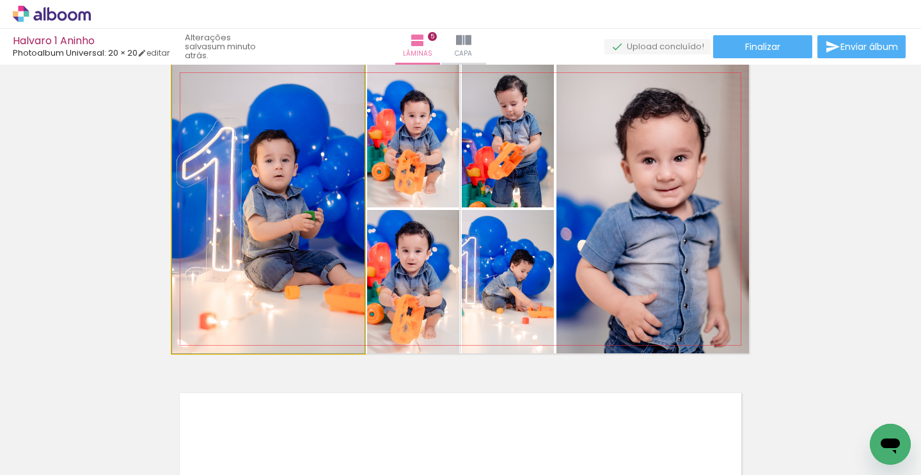
drag, startPoint x: 285, startPoint y: 195, endPoint x: 287, endPoint y: 175, distance: 19.3
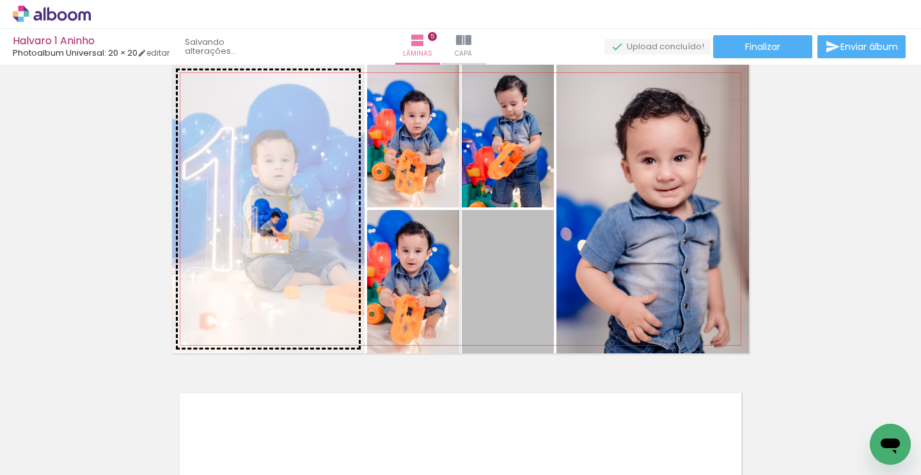
drag, startPoint x: 489, startPoint y: 289, endPoint x: 266, endPoint y: 225, distance: 232.3
click at [0, 0] on slot at bounding box center [0, 0] width 0 height 0
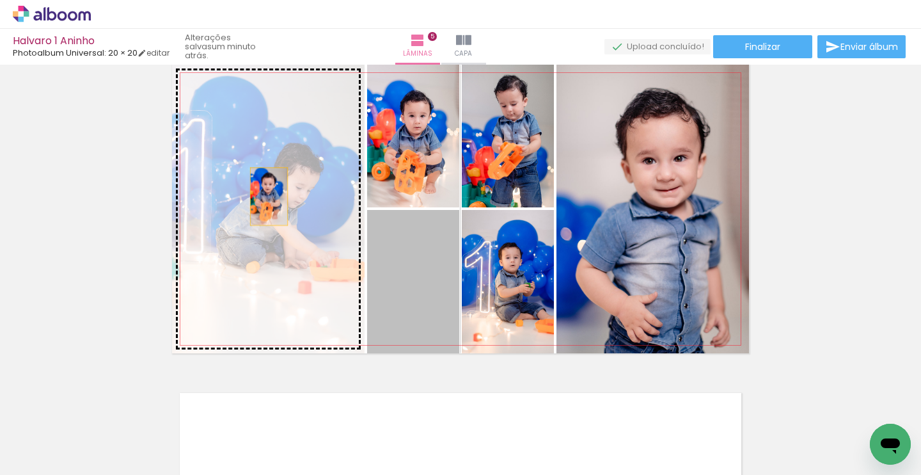
drag, startPoint x: 426, startPoint y: 279, endPoint x: 264, endPoint y: 196, distance: 182.0
click at [0, 0] on slot at bounding box center [0, 0] width 0 height 0
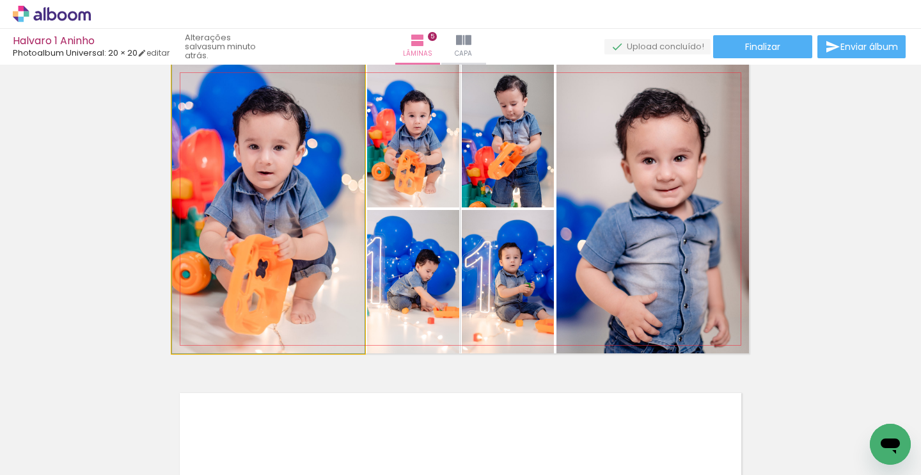
drag, startPoint x: 274, startPoint y: 179, endPoint x: 276, endPoint y: 170, distance: 9.8
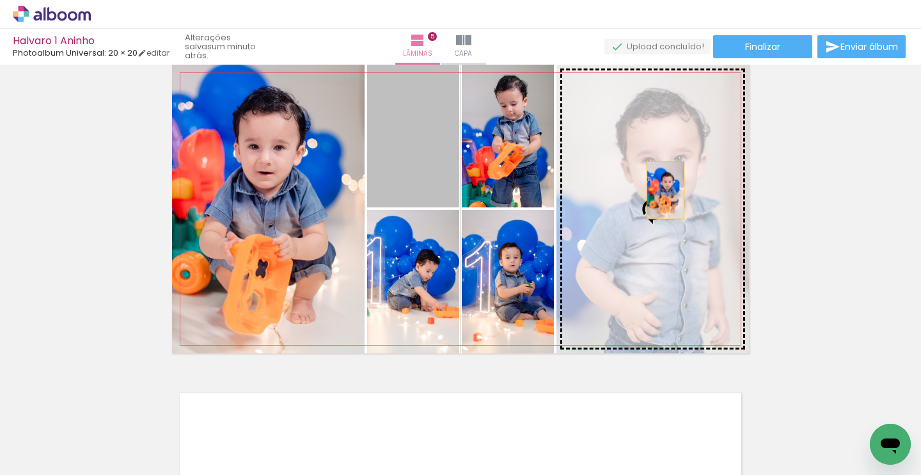
drag, startPoint x: 412, startPoint y: 161, endPoint x: 662, endPoint y: 189, distance: 251.2
click at [0, 0] on slot at bounding box center [0, 0] width 0 height 0
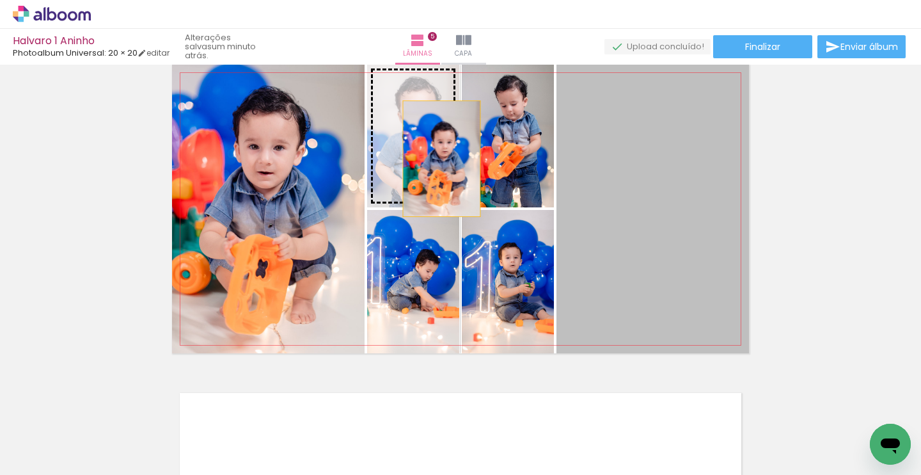
drag, startPoint x: 643, startPoint y: 232, endPoint x: 436, endPoint y: 155, distance: 220.7
click at [0, 0] on slot at bounding box center [0, 0] width 0 height 0
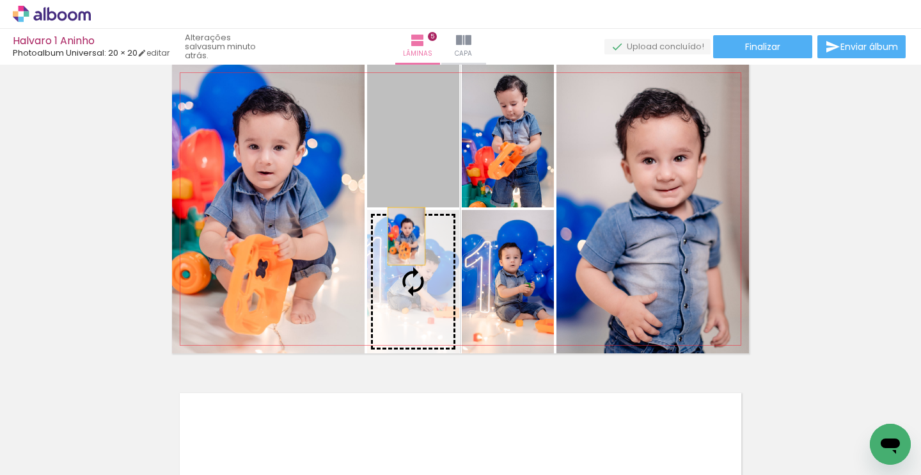
drag, startPoint x: 404, startPoint y: 150, endPoint x: 405, endPoint y: 246, distance: 95.3
click at [0, 0] on slot at bounding box center [0, 0] width 0 height 0
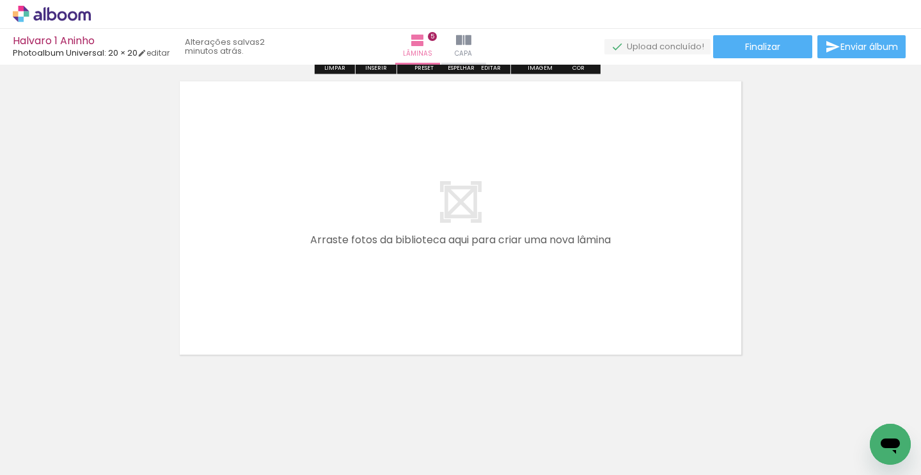
scroll to position [1643, 0]
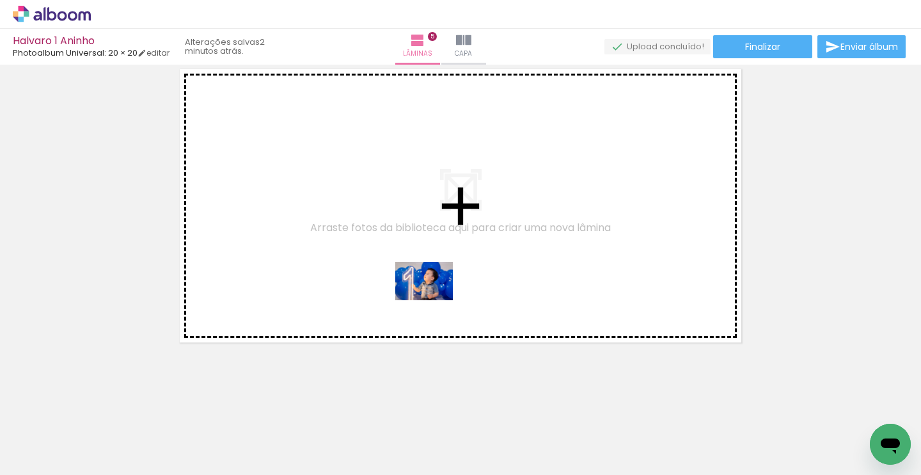
drag, startPoint x: 651, startPoint y: 433, endPoint x: 371, endPoint y: 286, distance: 316.5
click at [371, 286] on quentale-workspace at bounding box center [460, 237] width 921 height 475
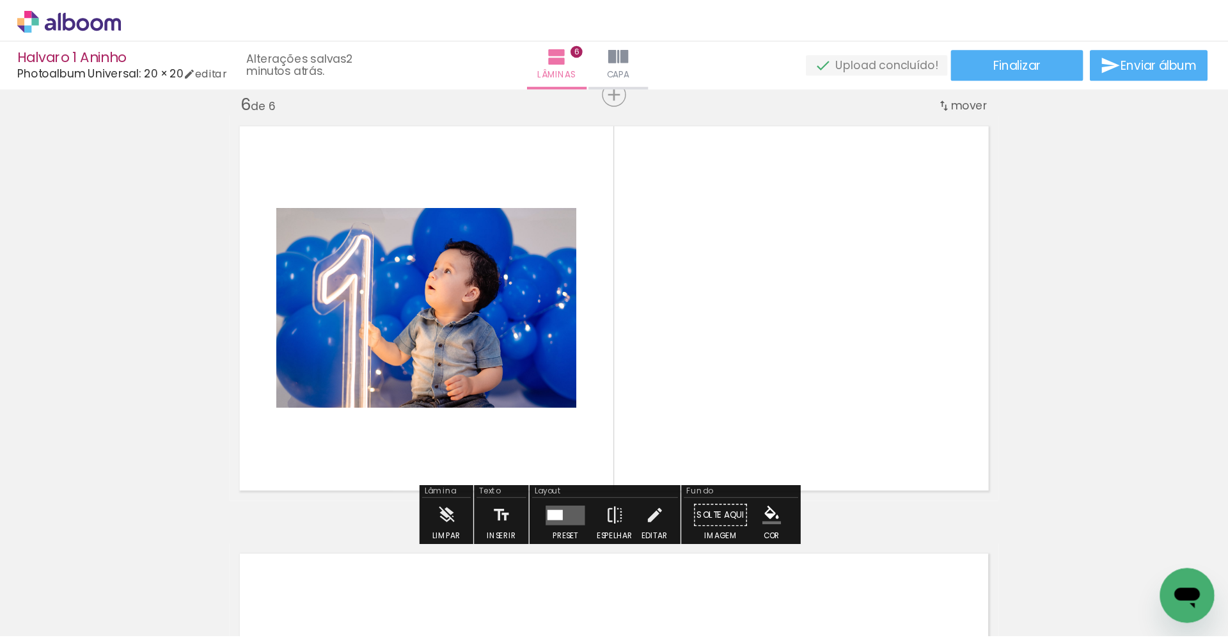
scroll to position [1619, 0]
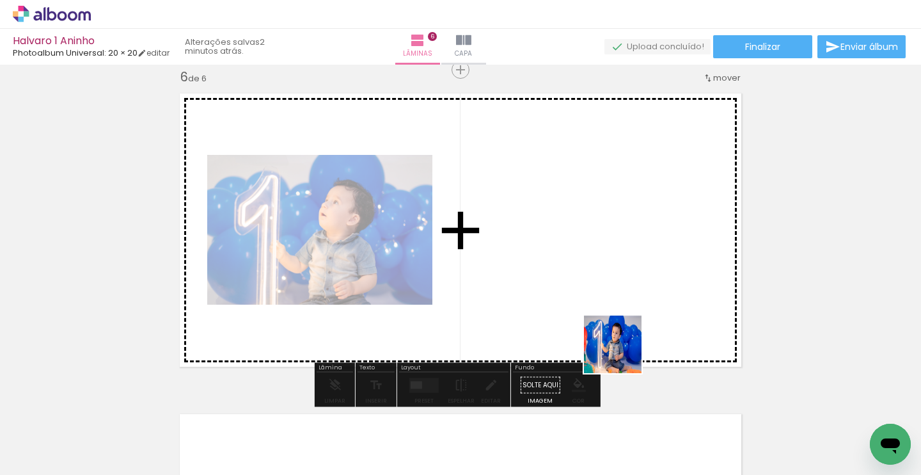
drag, startPoint x: 719, startPoint y: 446, endPoint x: 498, endPoint y: 248, distance: 297.2
click at [498, 248] on quentale-workspace at bounding box center [460, 237] width 921 height 475
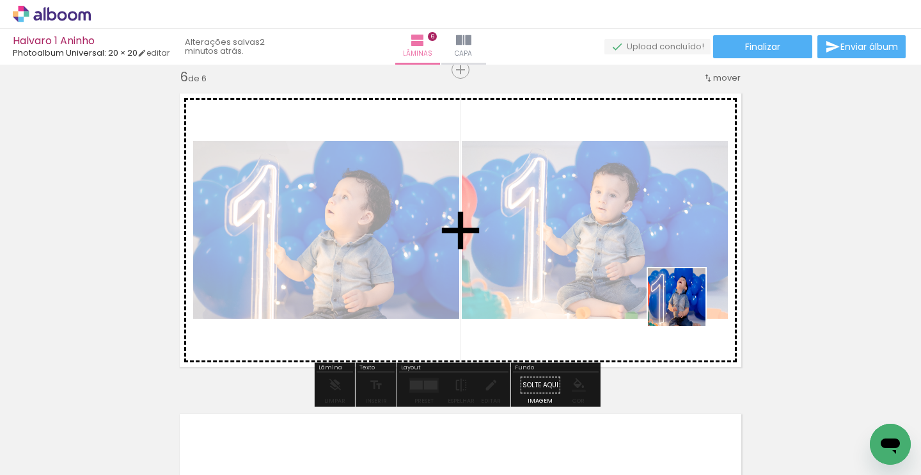
drag, startPoint x: 790, startPoint y: 411, endPoint x: 564, endPoint y: 230, distance: 290.4
click at [564, 230] on quentale-workspace at bounding box center [460, 237] width 921 height 475
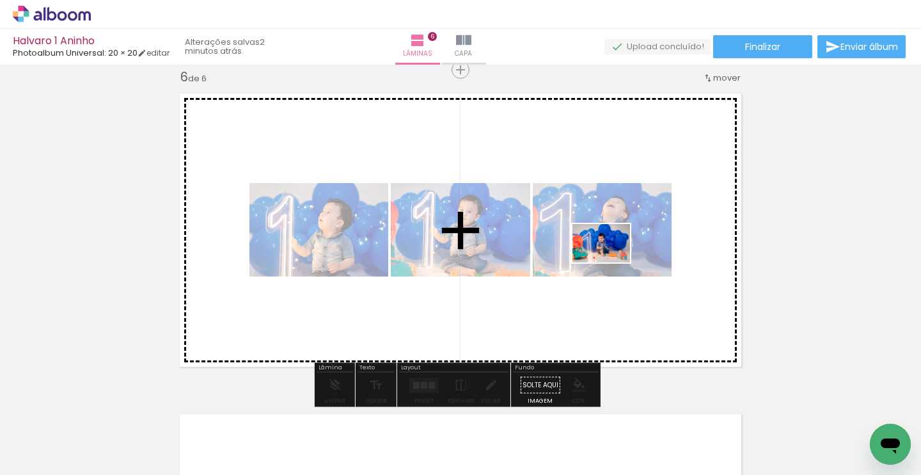
drag, startPoint x: 854, startPoint y: 424, endPoint x: 611, endPoint y: 262, distance: 291.9
click at [611, 262] on quentale-workspace at bounding box center [460, 237] width 921 height 475
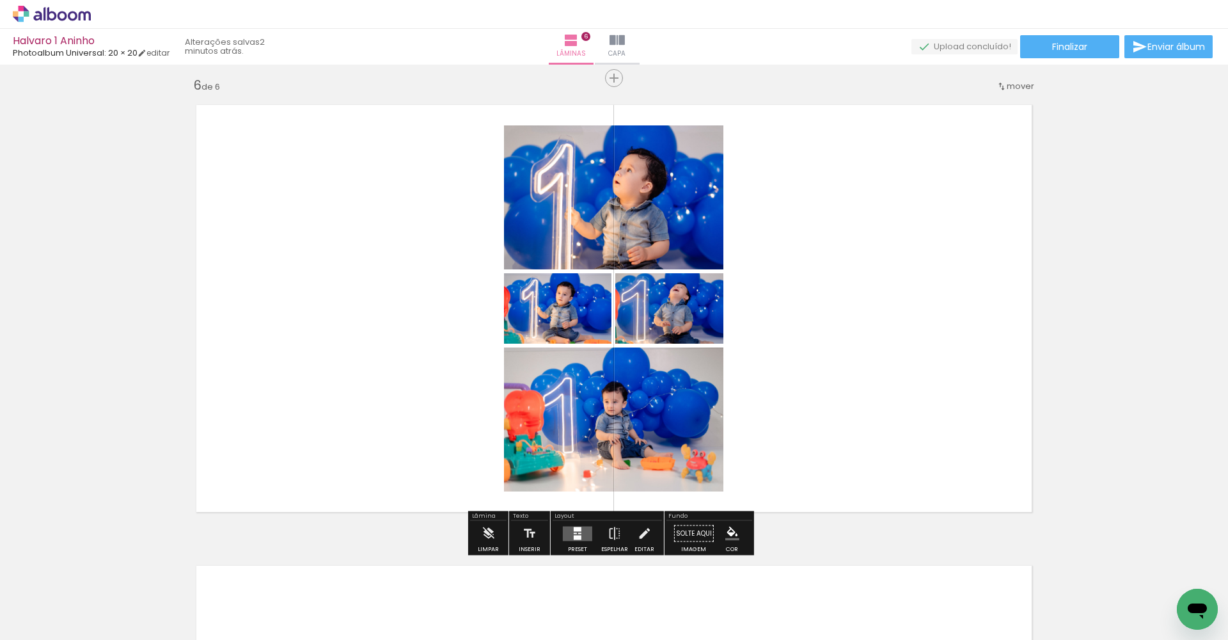
scroll to position [2355, 0]
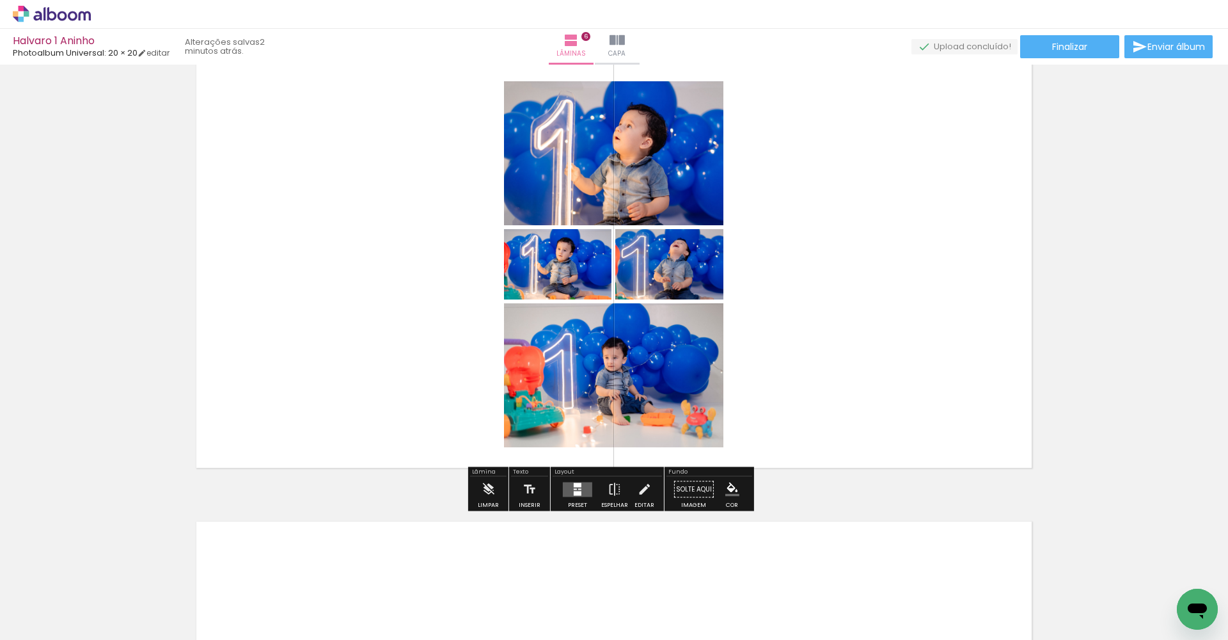
click at [575, 474] on quentale-layouter at bounding box center [577, 489] width 29 height 15
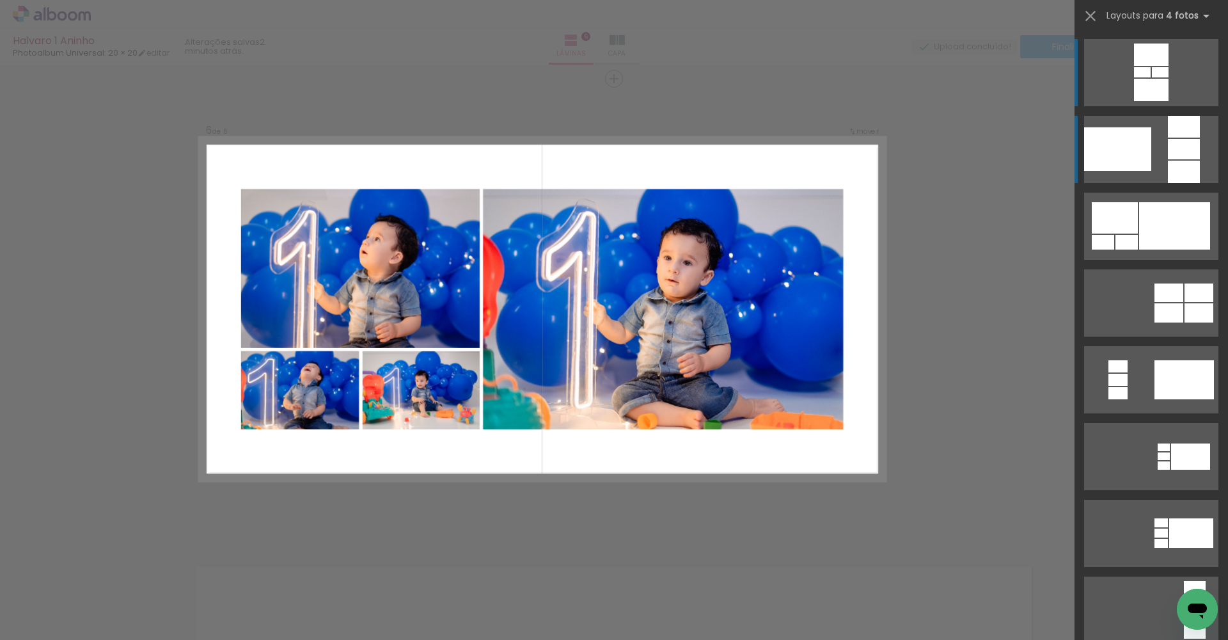
scroll to position [2307, 0]
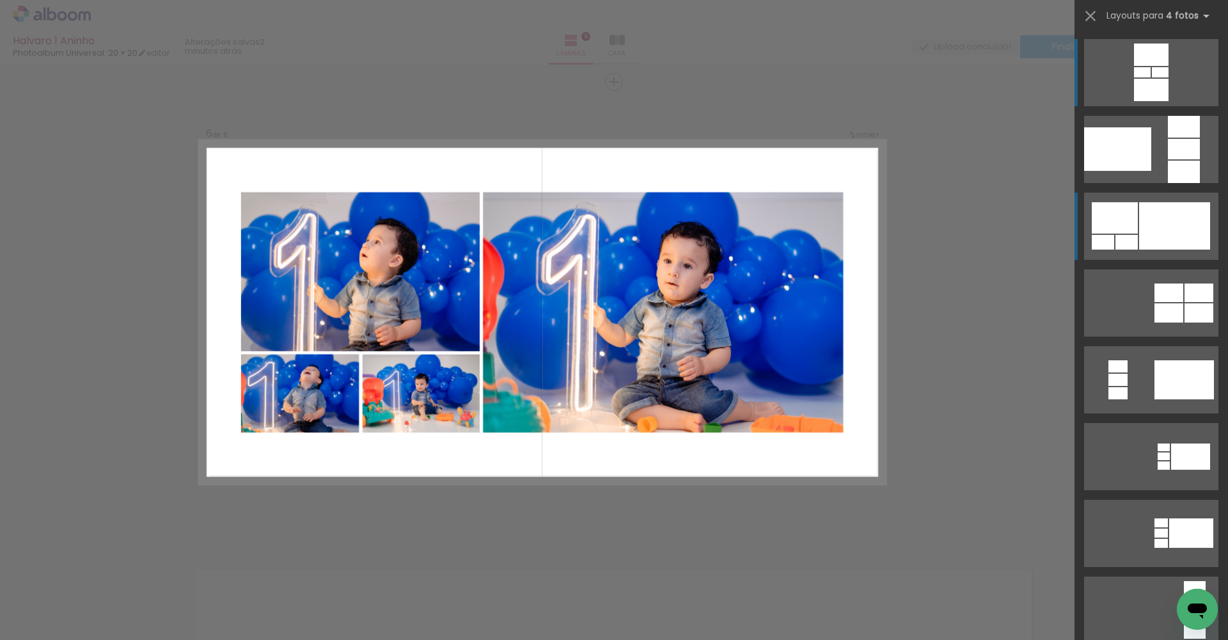
click at [921, 221] on div at bounding box center [1175, 225] width 71 height 47
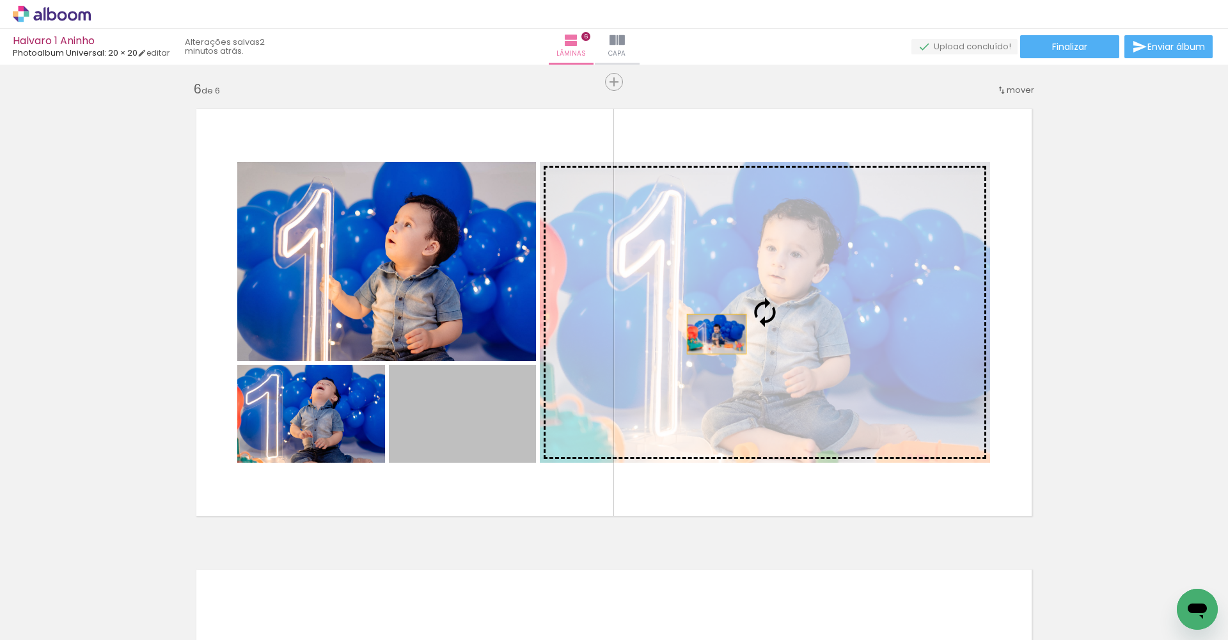
drag, startPoint x: 462, startPoint y: 404, endPoint x: 721, endPoint y: 328, distance: 269.9
click at [0, 0] on slot at bounding box center [0, 0] width 0 height 0
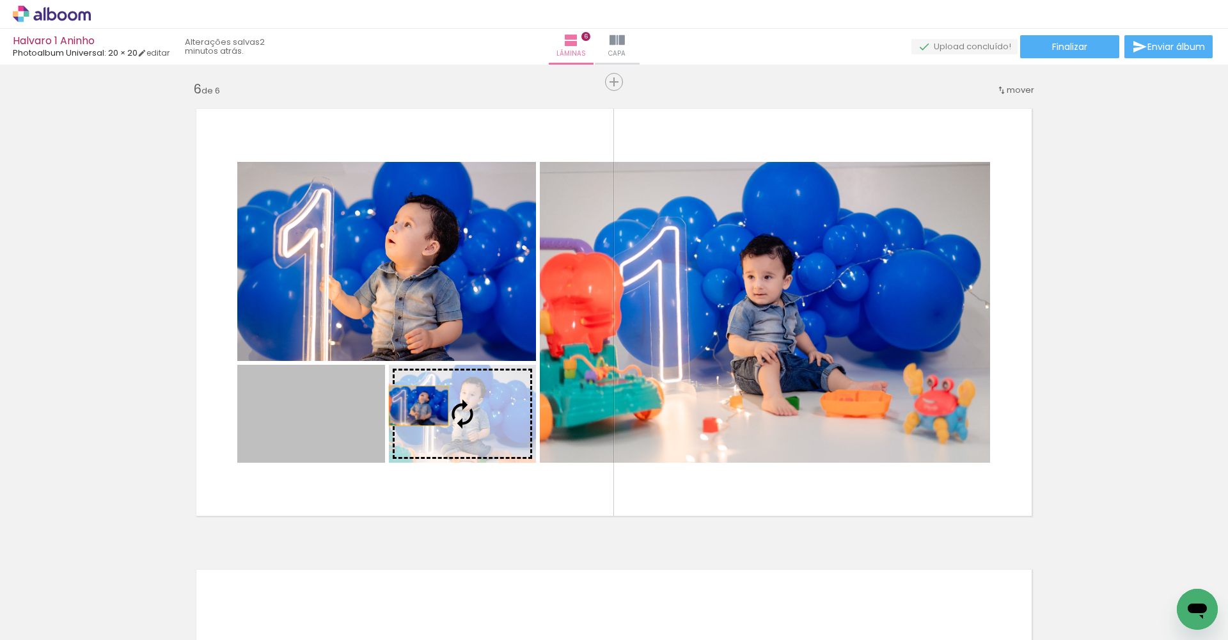
drag, startPoint x: 321, startPoint y: 415, endPoint x: 414, endPoint y: 406, distance: 93.9
click at [0, 0] on slot at bounding box center [0, 0] width 0 height 0
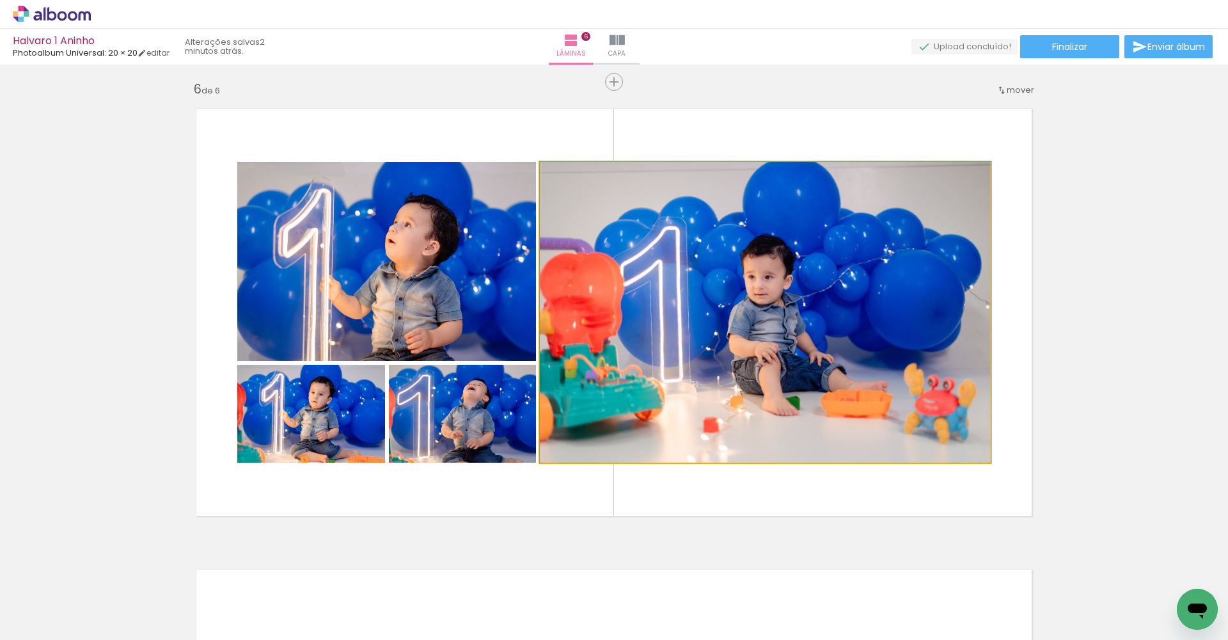
drag, startPoint x: 711, startPoint y: 318, endPoint x: 711, endPoint y: 299, distance: 19.2
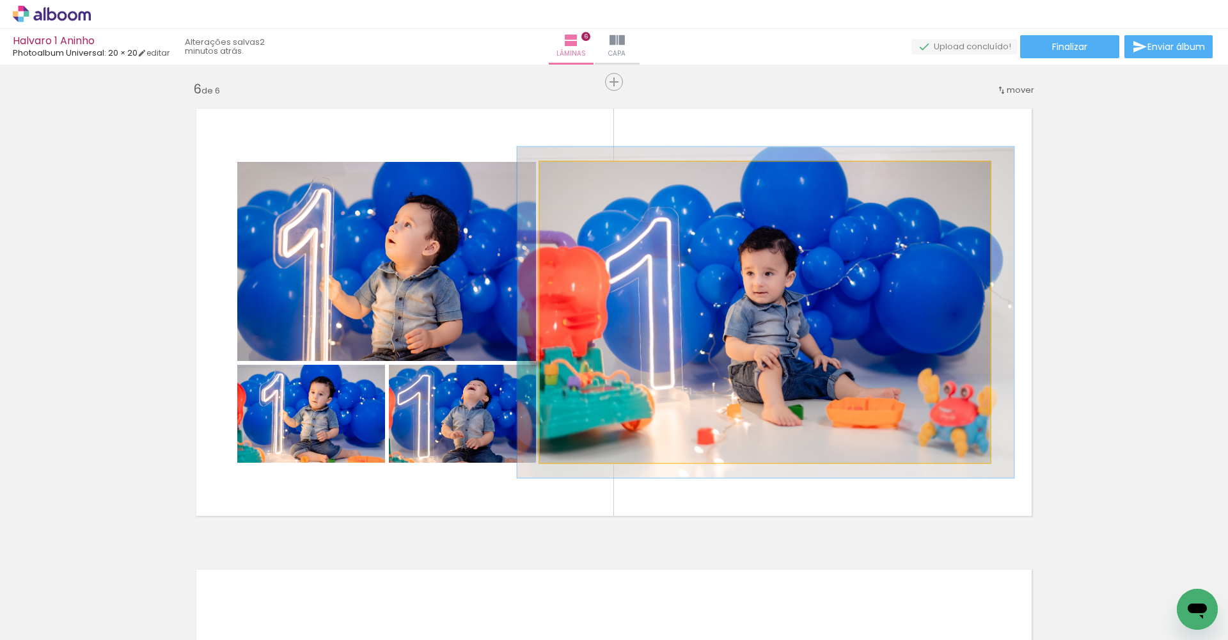
click at [577, 170] on div at bounding box center [574, 175] width 20 height 20
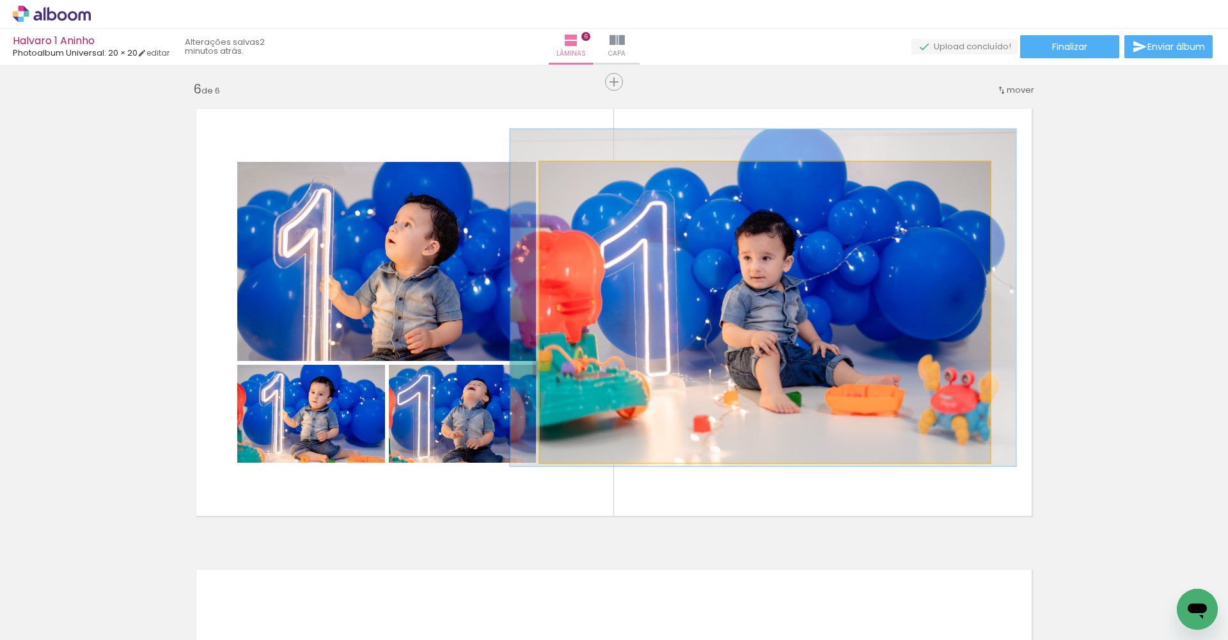
drag, startPoint x: 867, startPoint y: 354, endPoint x: 864, endPoint y: 342, distance: 11.8
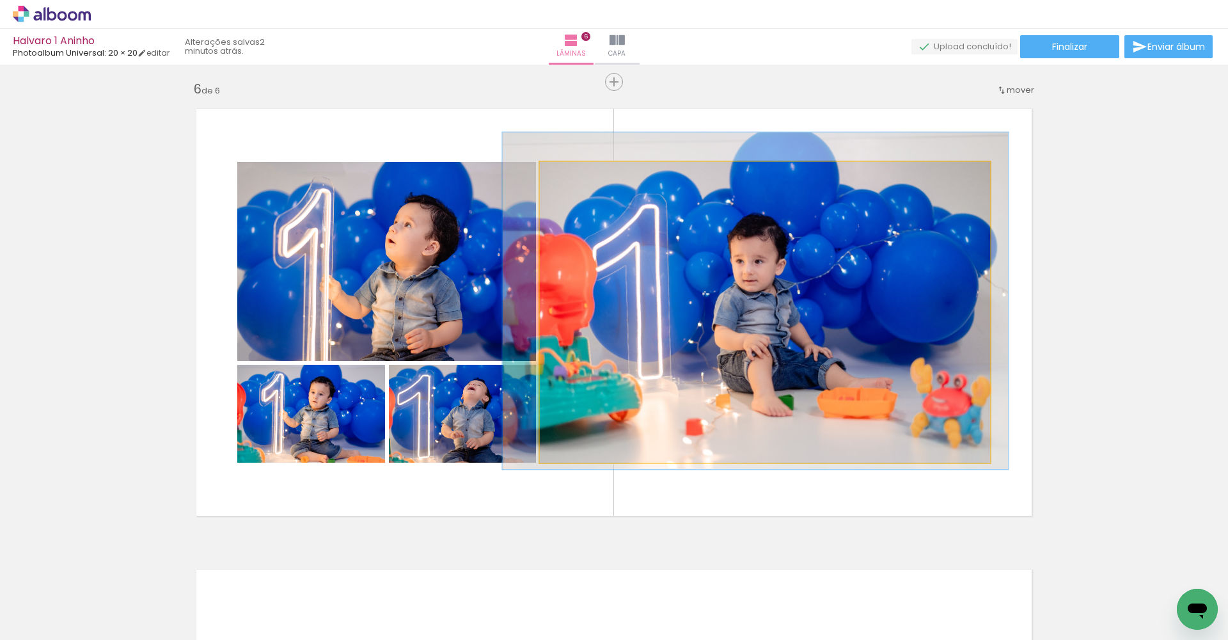
drag, startPoint x: 927, startPoint y: 349, endPoint x: 919, endPoint y: 353, distance: 8.3
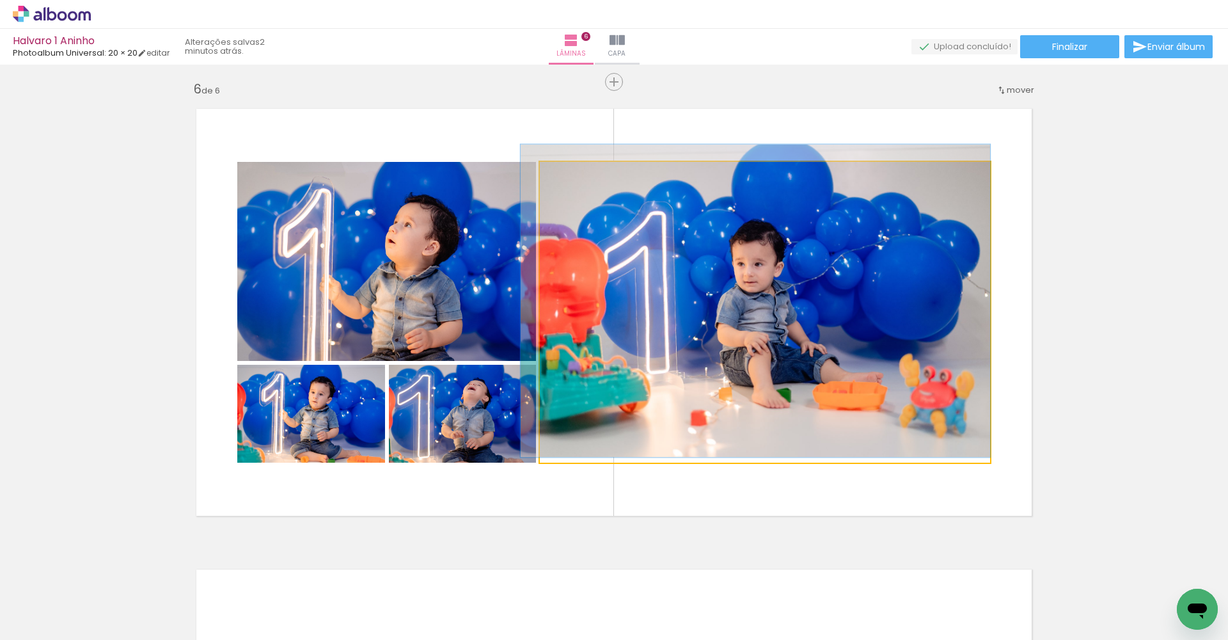
type paper-slider "104"
click at [574, 175] on div at bounding box center [572, 175] width 20 height 20
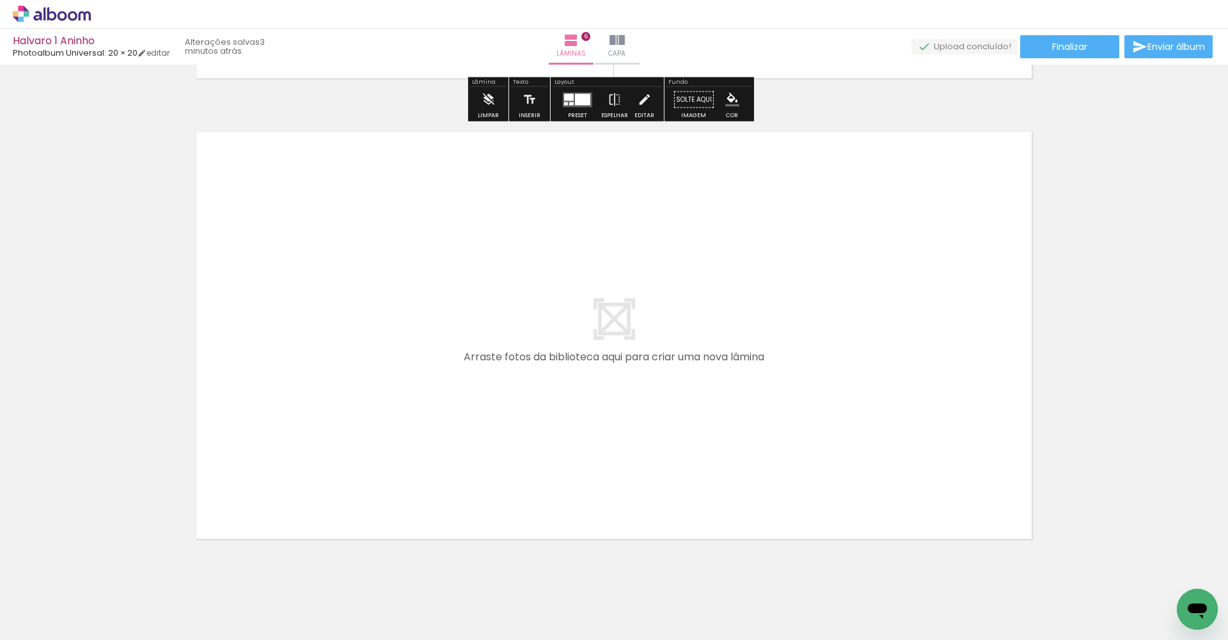
scroll to position [2776, 0]
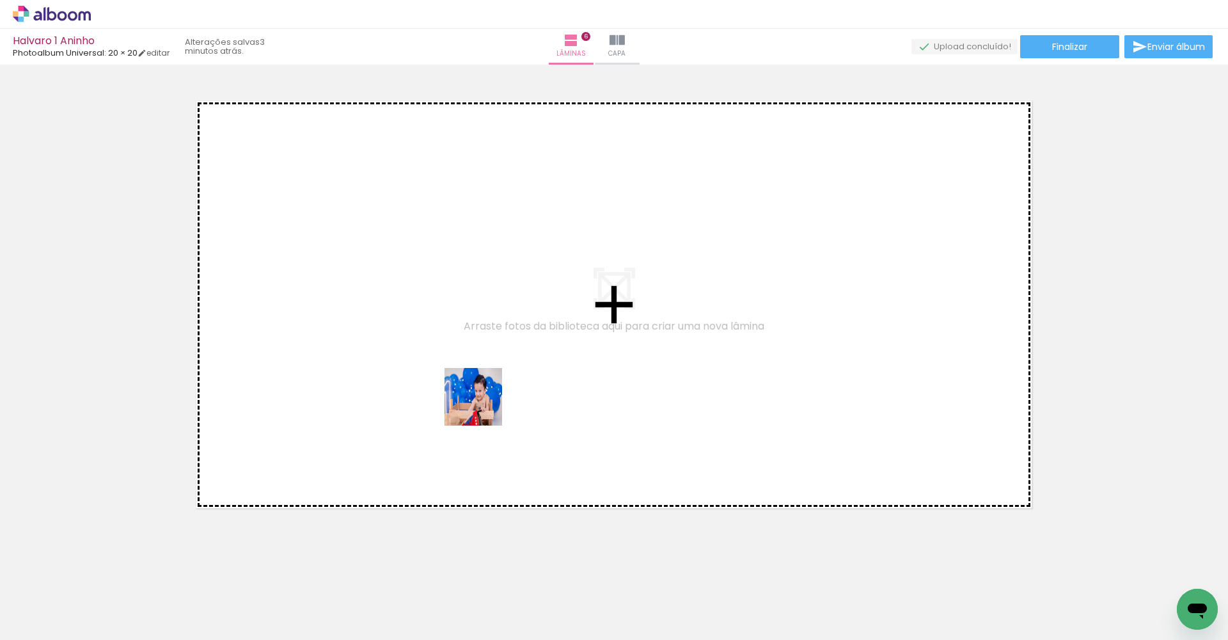
drag, startPoint x: 504, startPoint y: 422, endPoint x: 409, endPoint y: 369, distance: 109.4
click at [409, 369] on quentale-workspace at bounding box center [614, 320] width 1228 height 640
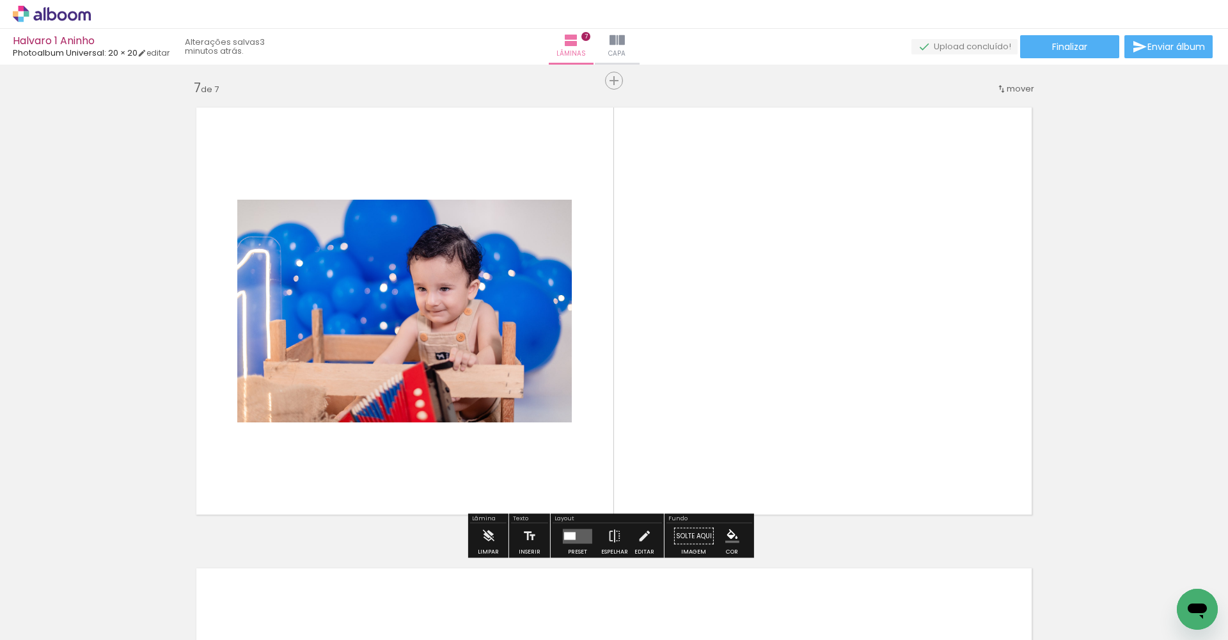
scroll to position [2768, 0]
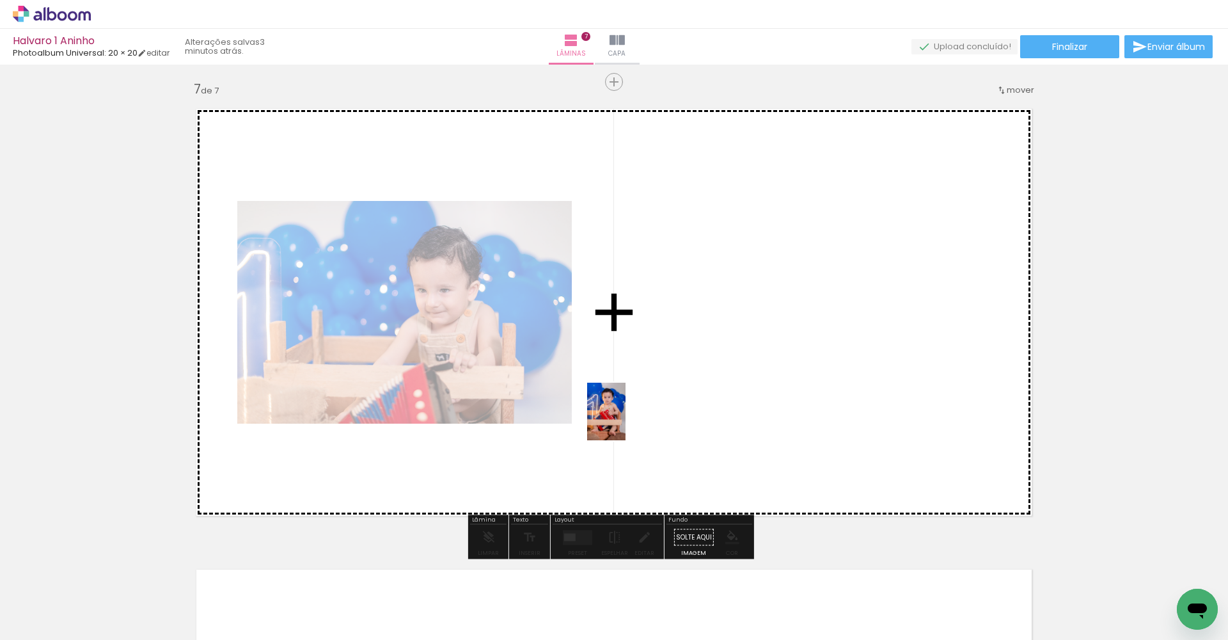
drag, startPoint x: 669, startPoint y: 603, endPoint x: 627, endPoint y: 417, distance: 190.9
click at [627, 417] on quentale-workspace at bounding box center [614, 320] width 1228 height 640
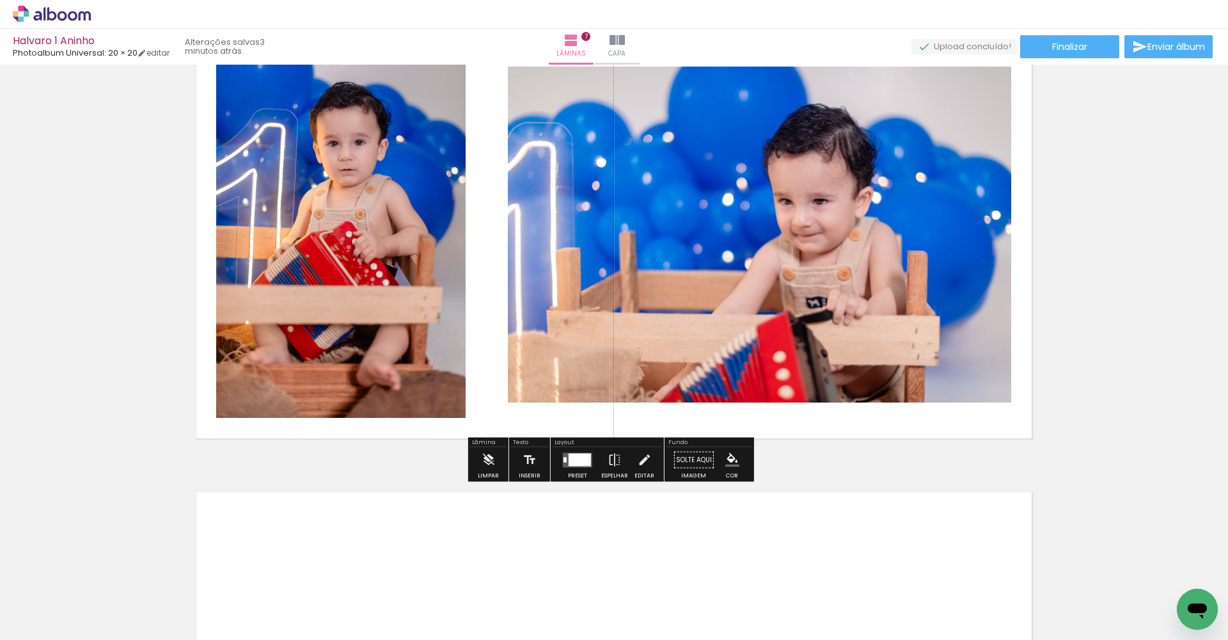
scroll to position [0, 1052]
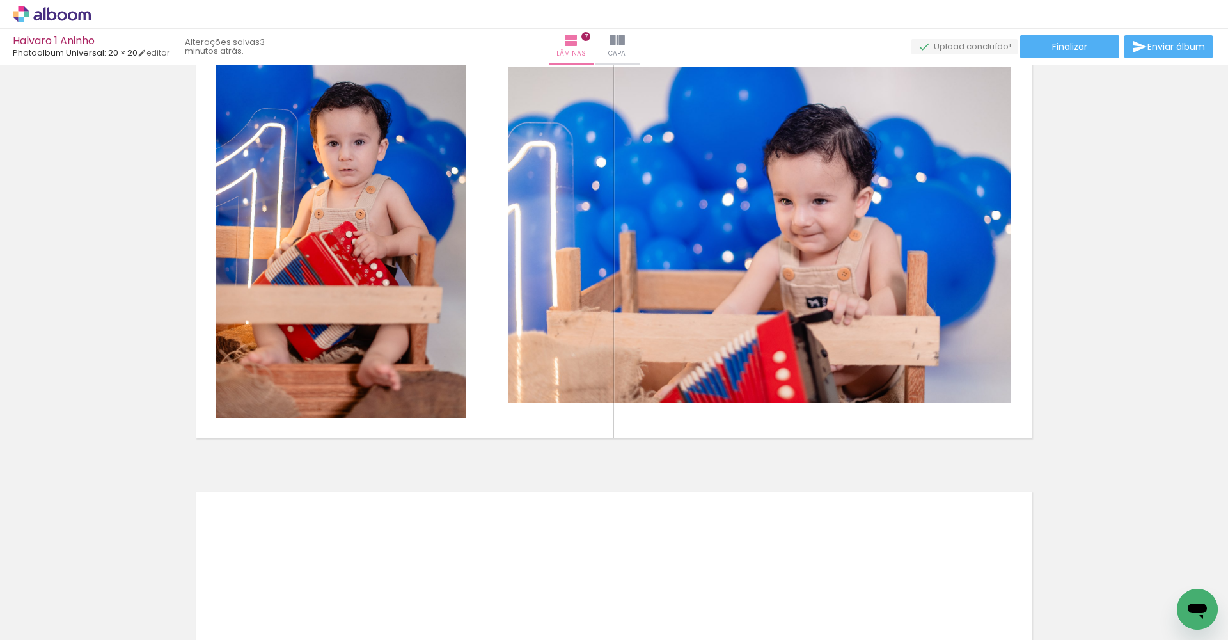
drag, startPoint x: 676, startPoint y: 634, endPoint x: 820, endPoint y: 628, distance: 144.1
click at [105, 474] on iron-horizontal-list at bounding box center [92, 600] width 26 height 80
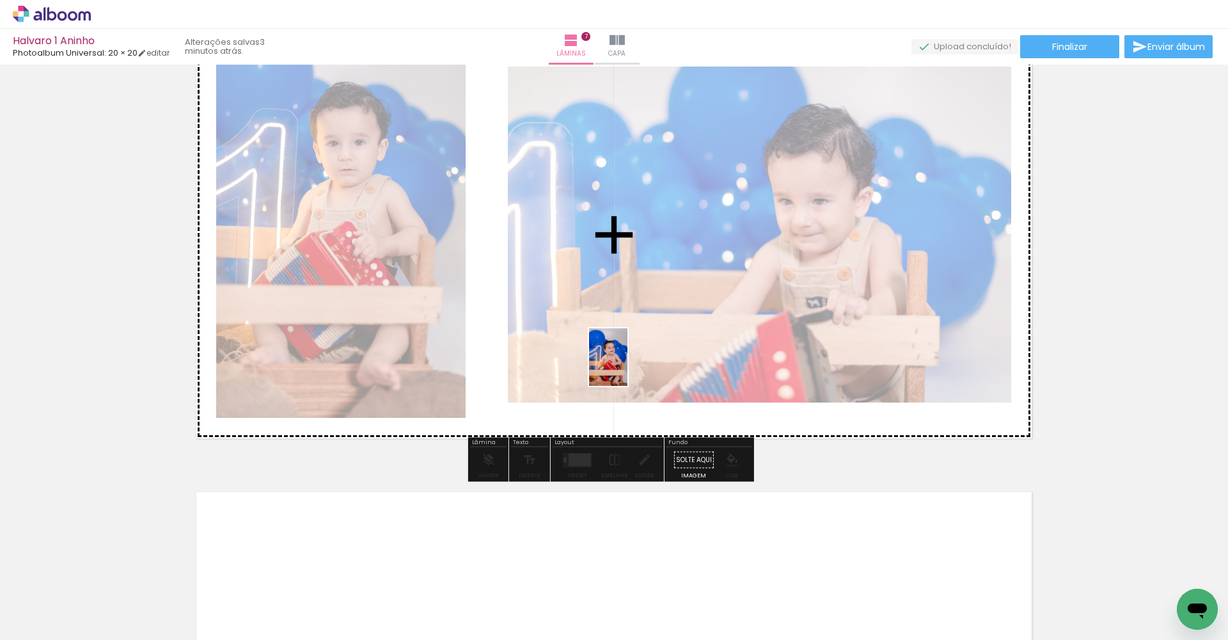
drag, startPoint x: 655, startPoint y: 598, endPoint x: 626, endPoint y: 366, distance: 234.0
click at [626, 366] on quentale-workspace at bounding box center [614, 320] width 1228 height 640
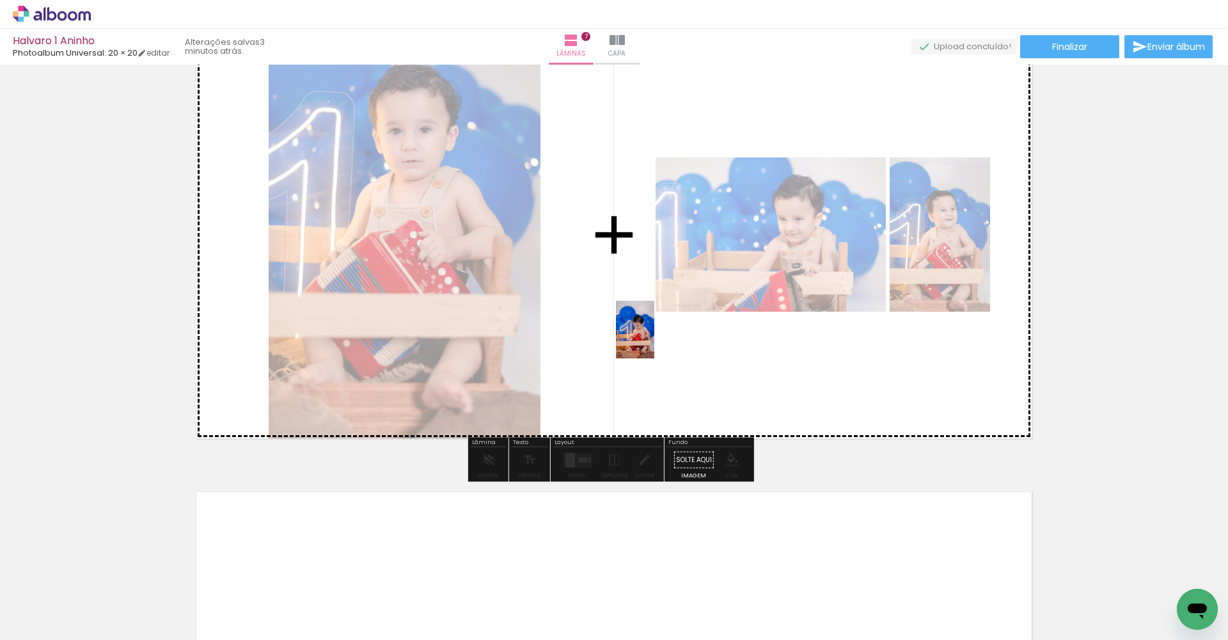
drag, startPoint x: 725, startPoint y: 587, endPoint x: 641, endPoint y: 278, distance: 319.6
click at [641, 278] on quentale-workspace at bounding box center [614, 320] width 1228 height 640
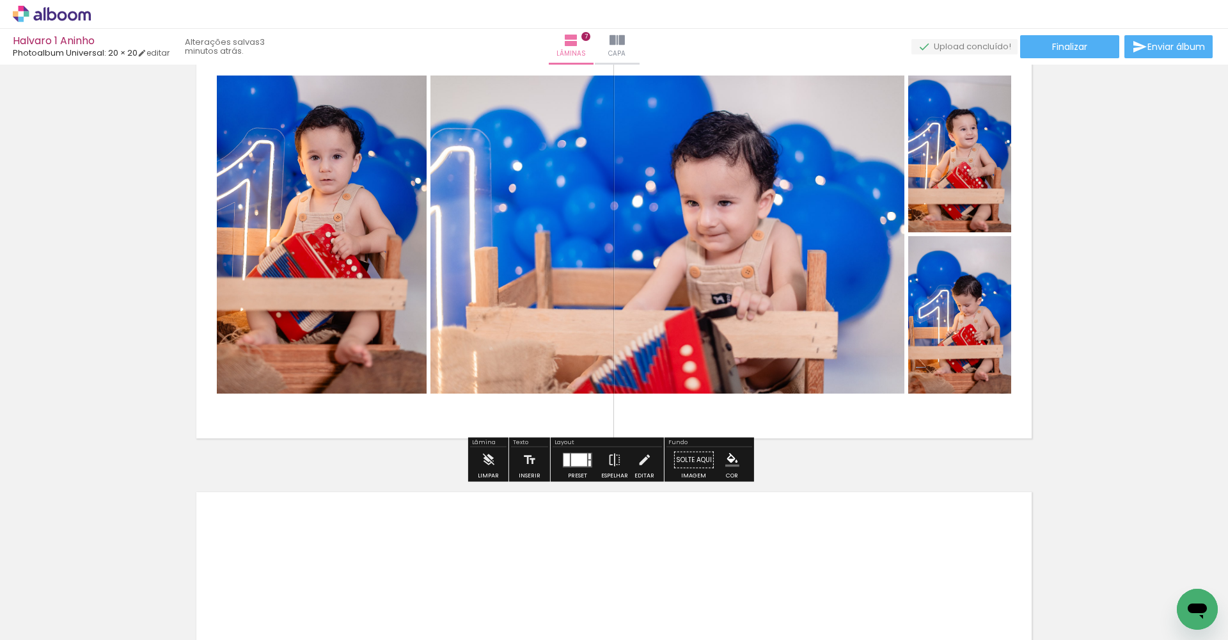
click at [576, 457] on div at bounding box center [579, 459] width 16 height 13
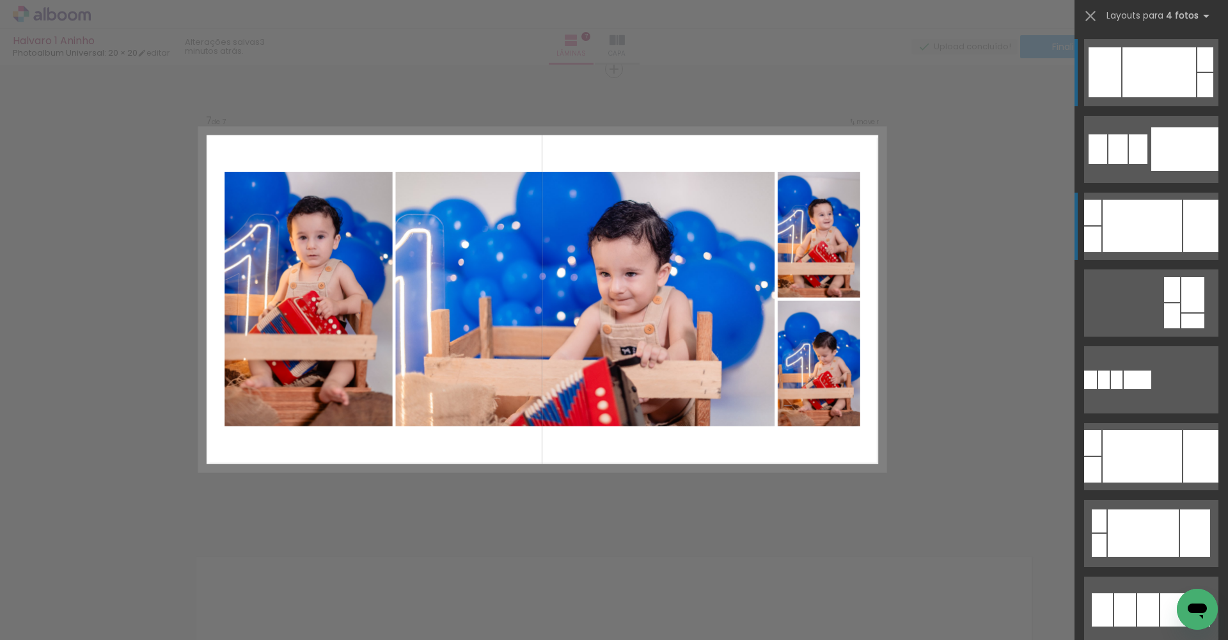
scroll to position [2768, 0]
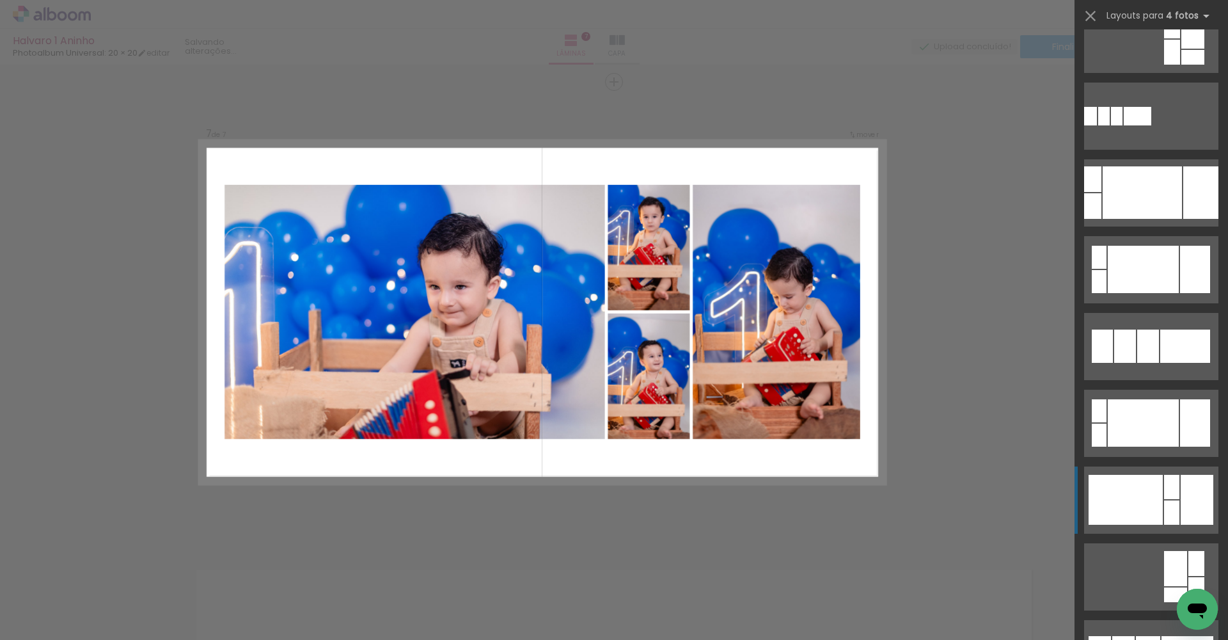
scroll to position [312, 0]
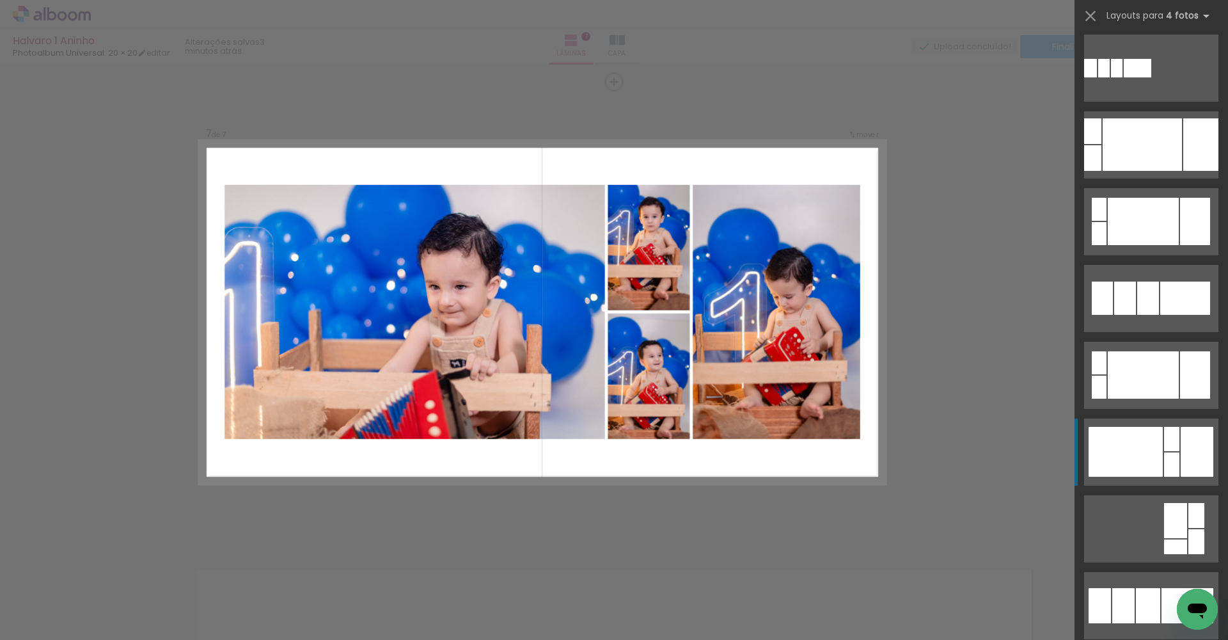
click at [1155, 441] on div at bounding box center [1126, 452] width 74 height 50
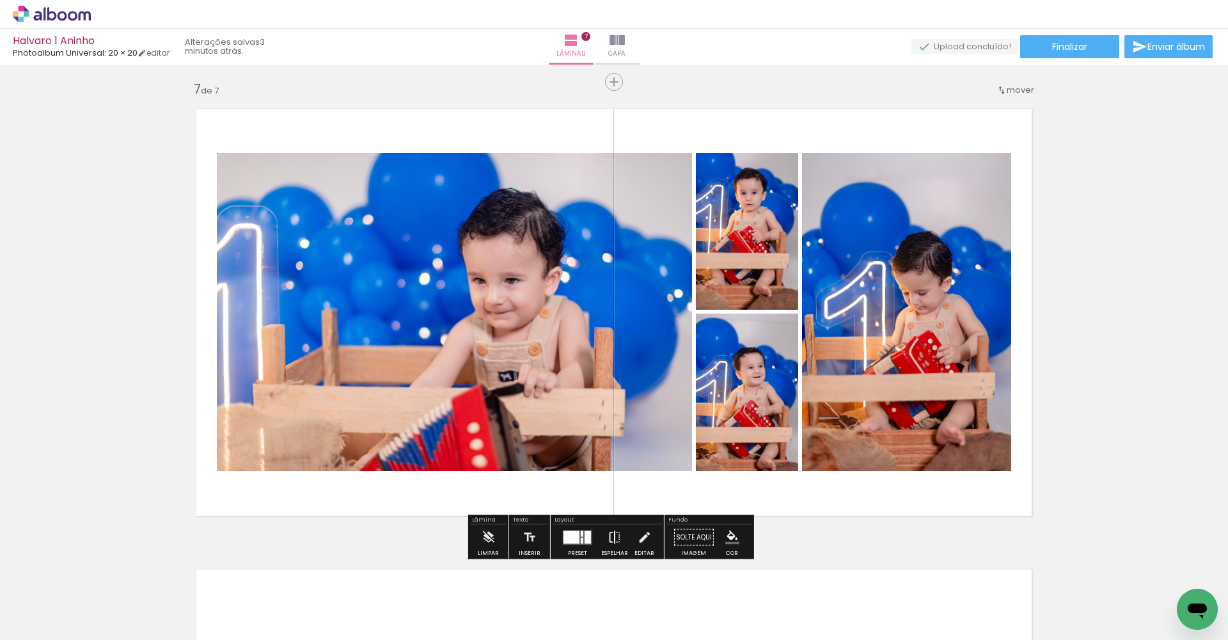
click at [598, 537] on paper-button "Espelhar" at bounding box center [614, 541] width 33 height 33
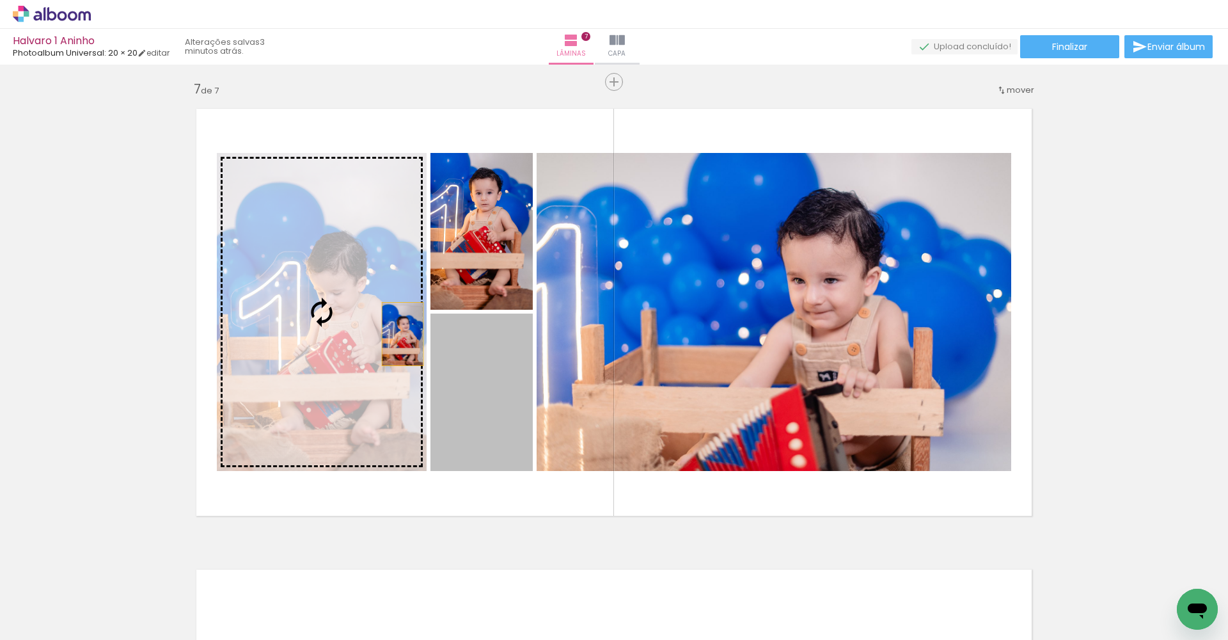
drag, startPoint x: 496, startPoint y: 419, endPoint x: 351, endPoint y: 302, distance: 186.6
click at [0, 0] on slot at bounding box center [0, 0] width 0 height 0
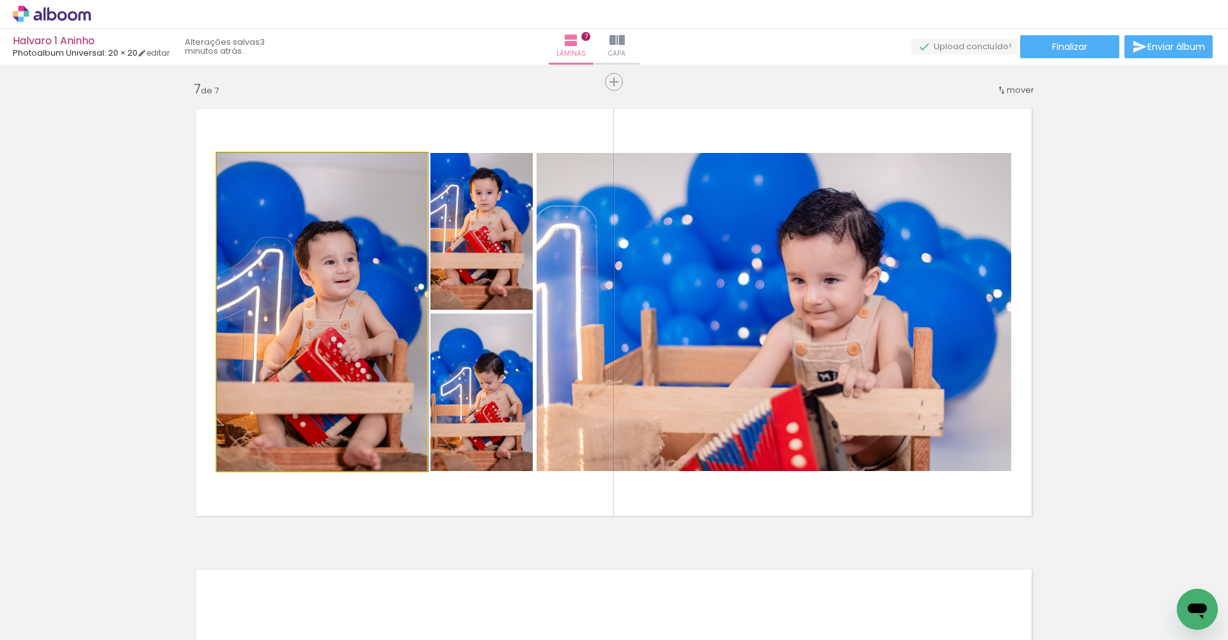
drag, startPoint x: 376, startPoint y: 289, endPoint x: 379, endPoint y: 266, distance: 23.2
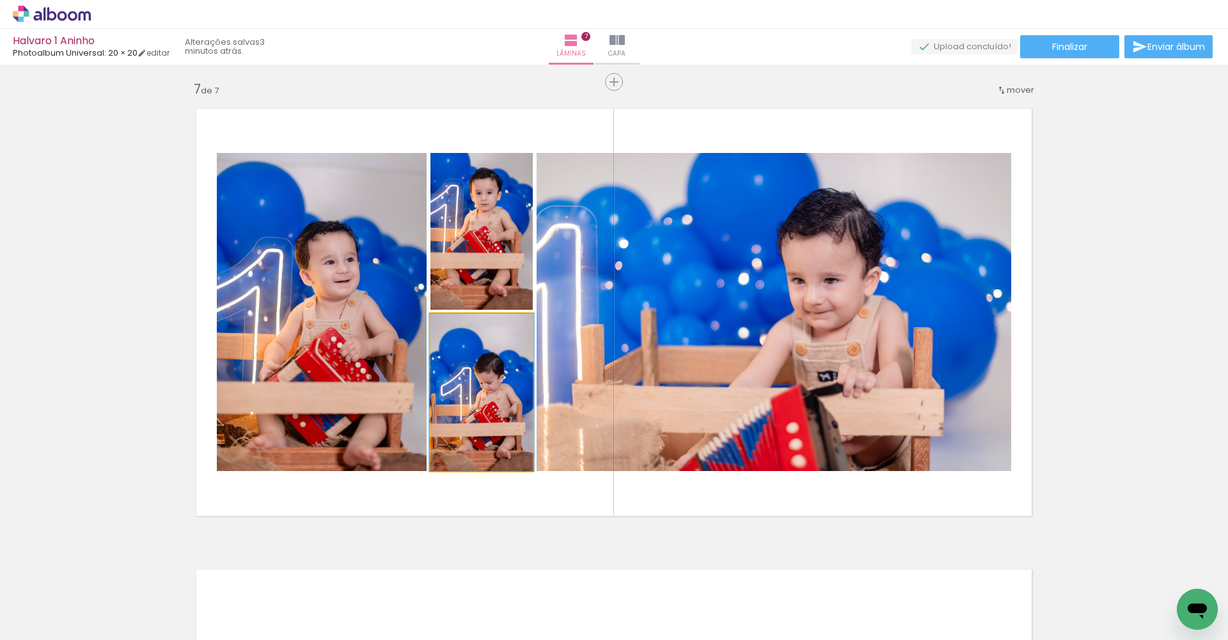
click at [483, 370] on quentale-photo at bounding box center [482, 392] width 102 height 157
click at [489, 237] on quentale-photo at bounding box center [482, 231] width 102 height 157
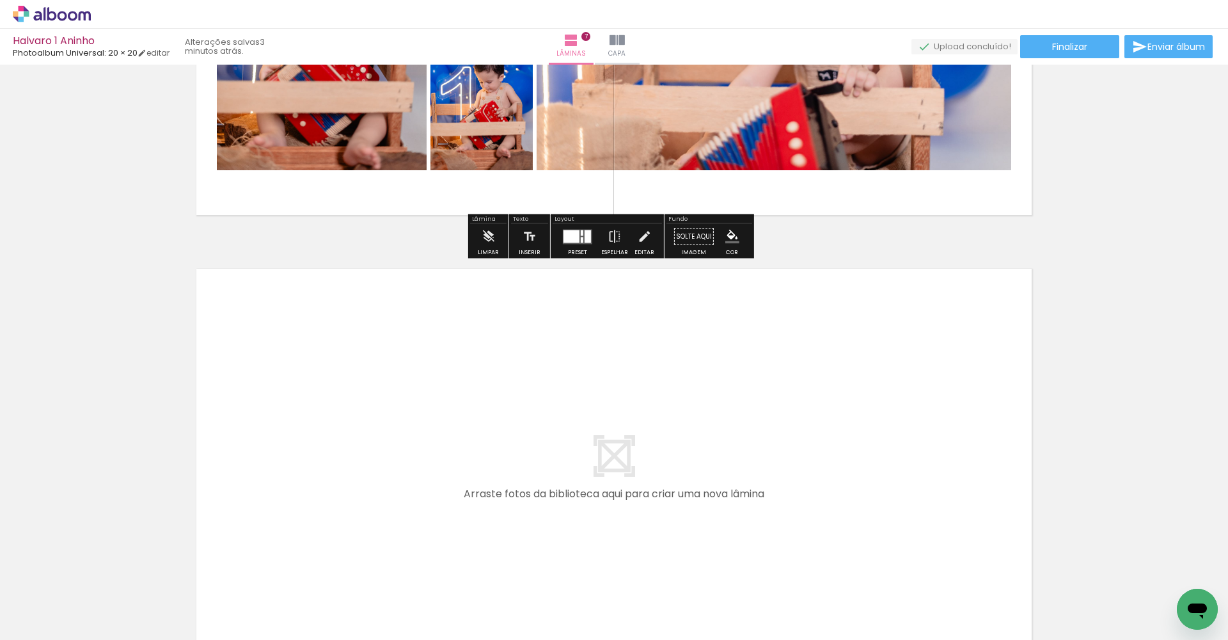
scroll to position [3071, 0]
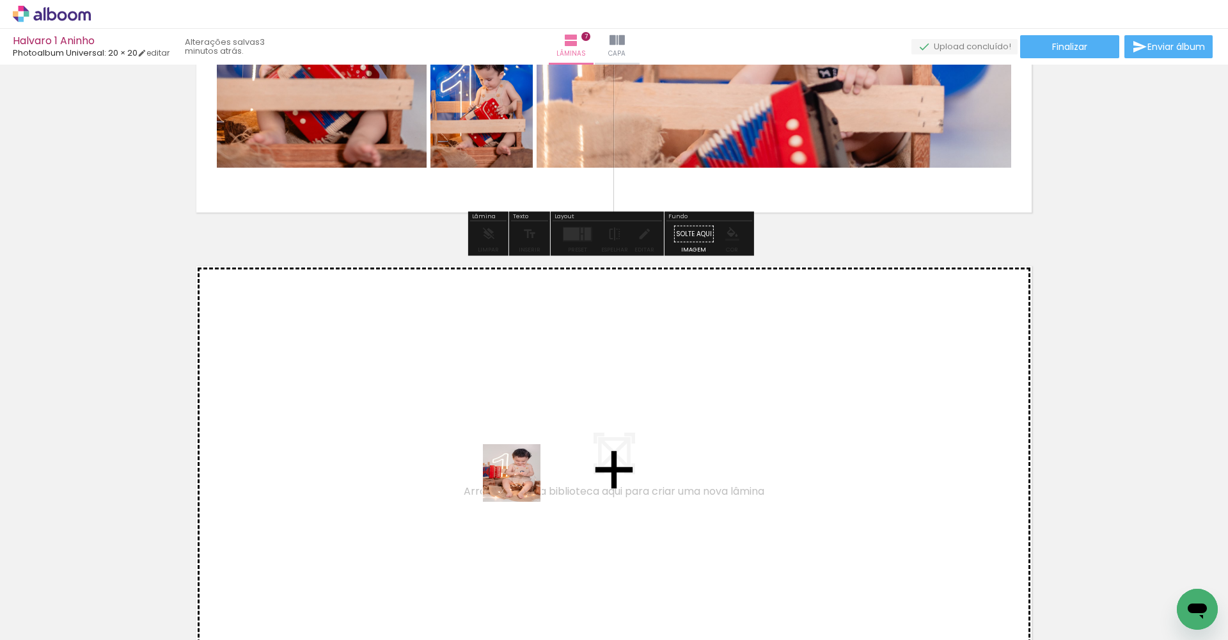
drag, startPoint x: 795, startPoint y: 610, endPoint x: 433, endPoint y: 476, distance: 386.6
click at [433, 476] on quentale-workspace at bounding box center [614, 320] width 1228 height 640
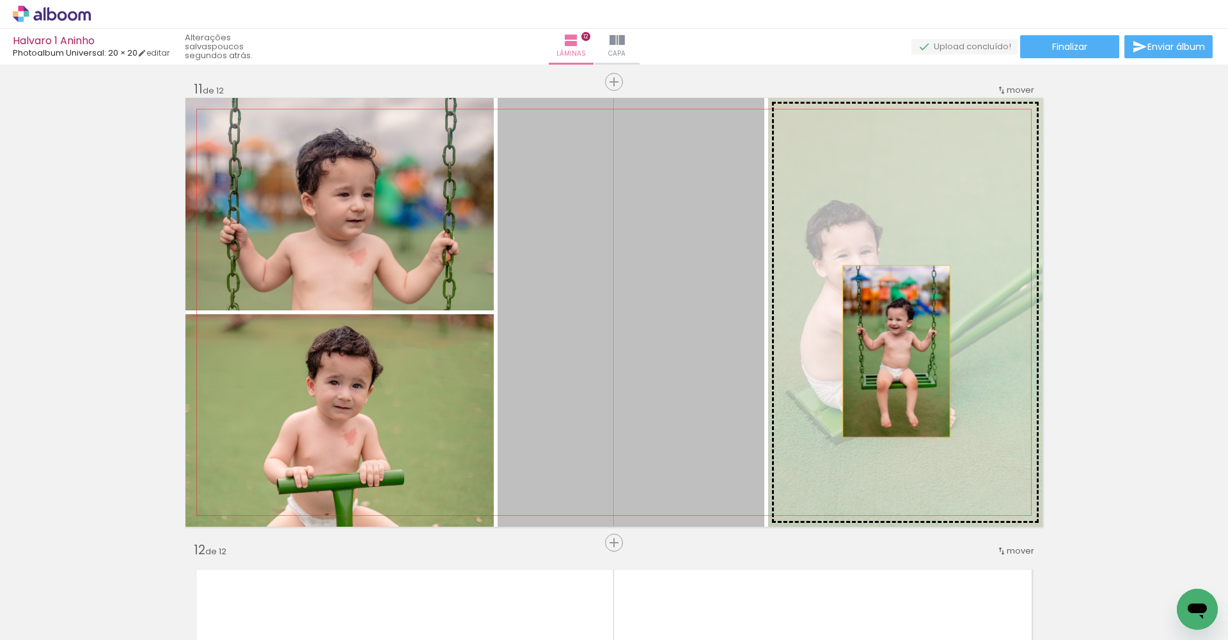
drag, startPoint x: 693, startPoint y: 358, endPoint x: 932, endPoint y: 344, distance: 239.7
click at [0, 0] on slot at bounding box center [0, 0] width 0 height 0
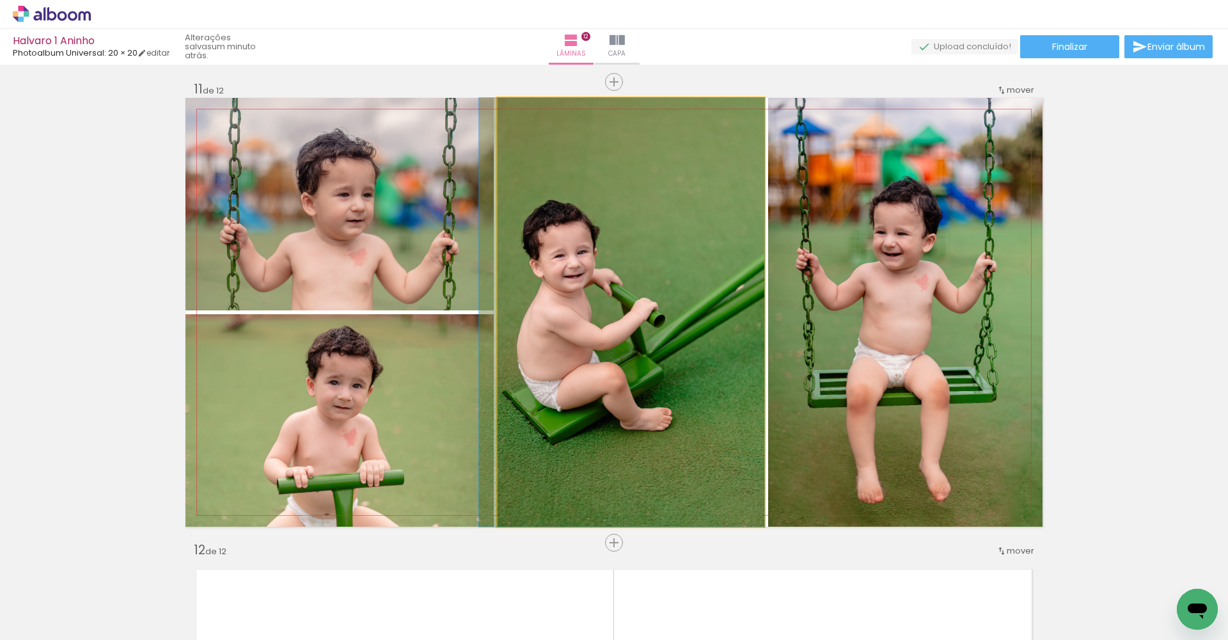
drag, startPoint x: 685, startPoint y: 325, endPoint x: 674, endPoint y: 319, distance: 12.6
drag, startPoint x: 667, startPoint y: 309, endPoint x: 667, endPoint y: 301, distance: 8.3
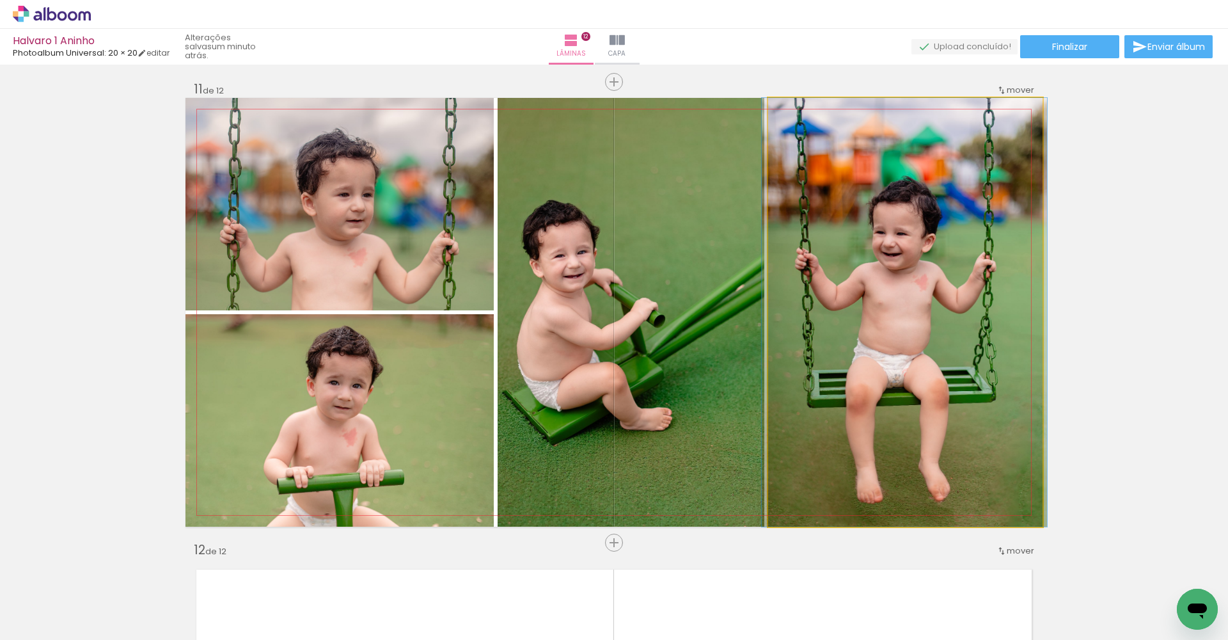
drag, startPoint x: 884, startPoint y: 345, endPoint x: 884, endPoint y: 332, distance: 13.5
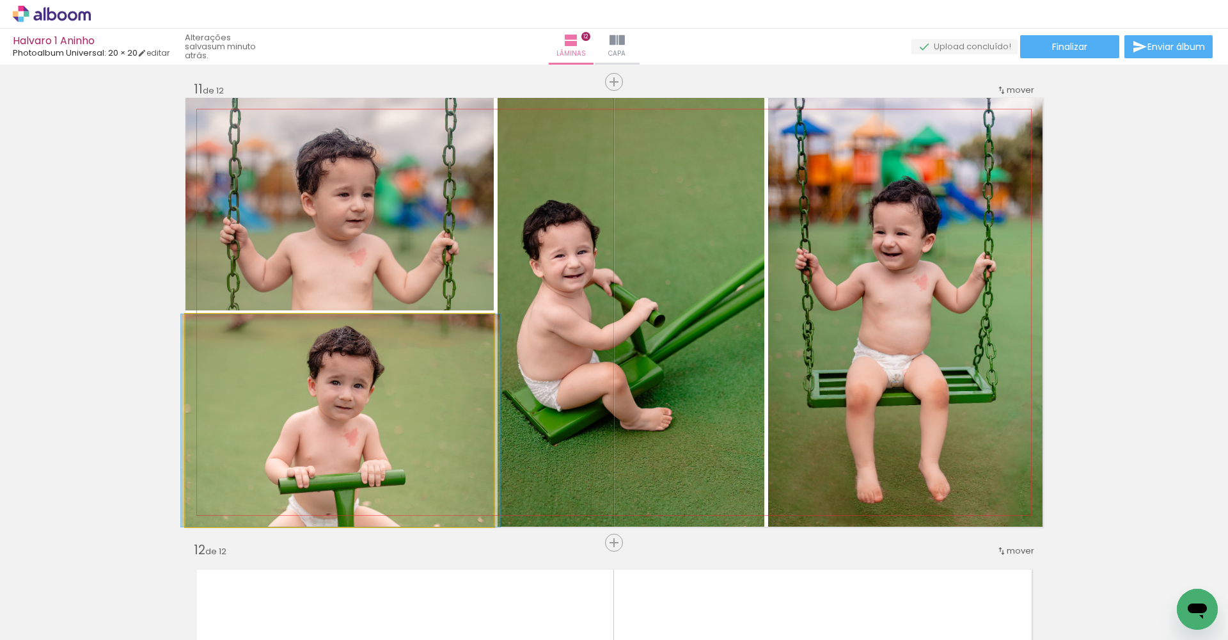
drag, startPoint x: 377, startPoint y: 383, endPoint x: 378, endPoint y: 377, distance: 6.5
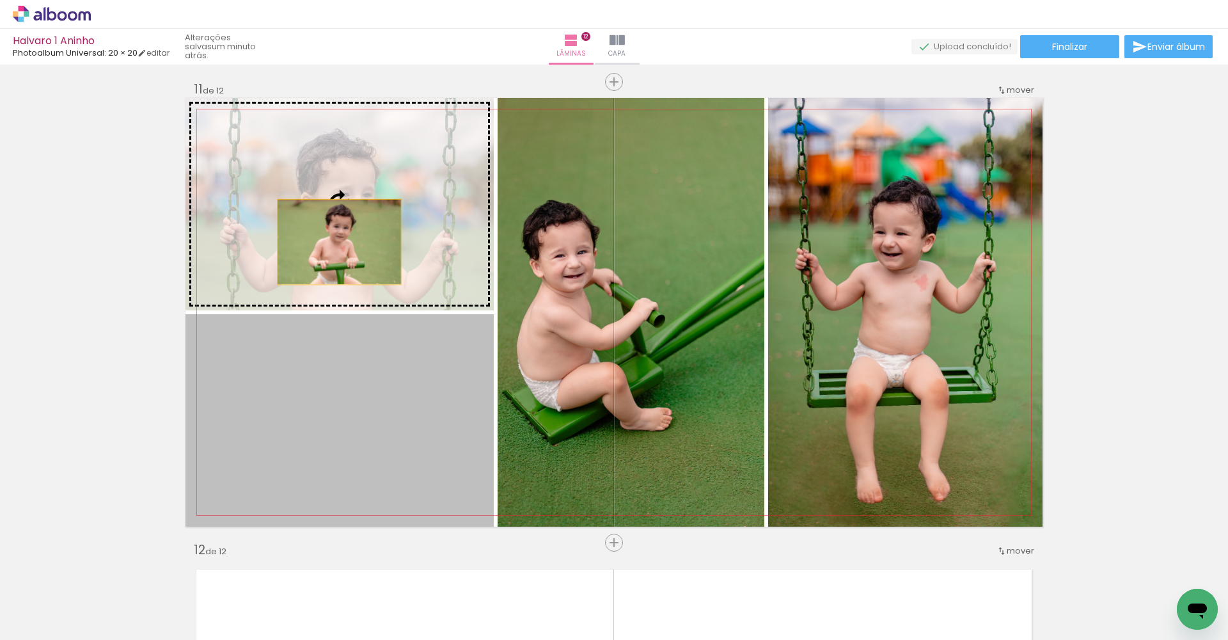
drag, startPoint x: 370, startPoint y: 402, endPoint x: 335, endPoint y: 241, distance: 165.2
click at [0, 0] on slot at bounding box center [0, 0] width 0 height 0
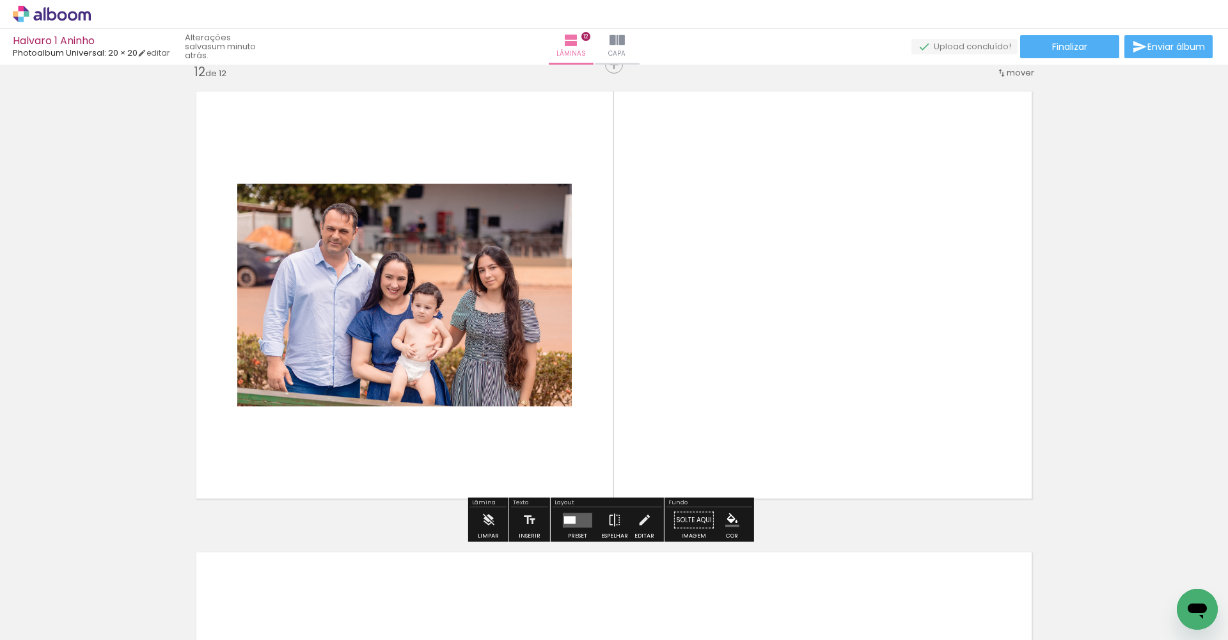
scroll to position [5094, 0]
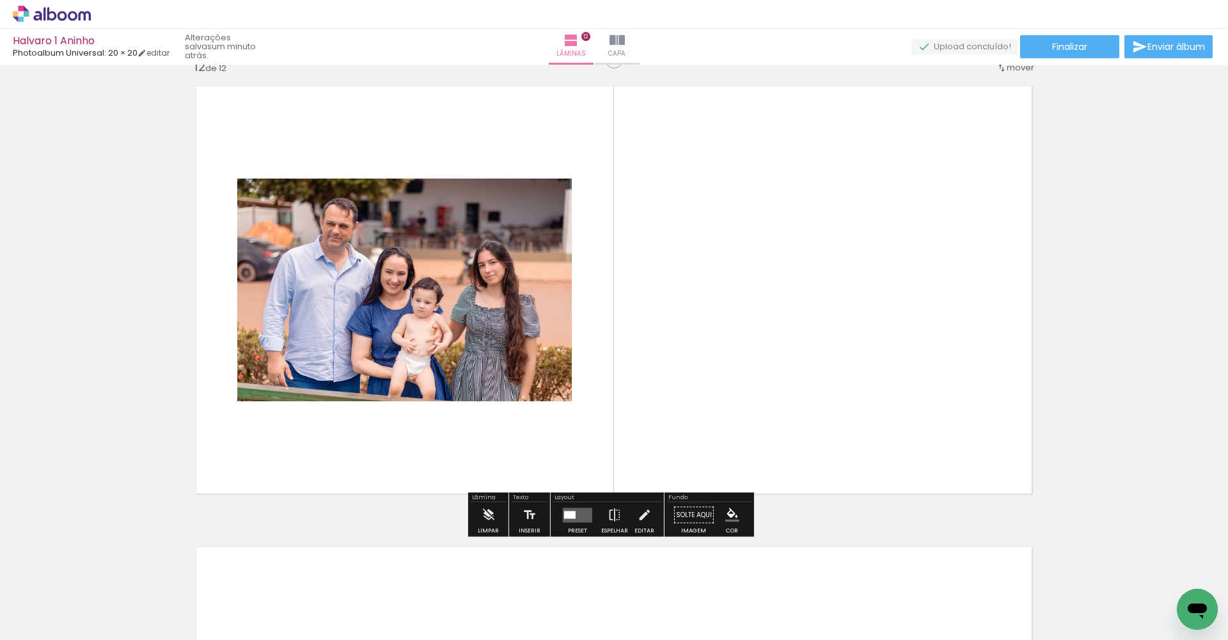
click at [565, 517] on div at bounding box center [570, 515] width 12 height 8
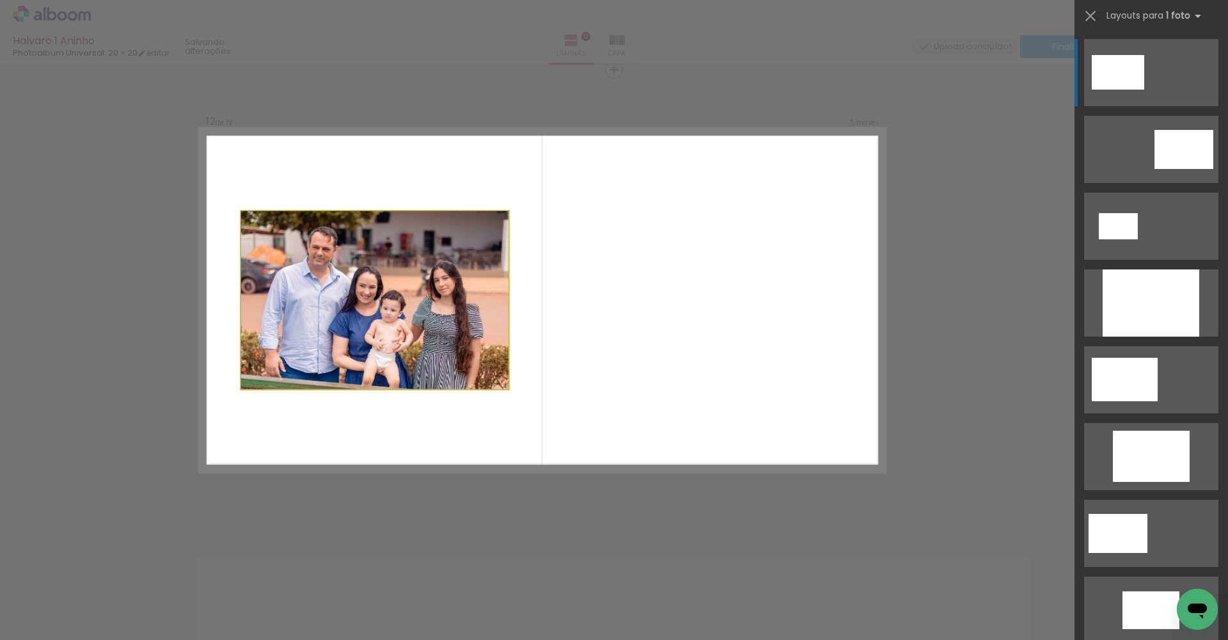
click at [389, 271] on quentale-photo at bounding box center [374, 300] width 267 height 178
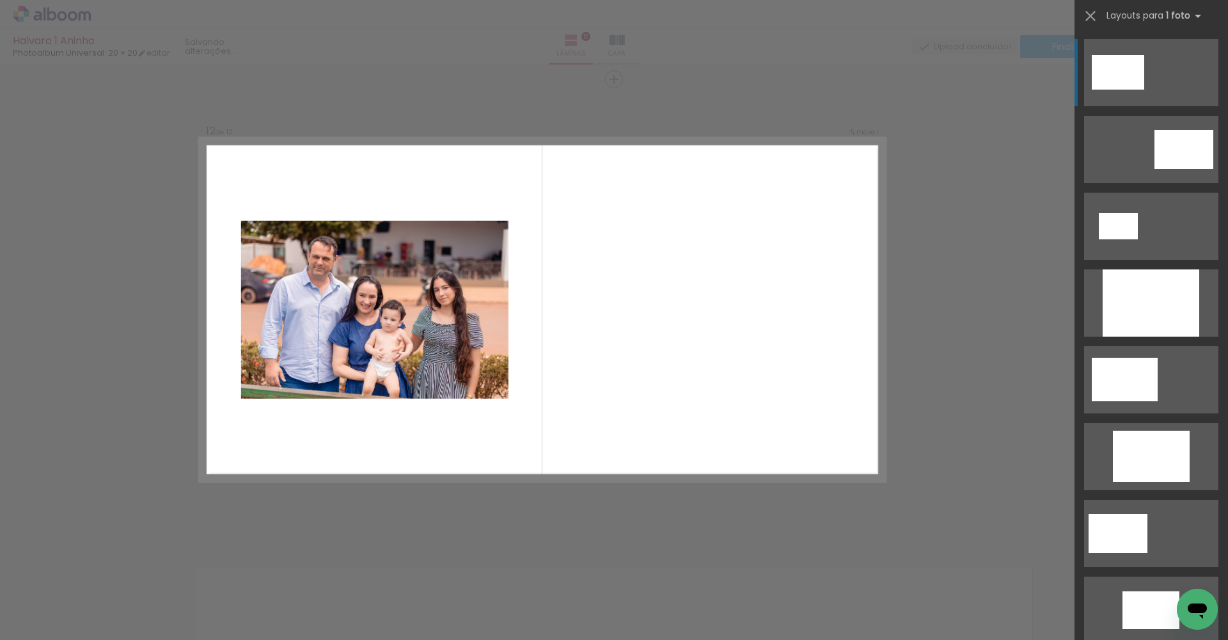
scroll to position [5071, 0]
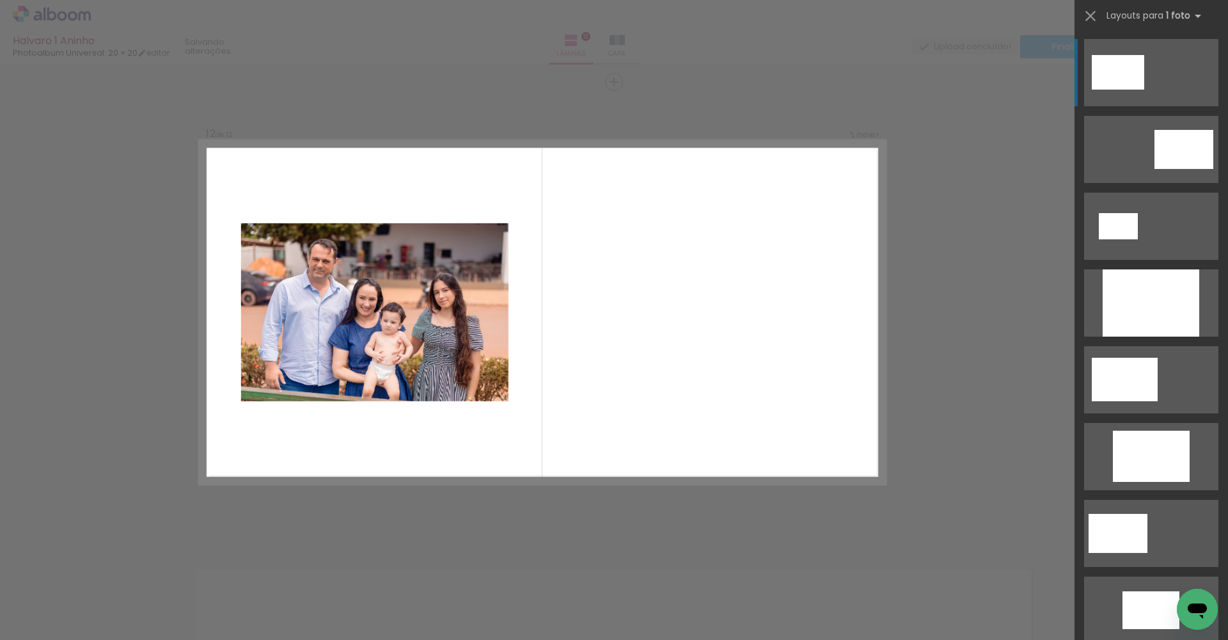
click at [401, 306] on quentale-photo at bounding box center [374, 312] width 267 height 178
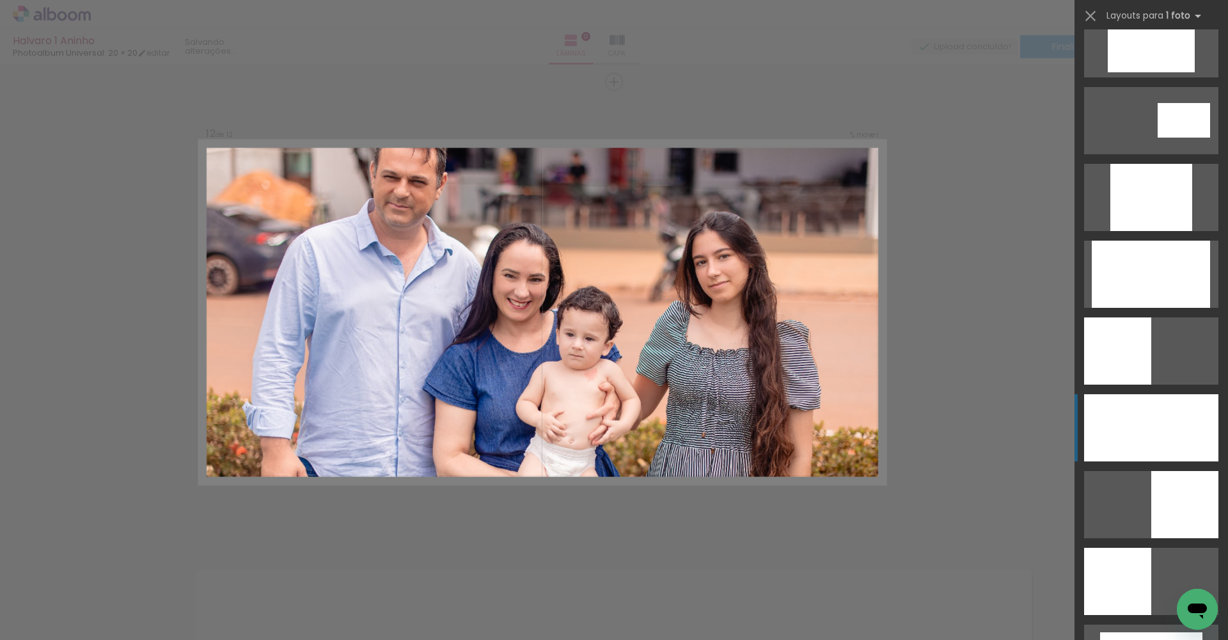
scroll to position [646, 0]
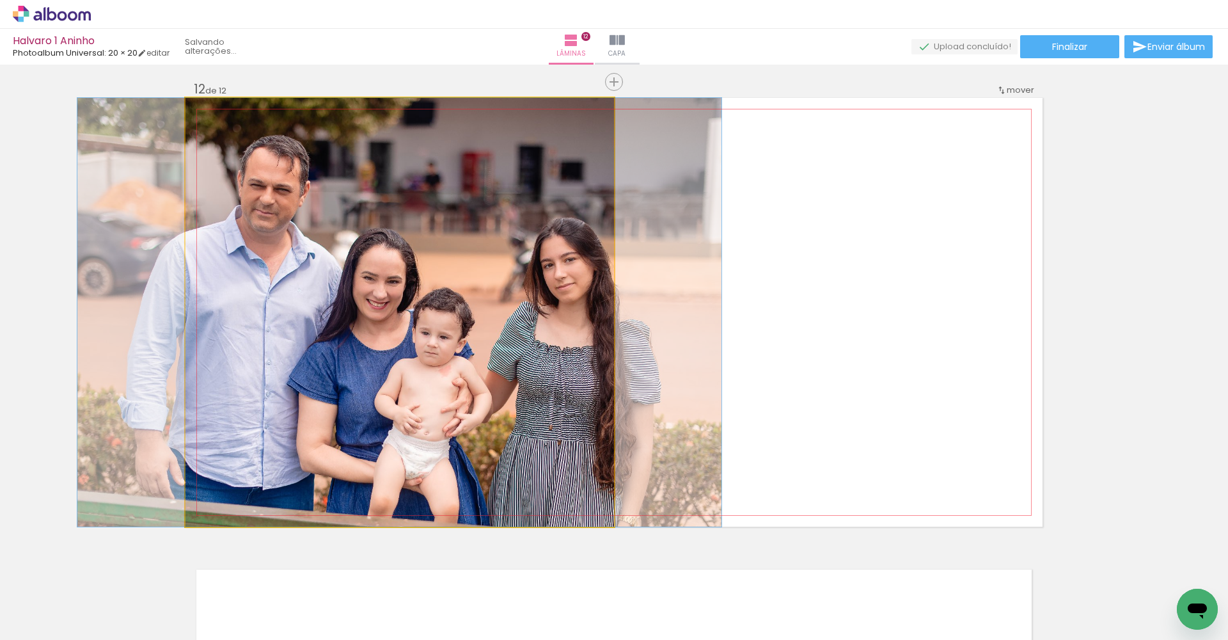
click at [566, 315] on quentale-photo at bounding box center [400, 312] width 429 height 429
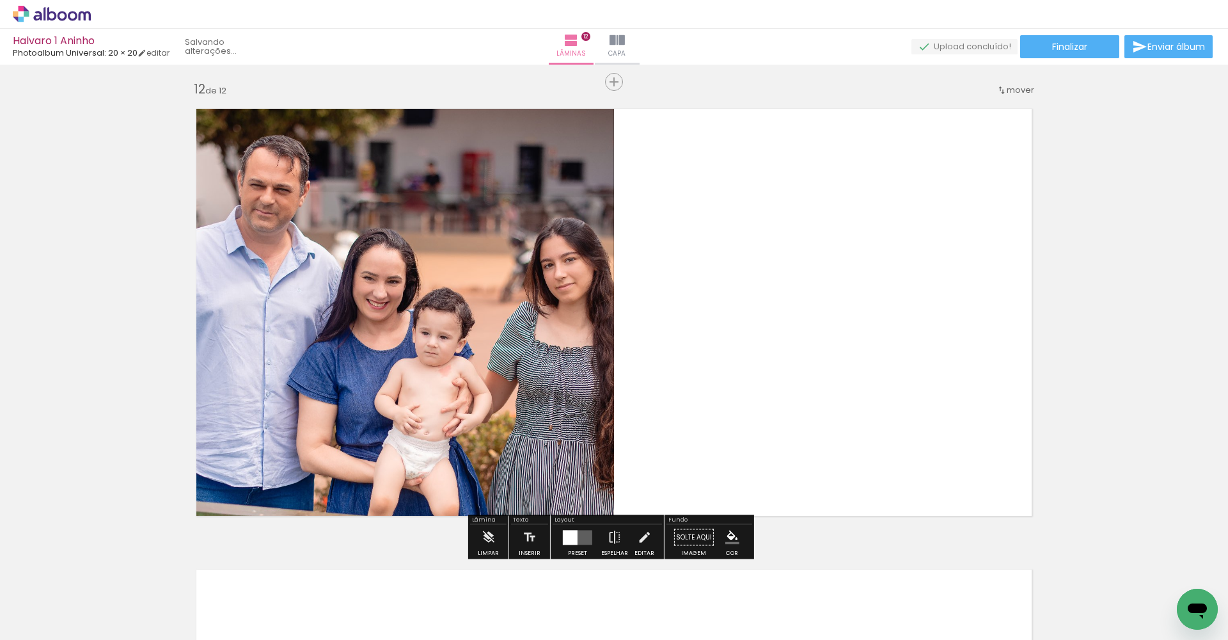
click at [567, 535] on div at bounding box center [570, 537] width 15 height 15
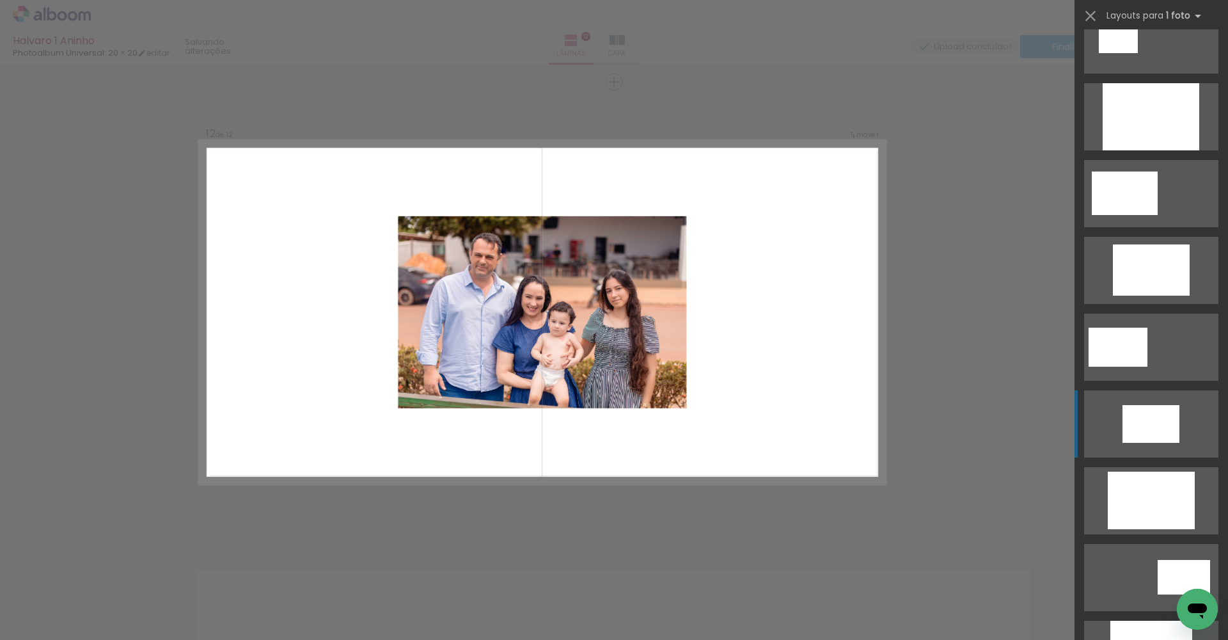
scroll to position [191, 0]
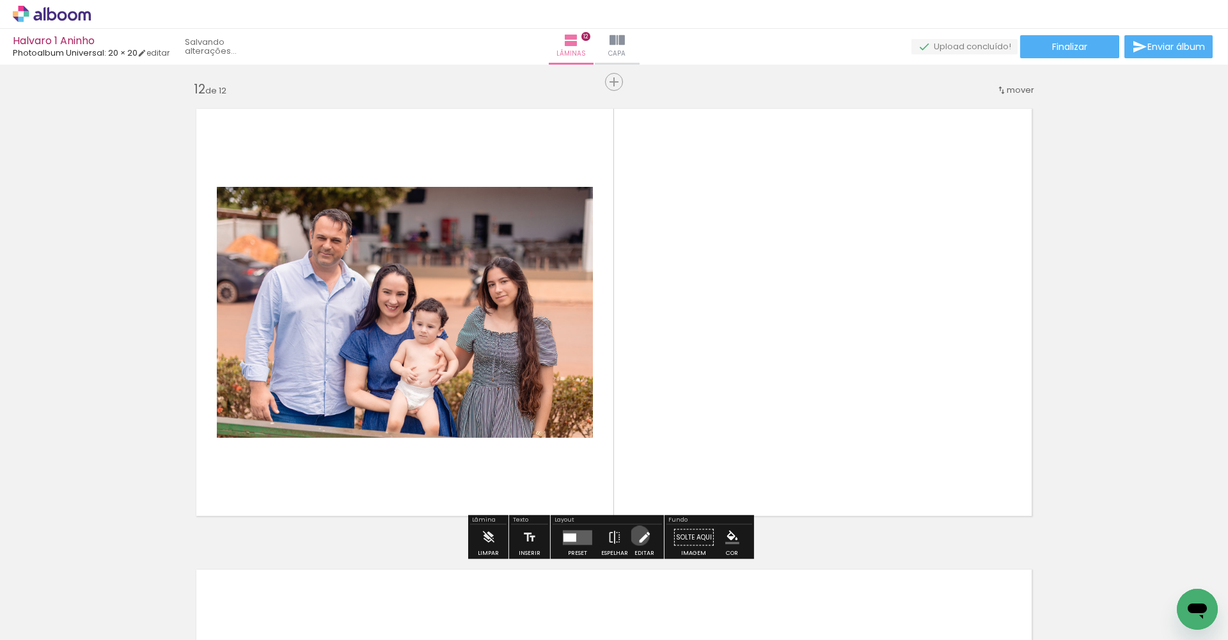
click at [637, 536] on iron-icon at bounding box center [644, 538] width 14 height 26
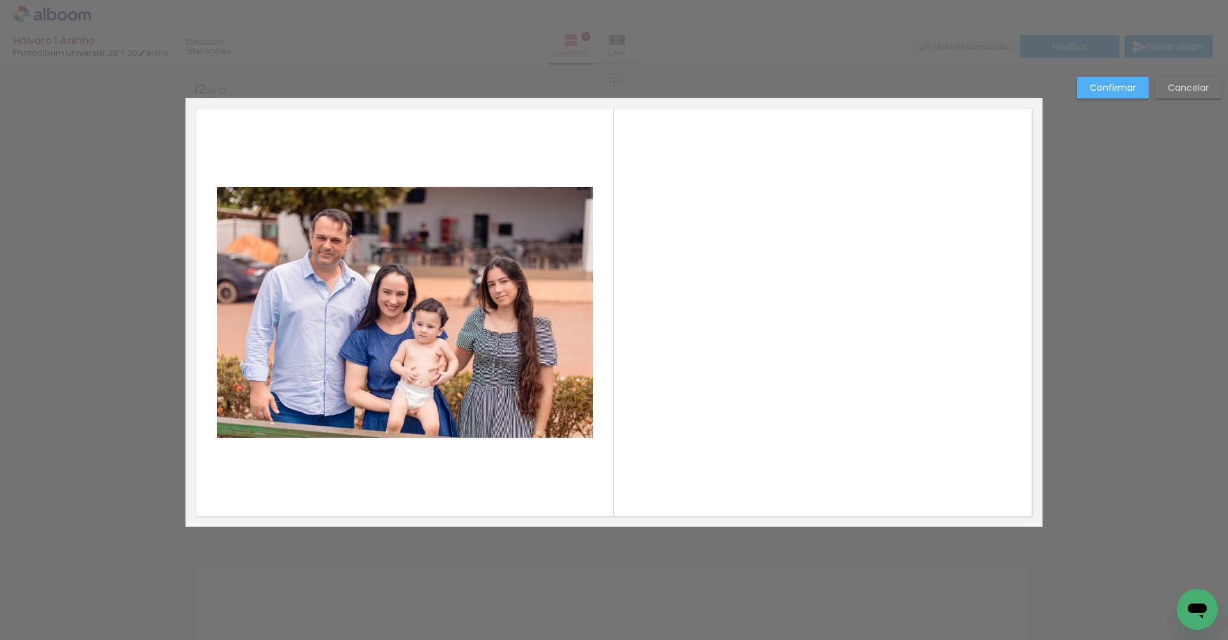
click at [451, 326] on quentale-photo at bounding box center [405, 312] width 376 height 251
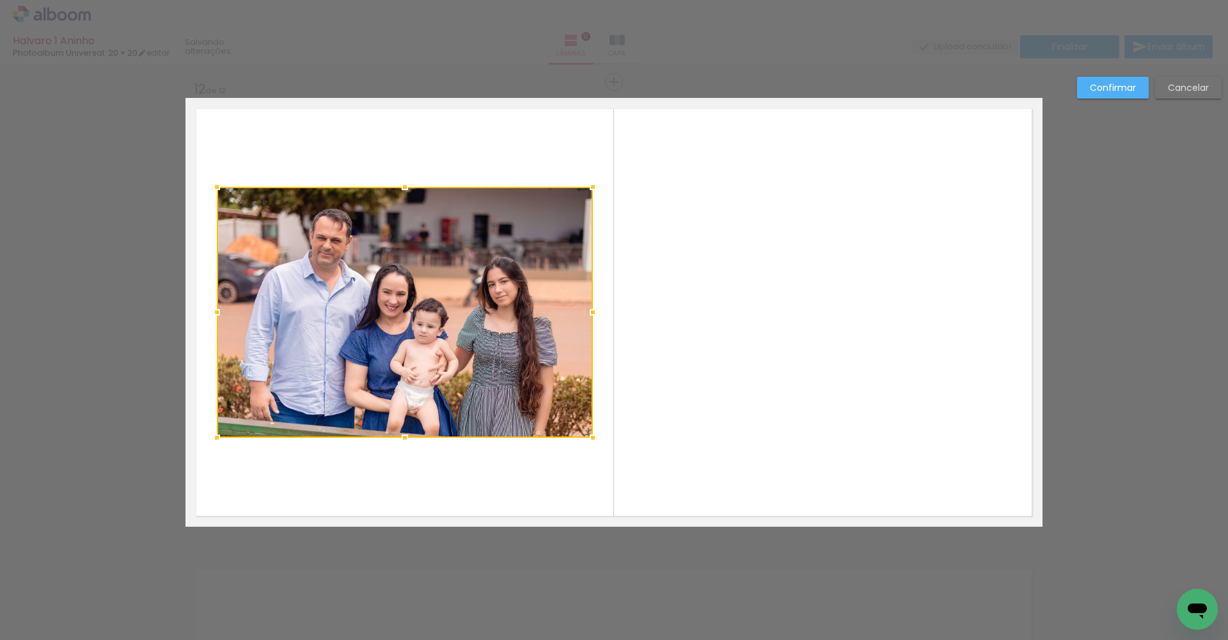
click at [386, 297] on div at bounding box center [405, 312] width 376 height 251
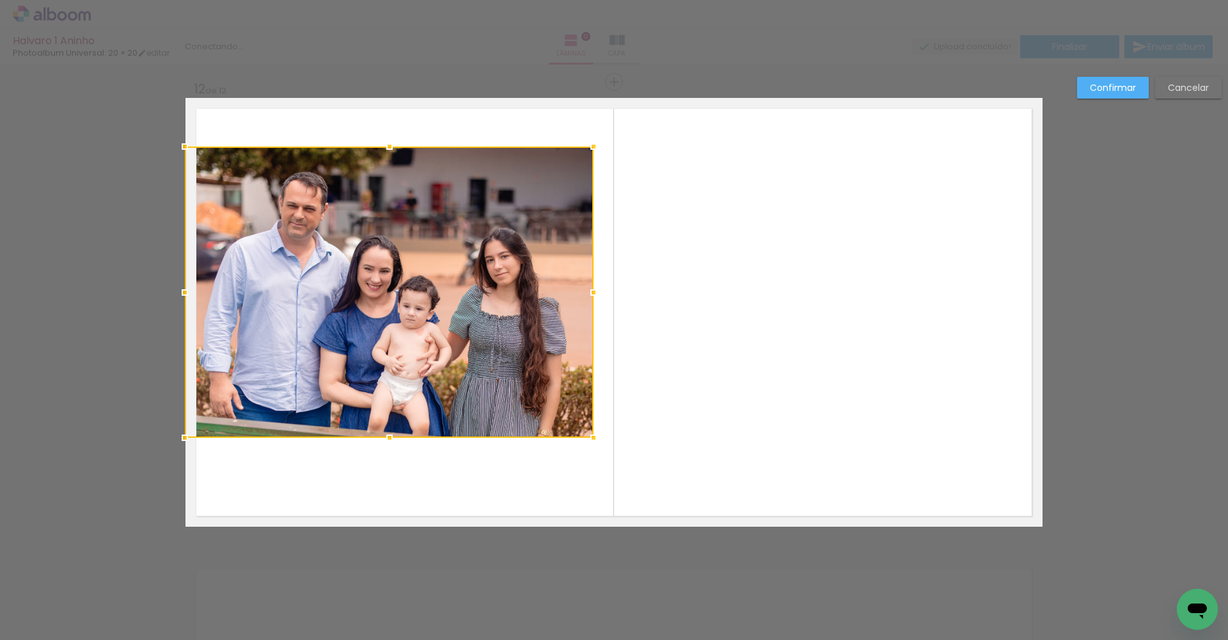
drag, startPoint x: 213, startPoint y: 184, endPoint x: 168, endPoint y: 144, distance: 60.7
click at [172, 144] on div at bounding box center [185, 147] width 26 height 26
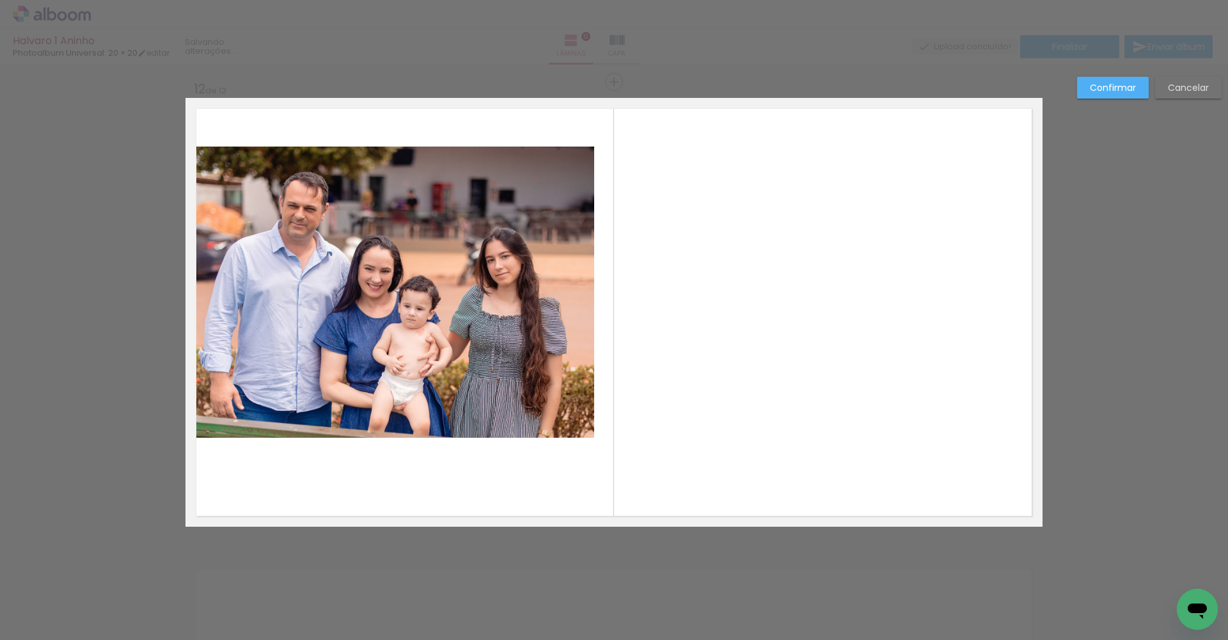
click at [510, 354] on quentale-photo at bounding box center [390, 292] width 409 height 291
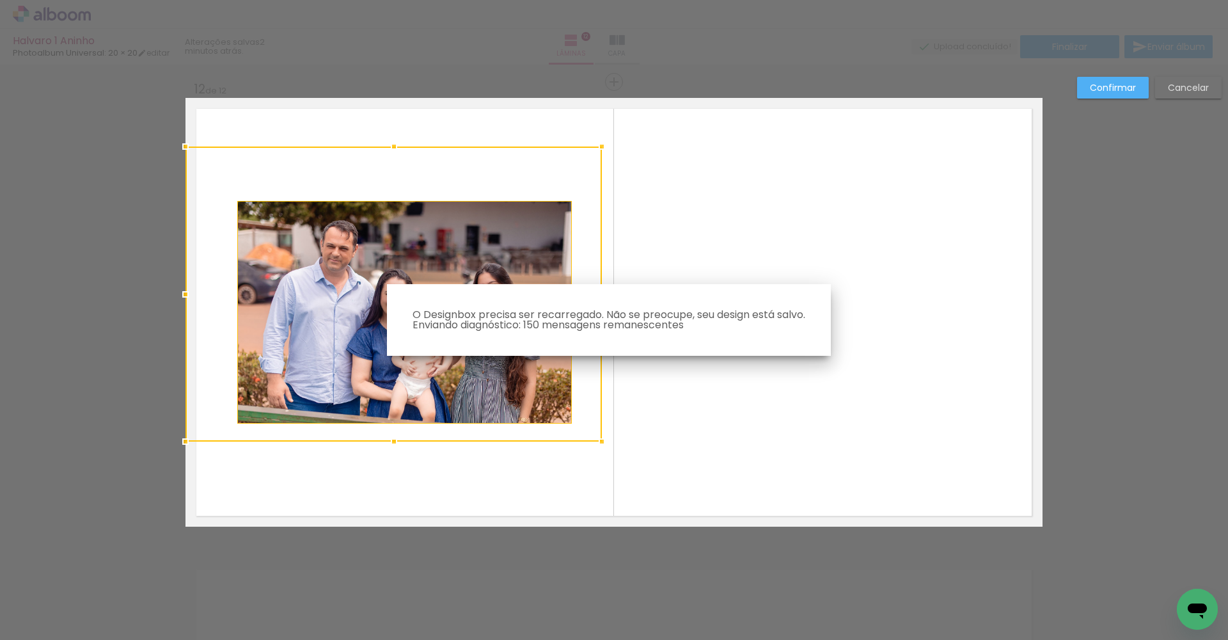
drag, startPoint x: 584, startPoint y: 438, endPoint x: 613, endPoint y: 459, distance: 36.1
click at [613, 459] on body "link( href="../../bower_components/polymer/polymer.html" rel="import" ) picture…" at bounding box center [614, 320] width 1228 height 640
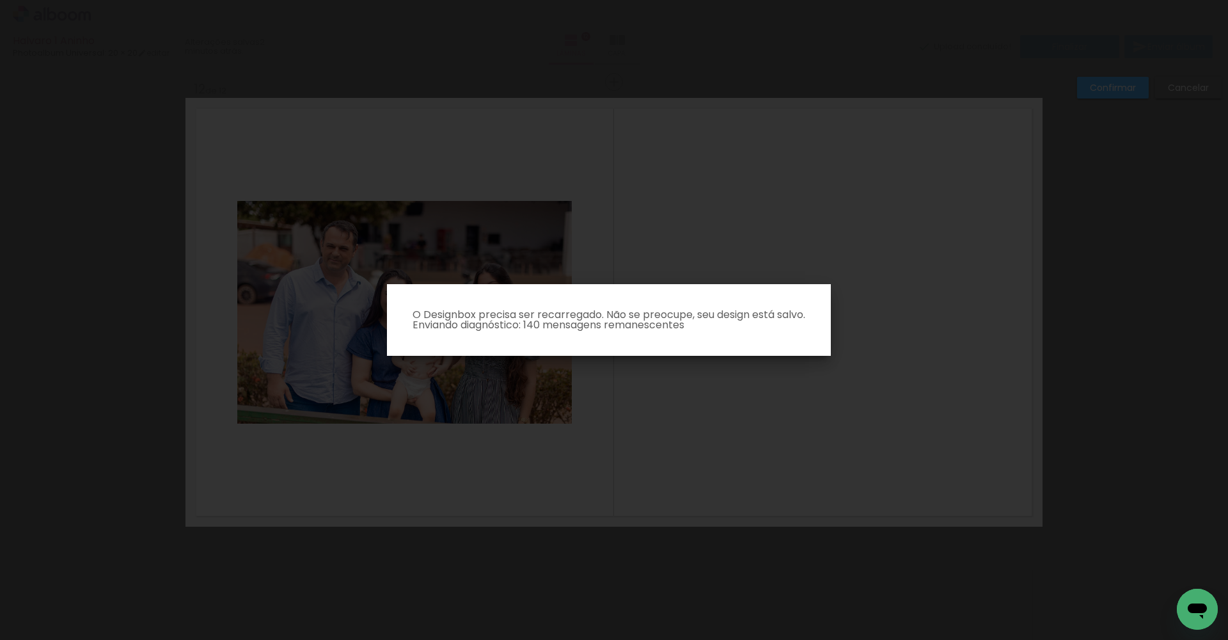
click at [672, 320] on p "O Designbox precisa ser recarregado. Não se preocupe, seu design está salvo. En…" at bounding box center [609, 320] width 424 height 20
click at [917, 256] on iron-overlay-backdrop at bounding box center [614, 320] width 1228 height 640
